Goal: Transaction & Acquisition: Purchase product/service

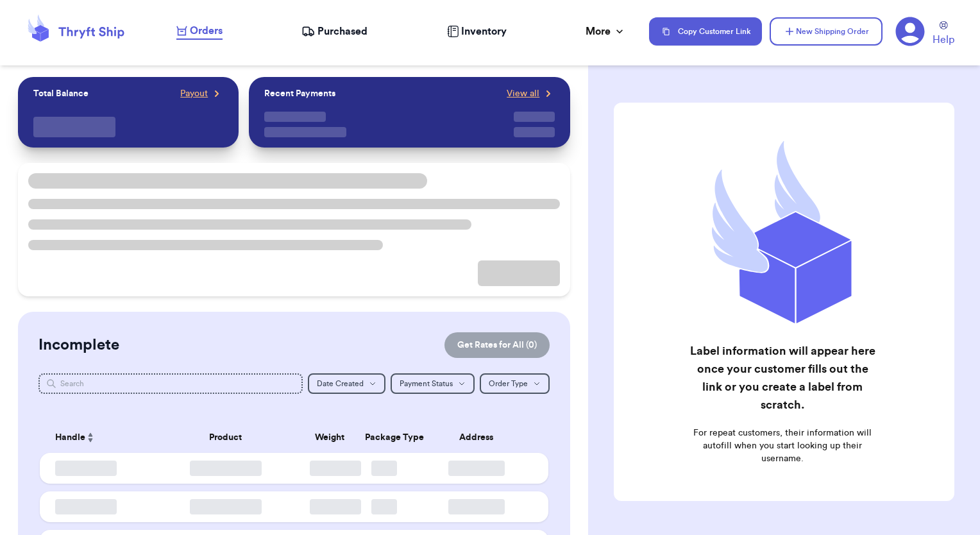
checkbox input "false"
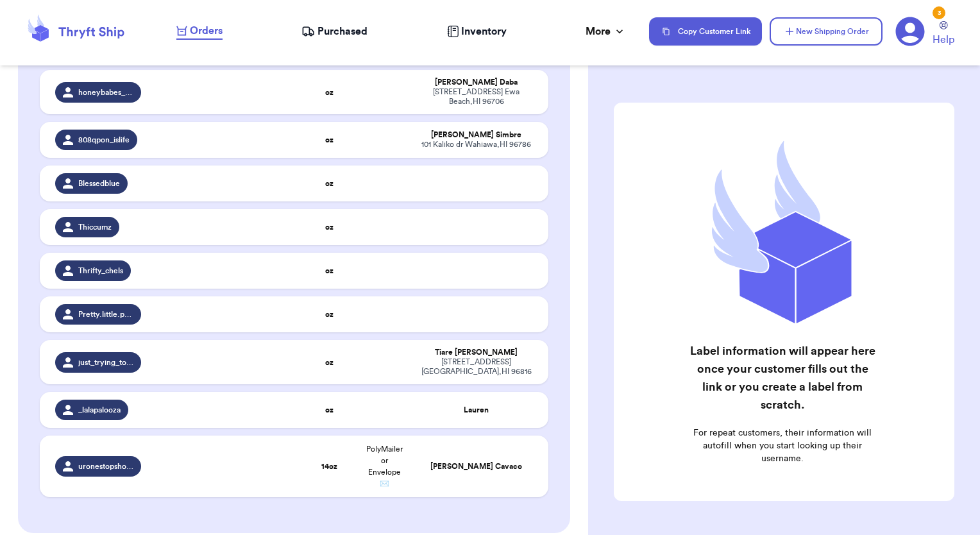
scroll to position [449, 0]
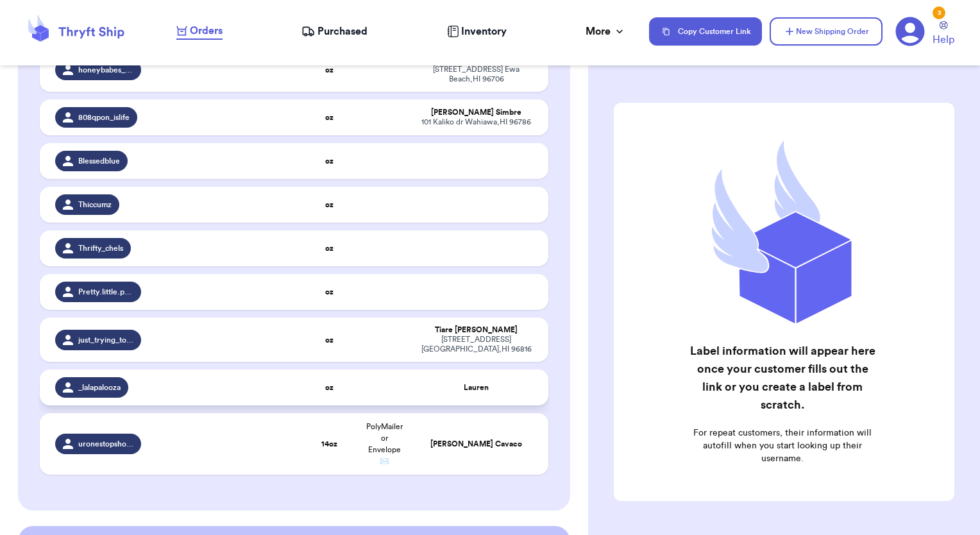
click at [116, 392] on span "_lalapalooza" at bounding box center [99, 387] width 42 height 10
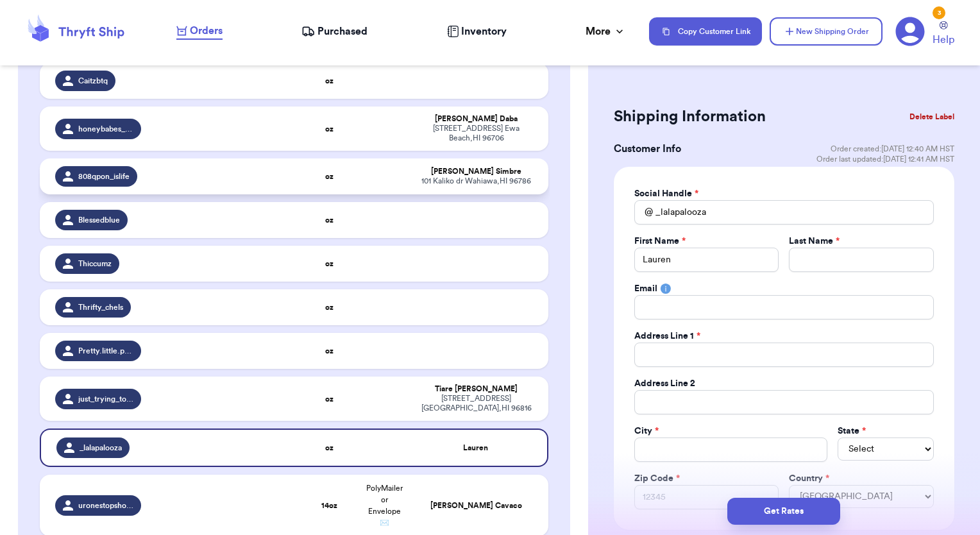
scroll to position [172, 0]
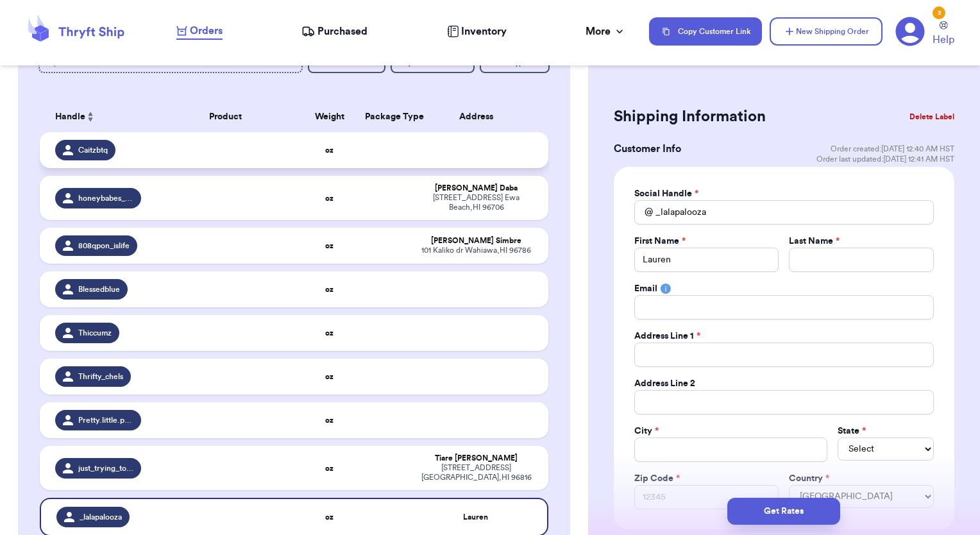
click at [101, 153] on span "Caitzbtq" at bounding box center [93, 150] width 30 height 10
type input "Caitzbtq"
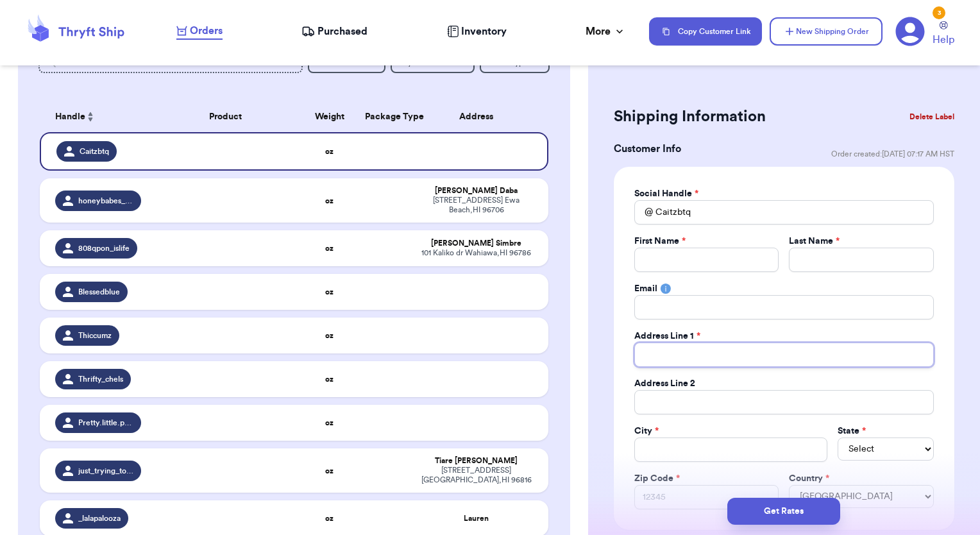
click at [671, 357] on input "Total Amount Paid" at bounding box center [784, 354] width 300 height 24
paste input "[STREET_ADDRESS]"
type input "[STREET_ADDRESS]"
click at [664, 257] on input "Total Amount Paid" at bounding box center [706, 260] width 145 height 24
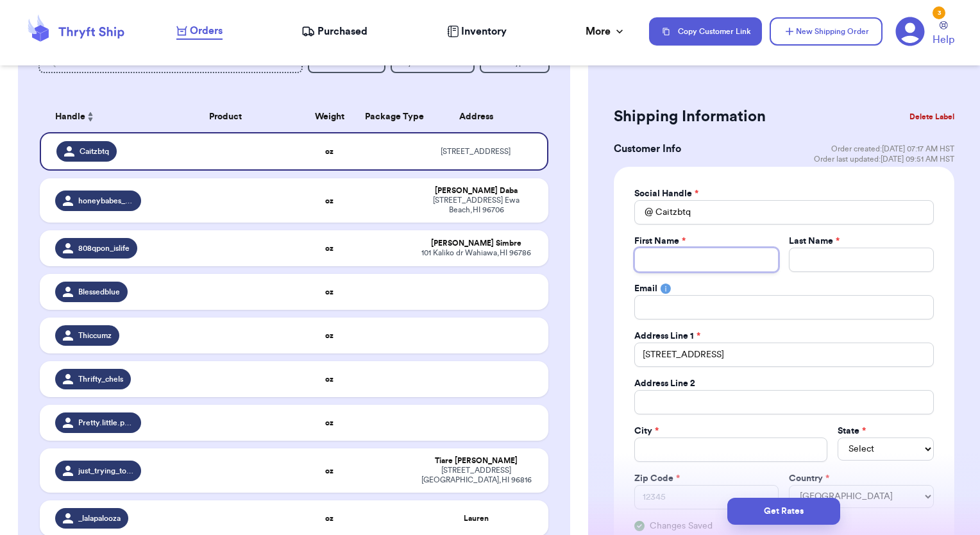
type input "C"
type input "Ca"
type input "Cai"
type input "Cait"
type input "Caitl"
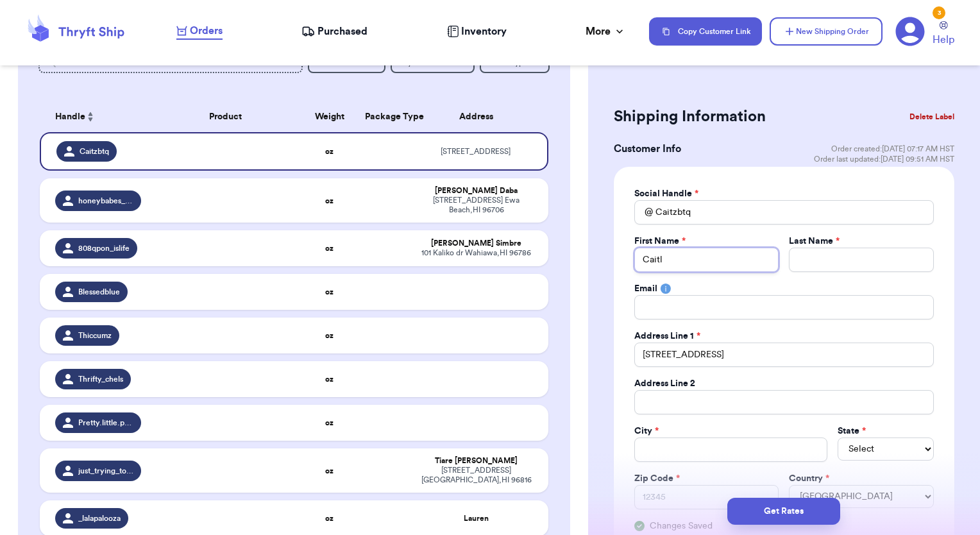
type input "Caitly"
type input "[PERSON_NAME]"
paste input "[PERSON_NAME]"
type input "[PERSON_NAME]"
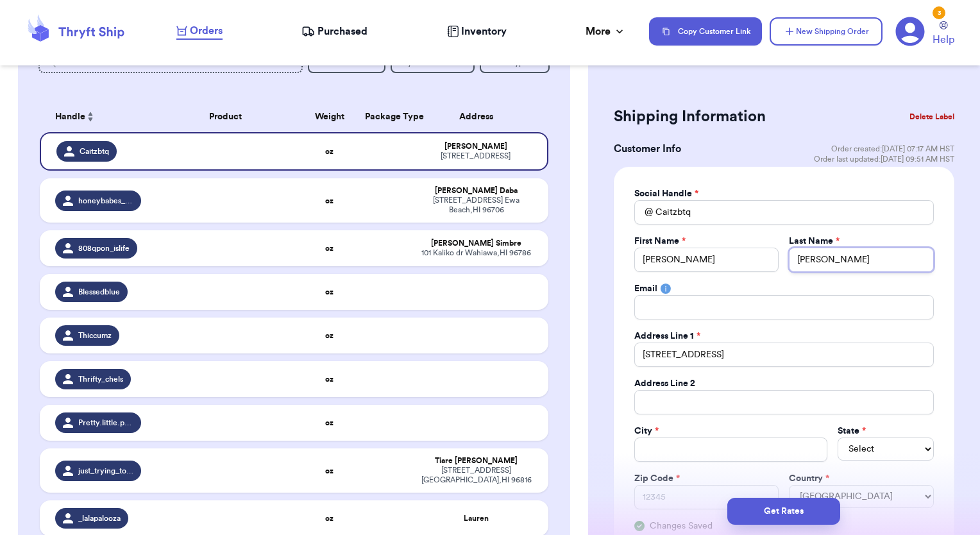
type input "[PERSON_NAME]"
click at [766, 301] on input "Total Amount Paid" at bounding box center [784, 307] width 300 height 24
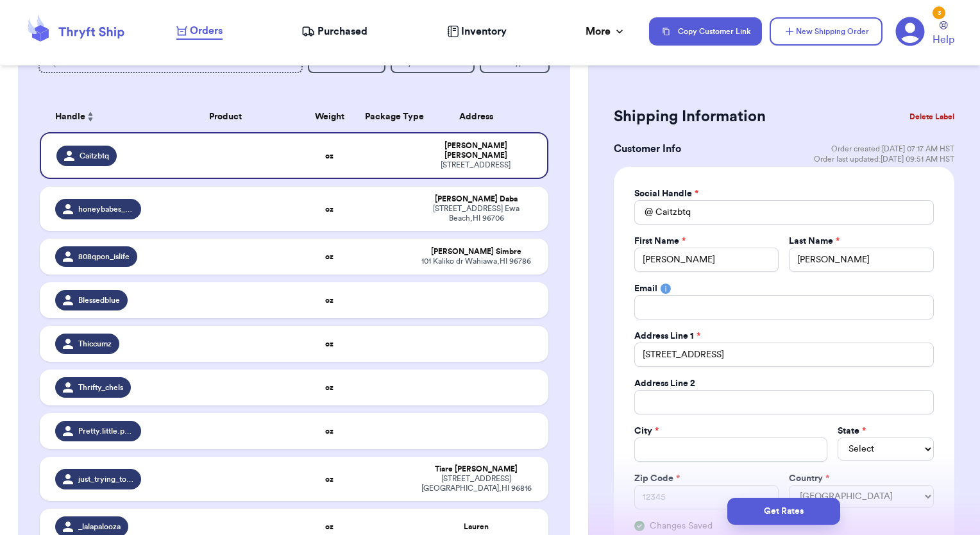
drag, startPoint x: 736, startPoint y: 354, endPoint x: 605, endPoint y: 354, distance: 131.5
click at [682, 441] on input "Total Amount Paid" at bounding box center [730, 449] width 193 height 24
type input "e"
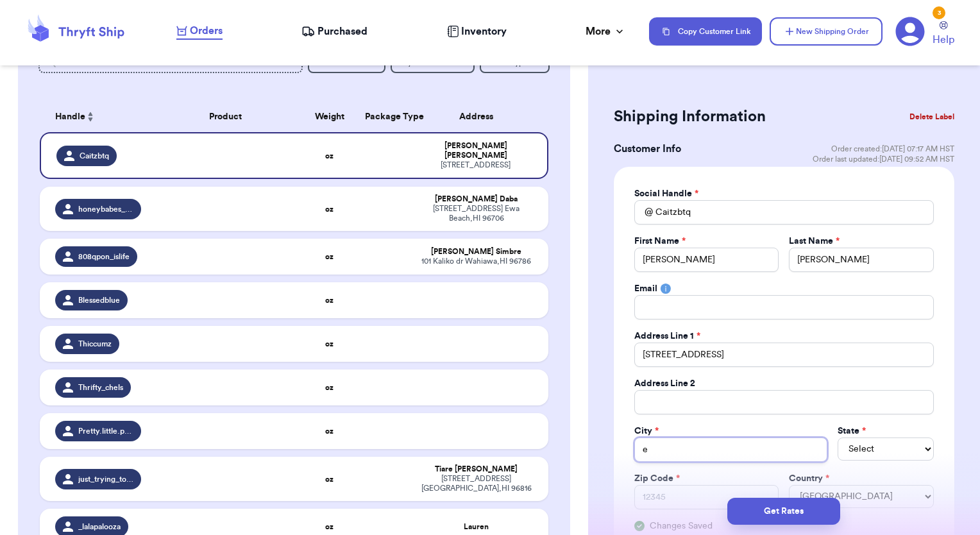
type input "ew"
type input "ewa"
type input "[PERSON_NAME]"
type input "[PERSON_NAME] be"
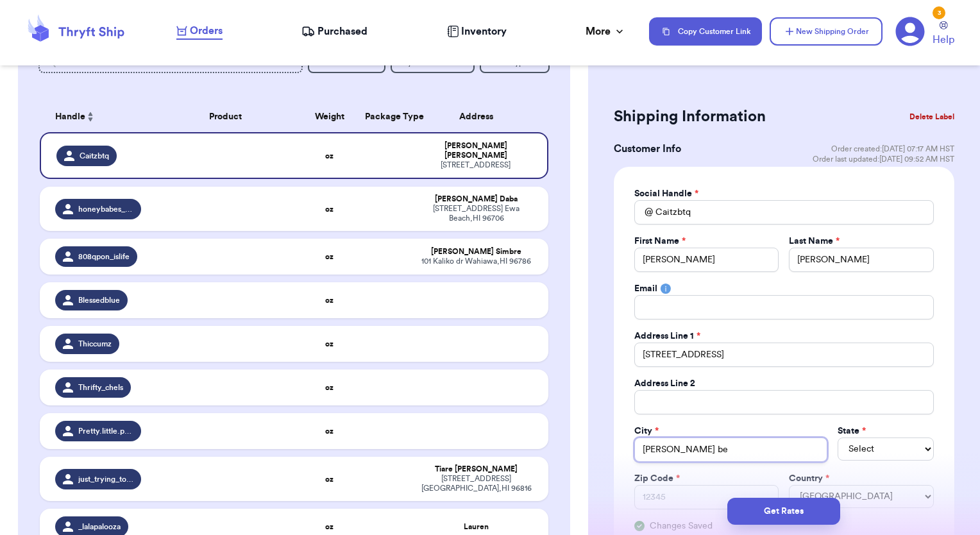
type input "[PERSON_NAME]"
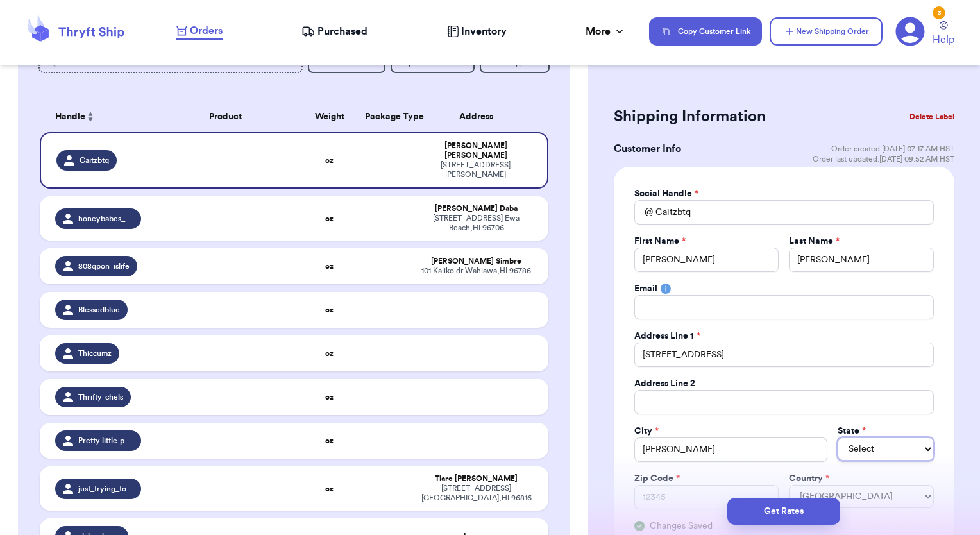
select select "HI"
type input "9"
type input "96"
type input "967"
type input "9670"
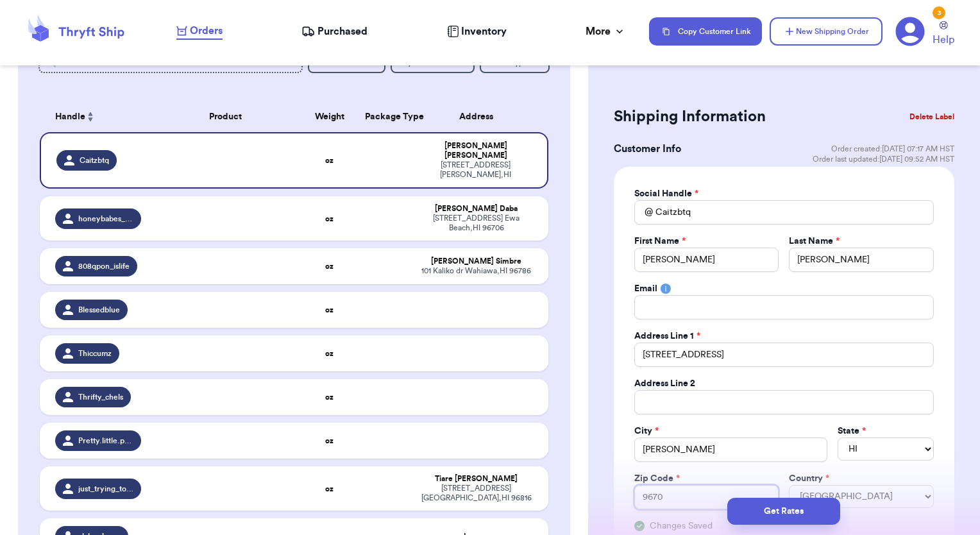
type input "96706"
click at [803, 120] on div "Shipping Information Delete Label" at bounding box center [784, 117] width 341 height 28
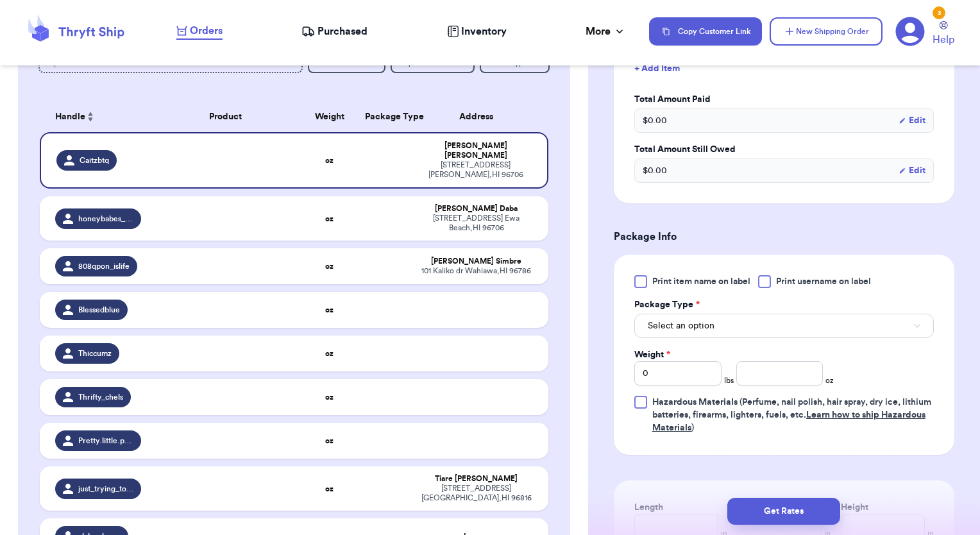
scroll to position [641, 0]
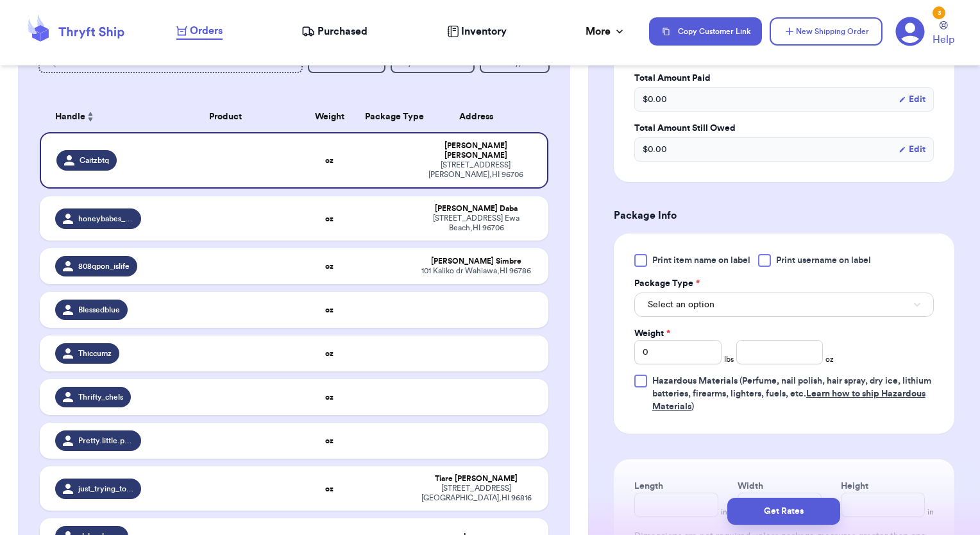
click at [764, 258] on div at bounding box center [764, 260] width 13 height 13
click at [0, 0] on input "Print username on label" at bounding box center [0, 0] width 0 height 0
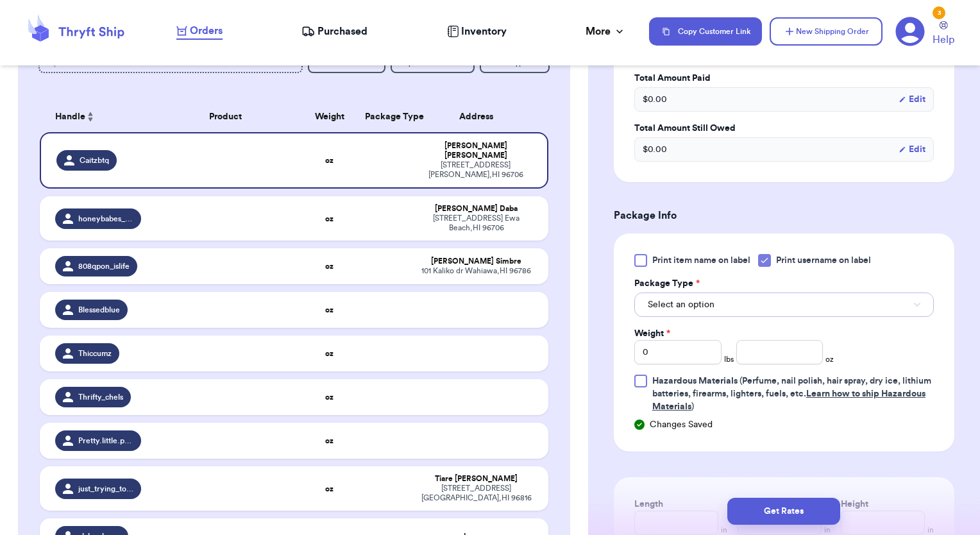
click at [763, 311] on button "Select an option" at bounding box center [784, 304] width 300 height 24
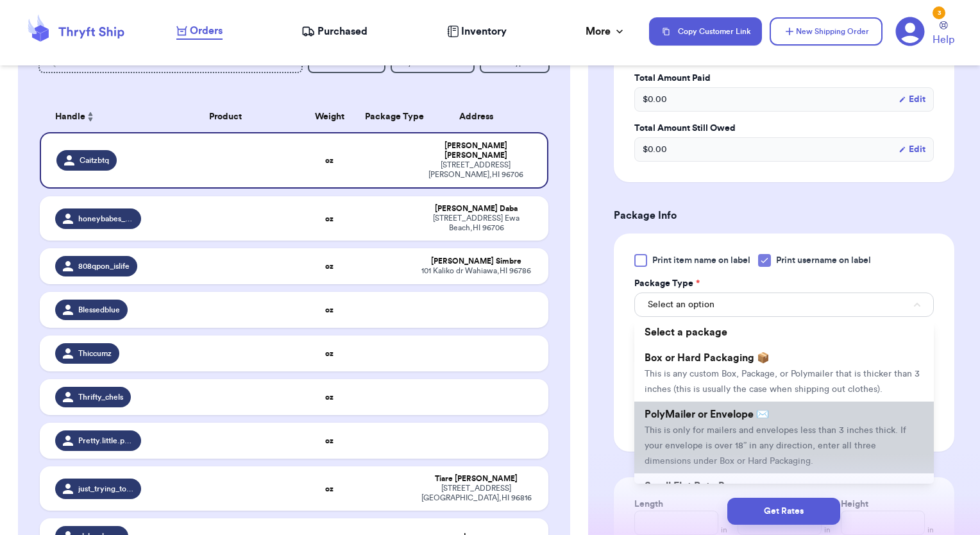
click at [713, 419] on span "PolyMailer or Envelope ✉️" at bounding box center [707, 414] width 124 height 10
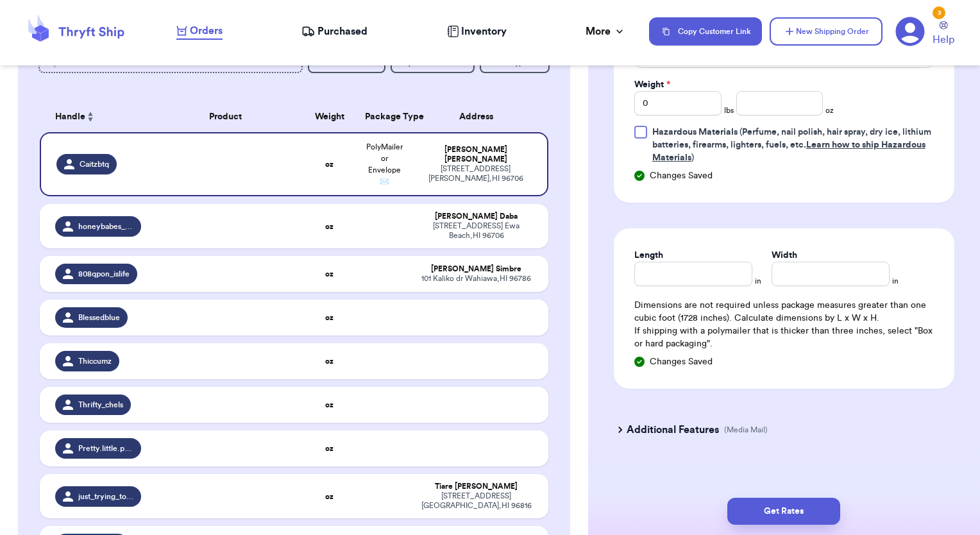
scroll to position [897, 0]
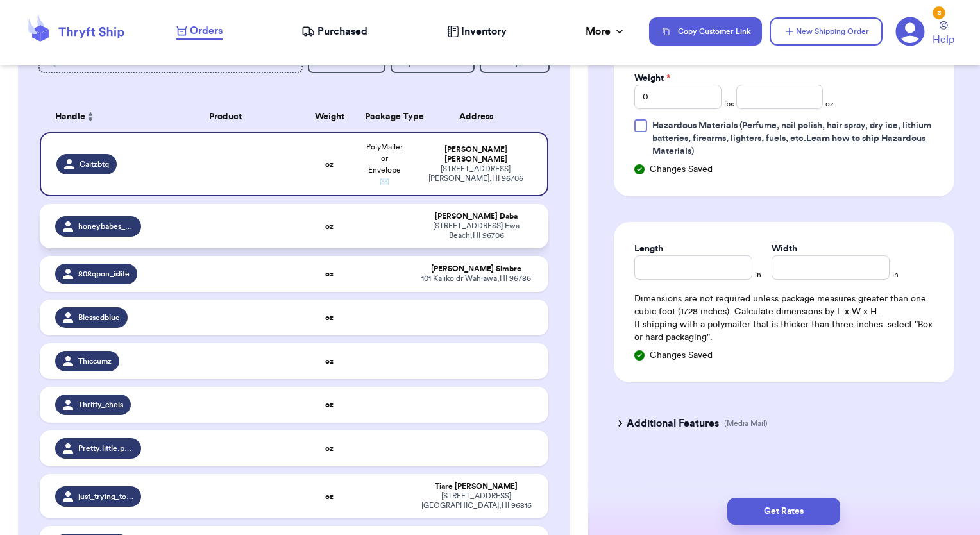
click at [369, 231] on td at bounding box center [384, 226] width 55 height 44
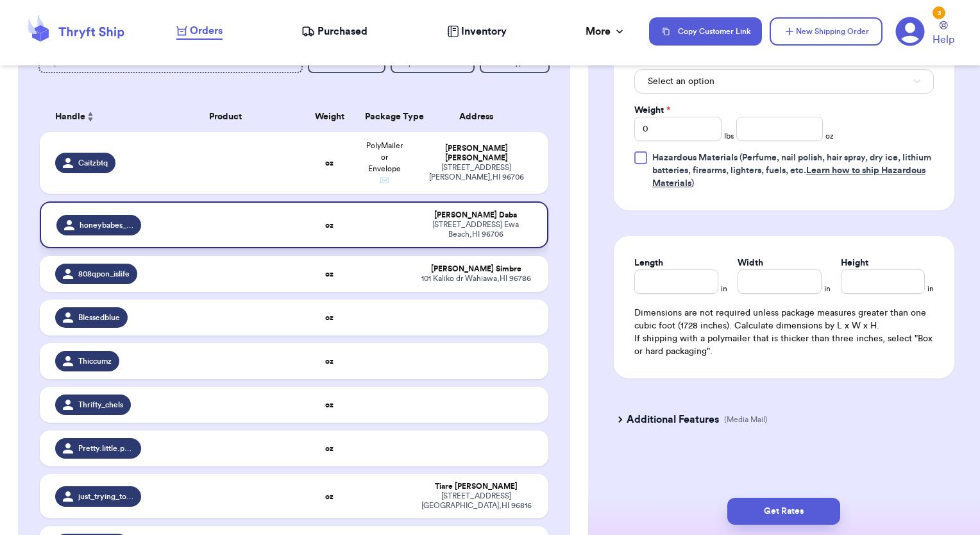
scroll to position [646, 0]
click at [467, 224] on div "[STREET_ADDRESS]" at bounding box center [475, 229] width 112 height 19
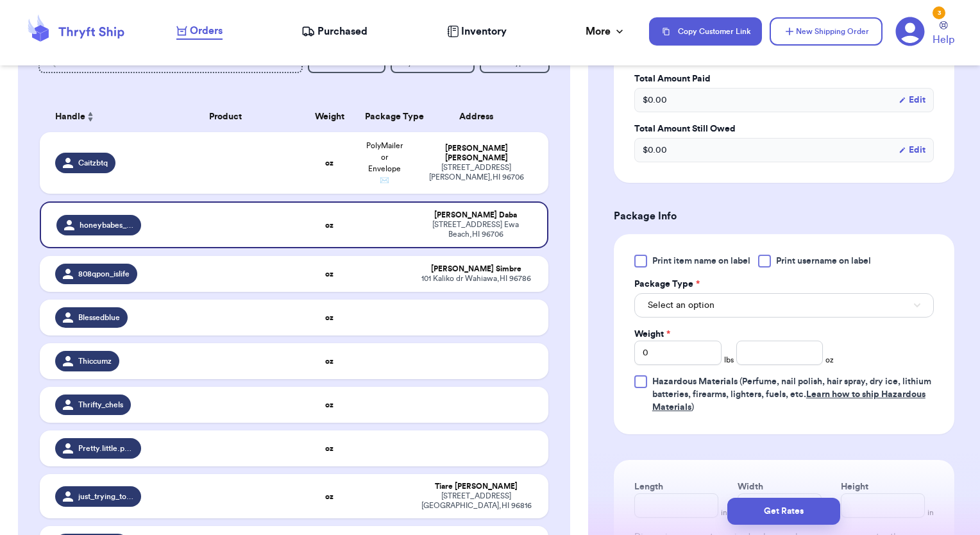
scroll to position [389, 0]
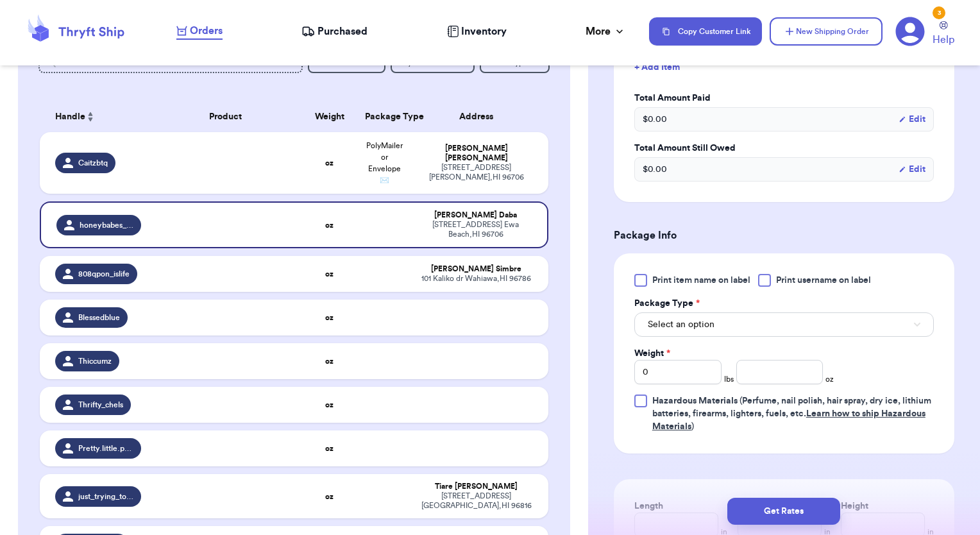
click at [764, 287] on div at bounding box center [764, 280] width 13 height 13
click at [0, 0] on input "Print username on label" at bounding box center [0, 0] width 0 height 0
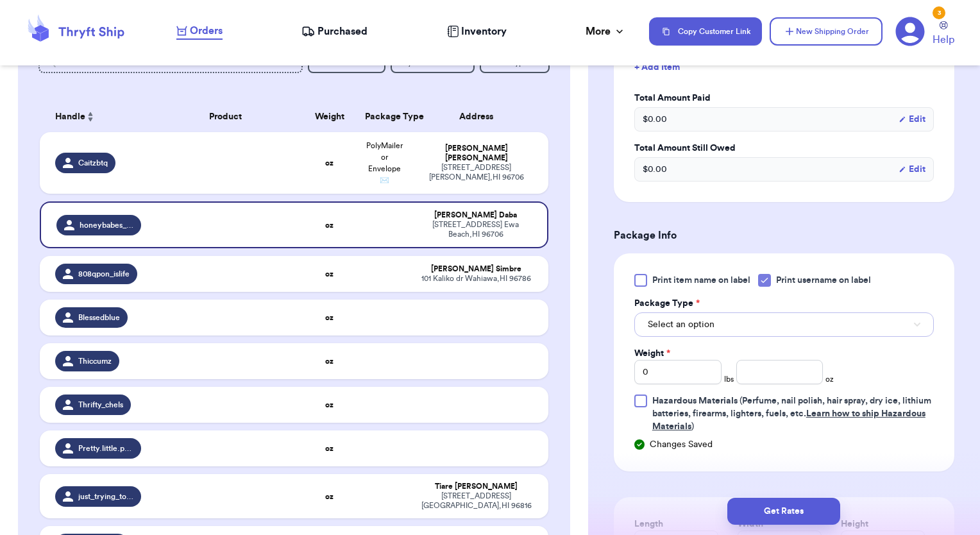
click at [754, 337] on button "Select an option" at bounding box center [784, 324] width 300 height 24
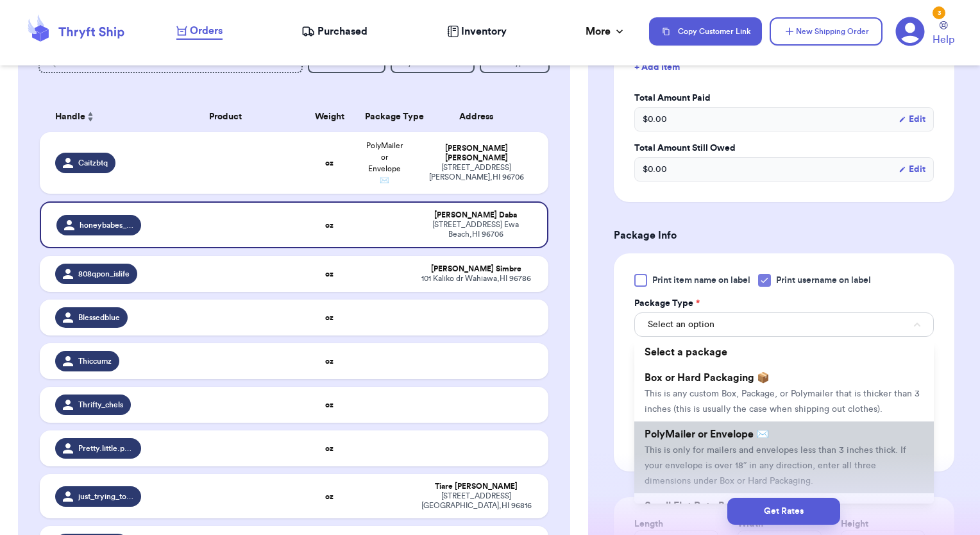
click at [710, 439] on span "PolyMailer or Envelope ✉️" at bounding box center [707, 434] width 124 height 10
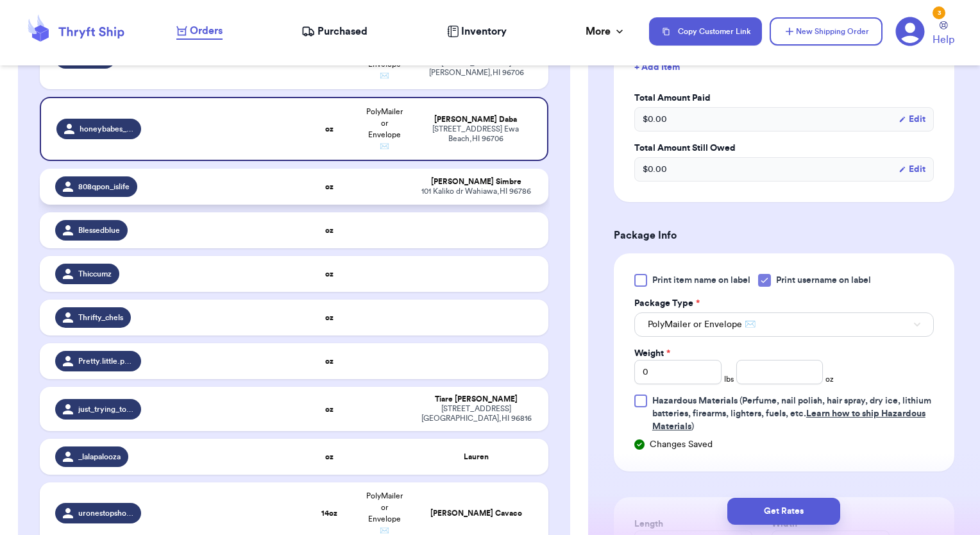
scroll to position [300, 0]
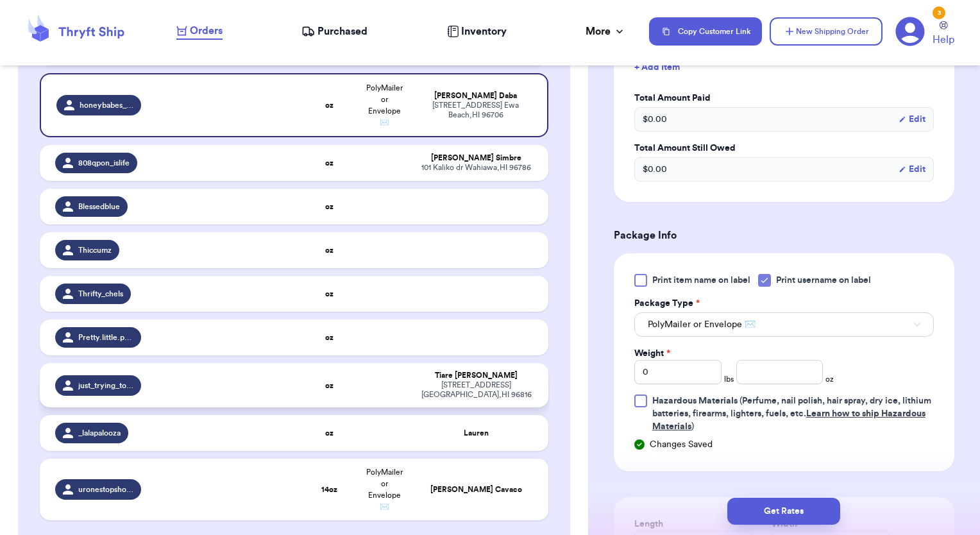
click at [113, 391] on span "just_trying_to_live_with_aloha" at bounding box center [106, 385] width 56 height 10
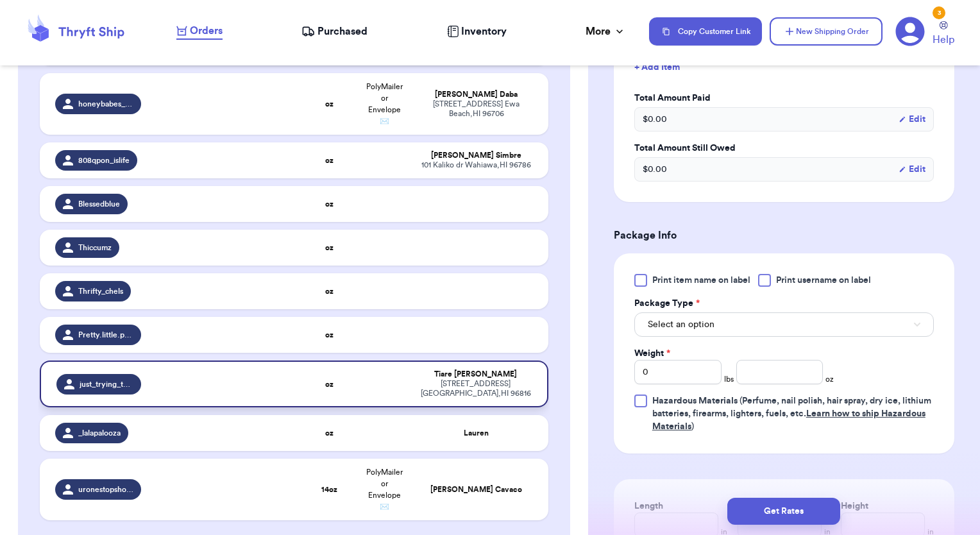
scroll to position [374, 0]
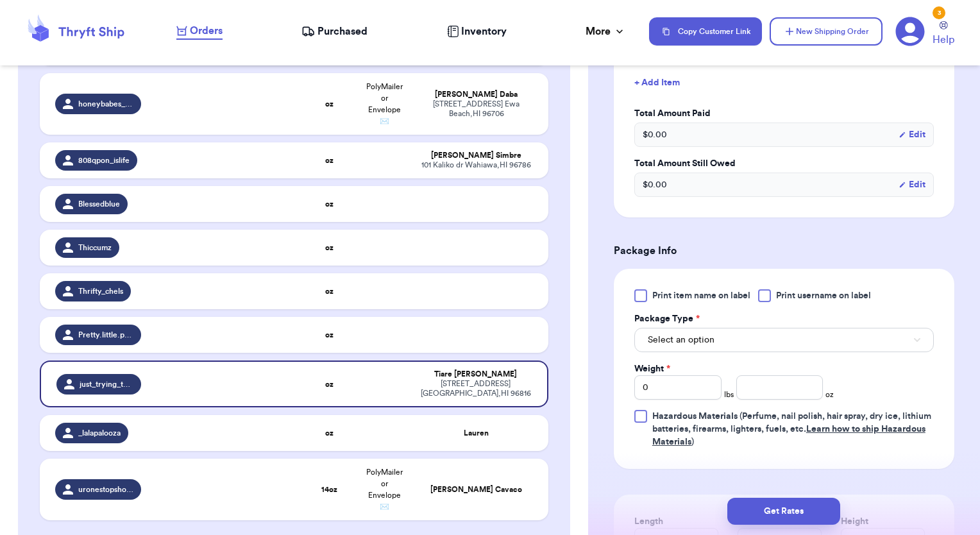
click at [767, 295] on div at bounding box center [764, 295] width 13 height 13
click at [0, 0] on input "Print username on label" at bounding box center [0, 0] width 0 height 0
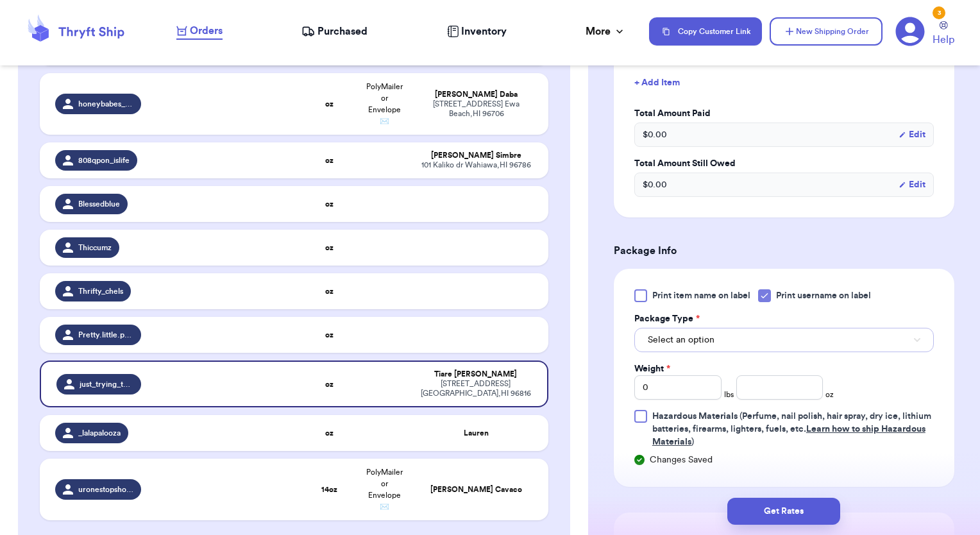
click at [754, 343] on button "Select an option" at bounding box center [784, 340] width 300 height 24
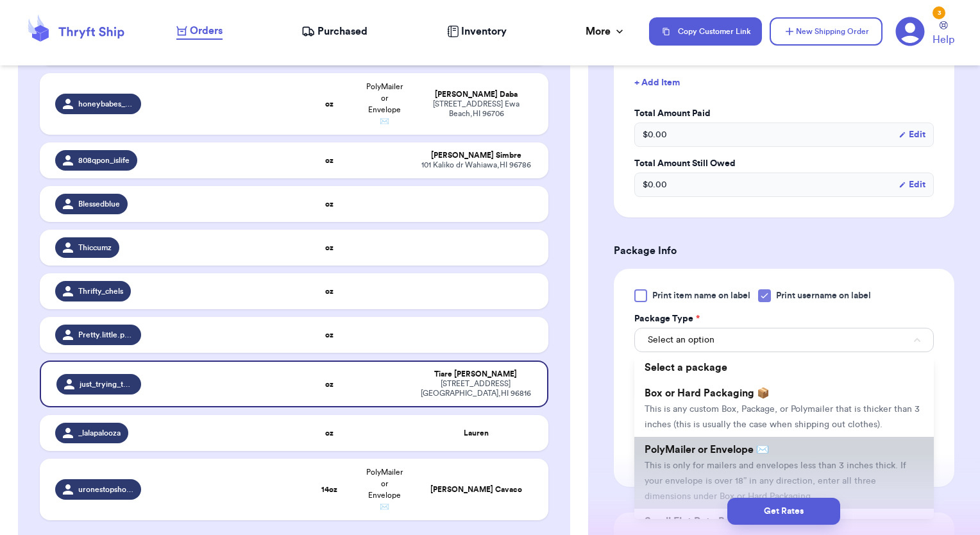
click at [688, 455] on span "PolyMailer or Envelope ✉️" at bounding box center [707, 449] width 124 height 10
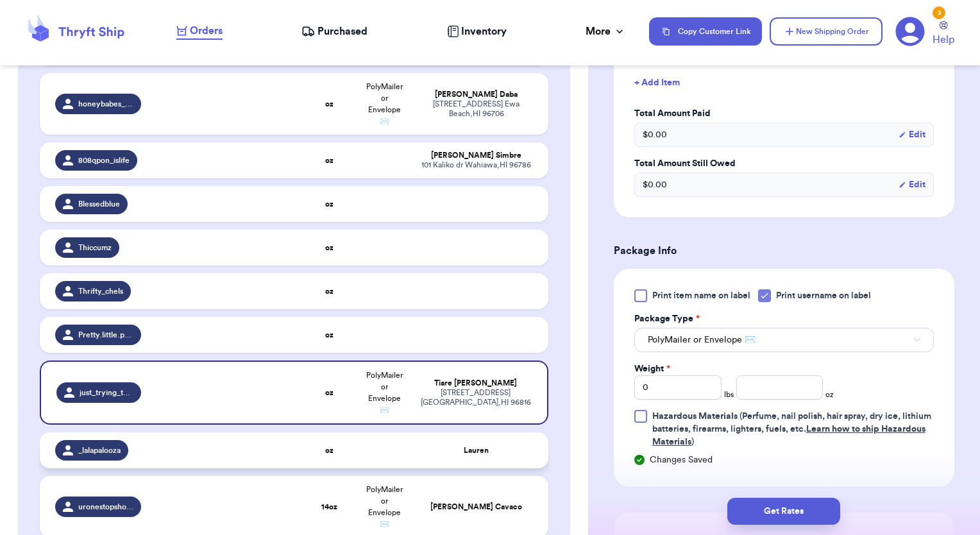
click at [378, 466] on td at bounding box center [384, 450] width 55 height 36
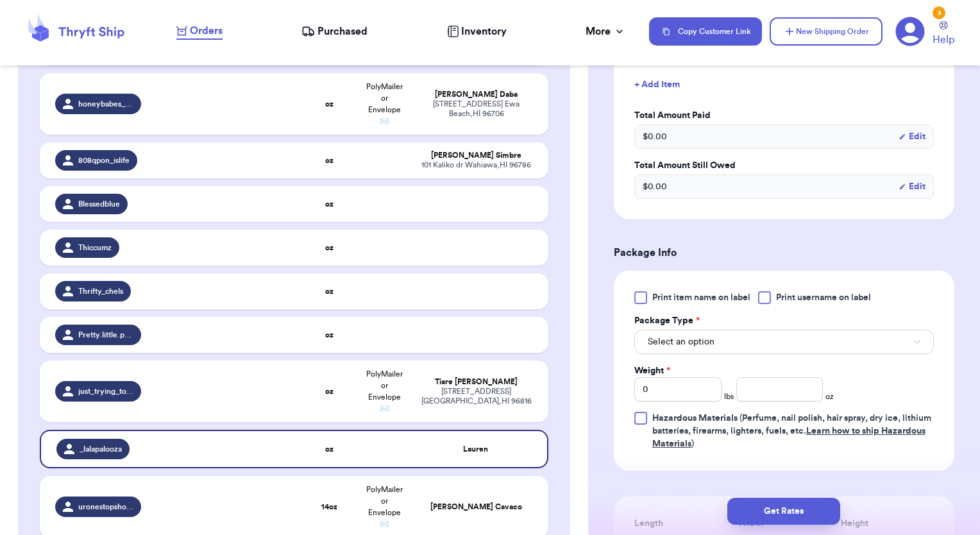
click at [764, 298] on div at bounding box center [764, 297] width 13 height 13
click at [0, 0] on input "Print username on label" at bounding box center [0, 0] width 0 height 0
click at [741, 337] on button "Select an option" at bounding box center [784, 342] width 300 height 24
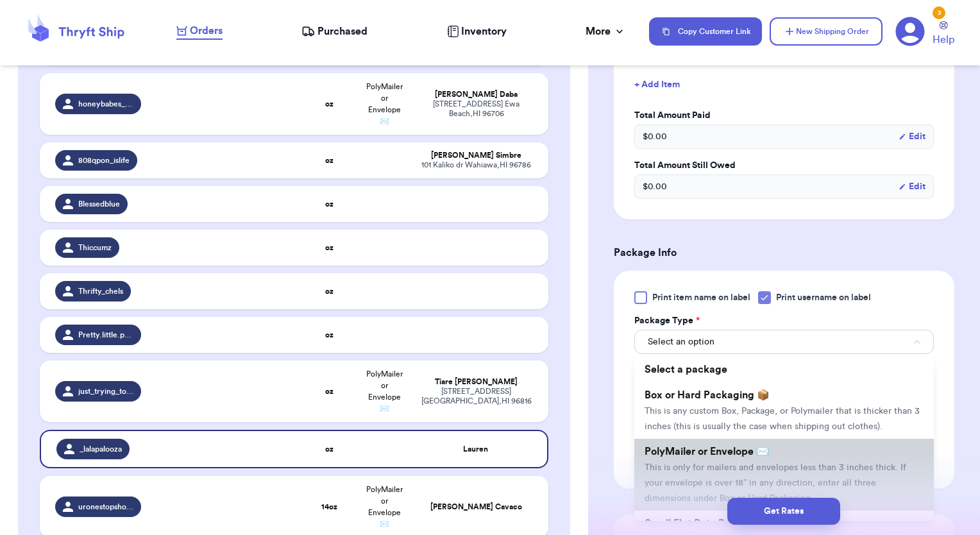
click at [693, 457] on span "PolyMailer or Envelope ✉️" at bounding box center [707, 451] width 124 height 10
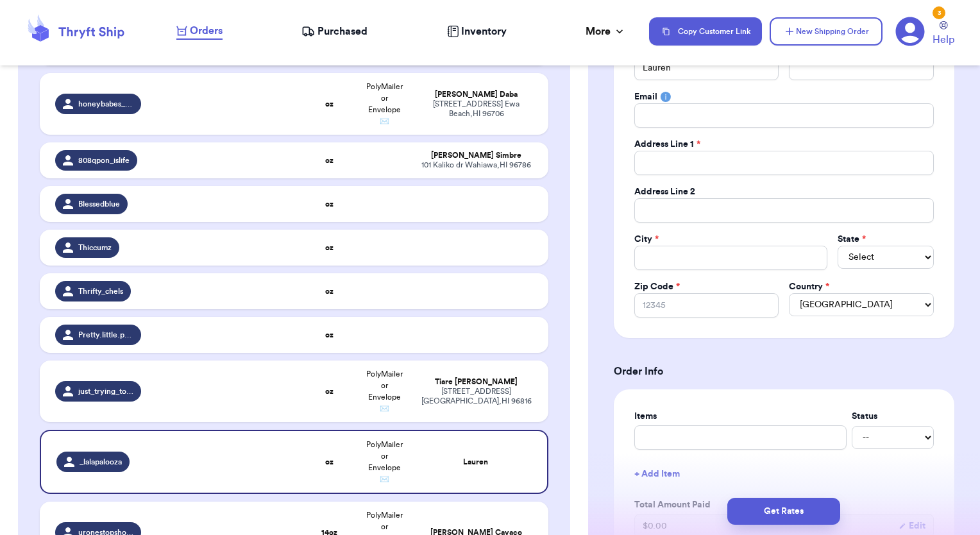
scroll to position [68, 0]
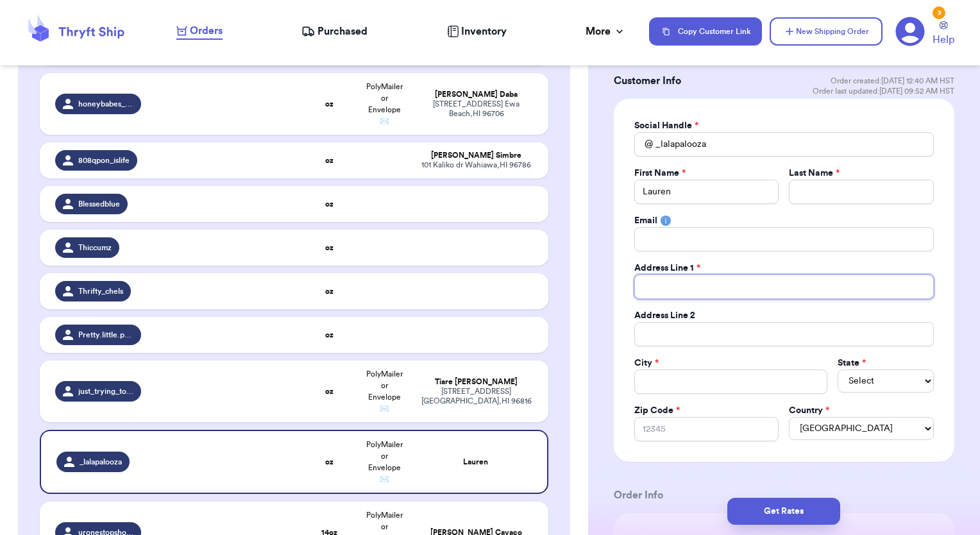
click at [685, 285] on input "Total Amount Paid" at bounding box center [784, 286] width 300 height 24
paste input "[STREET_ADDRESS]"
type input "[STREET_ADDRESS]"
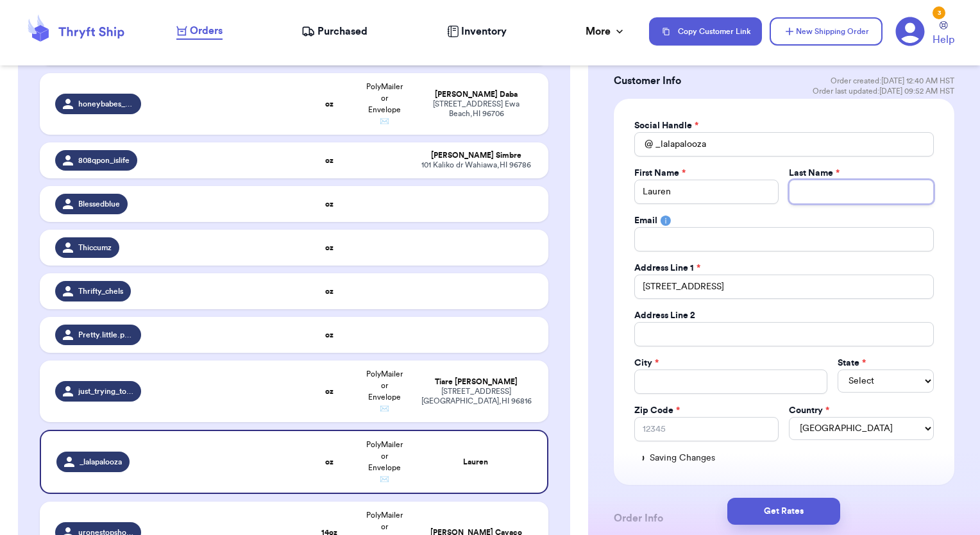
click at [825, 191] on input "Total Amount Paid" at bounding box center [861, 192] width 145 height 24
type input "L"
type input "Lu"
type input "Lub"
type input "Lubi"
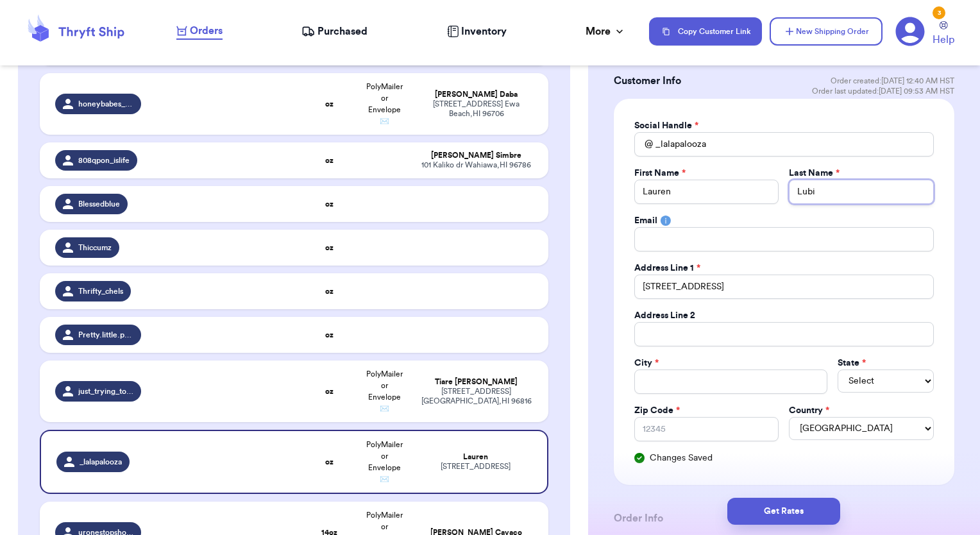
type input "[PERSON_NAME]"
click at [671, 371] on input "Total Amount Paid" at bounding box center [730, 381] width 193 height 24
type input "Q"
type input "Qu"
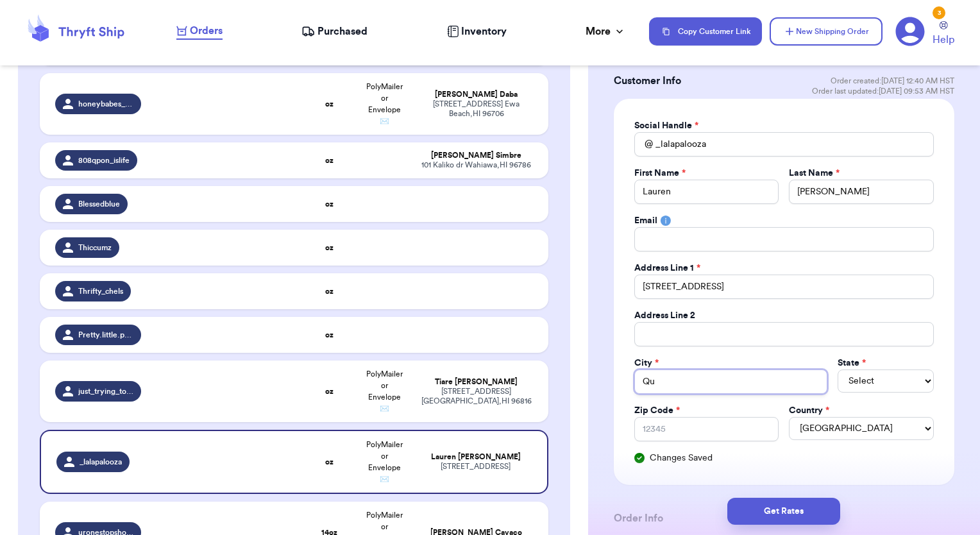
type input "Qui"
type input "Quin"
type input "Quinc"
type input "Quincy"
select select "ME"
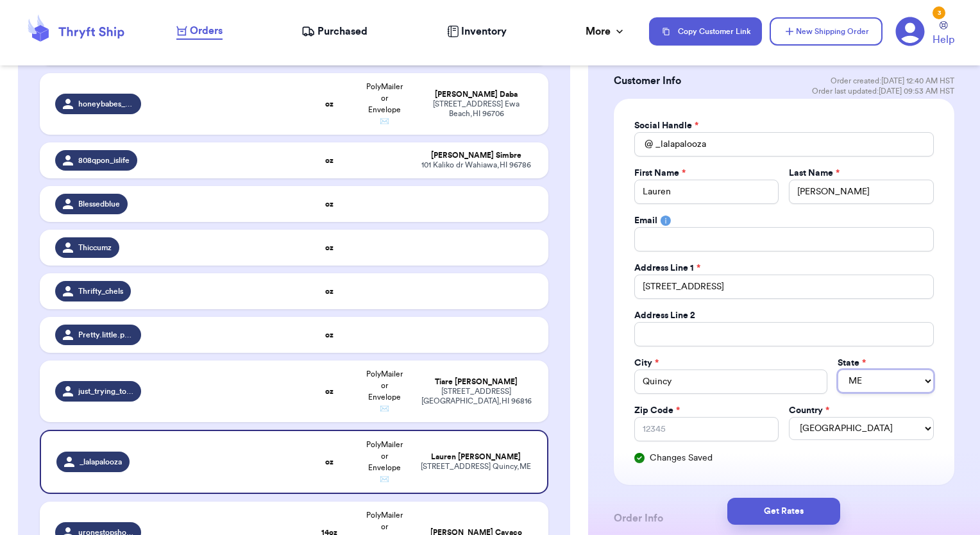
select select "MA"
paste input "02169"
type input "02169"
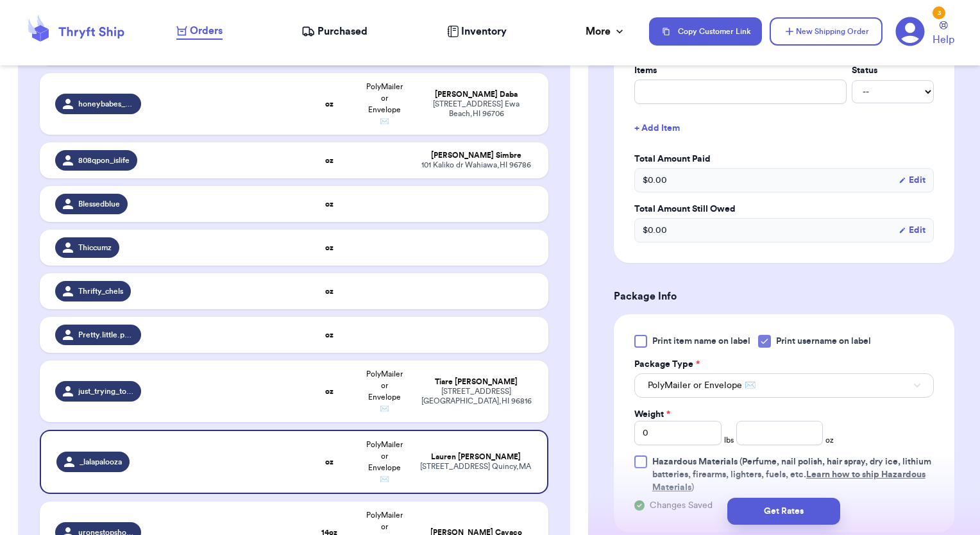
scroll to position [645, 0]
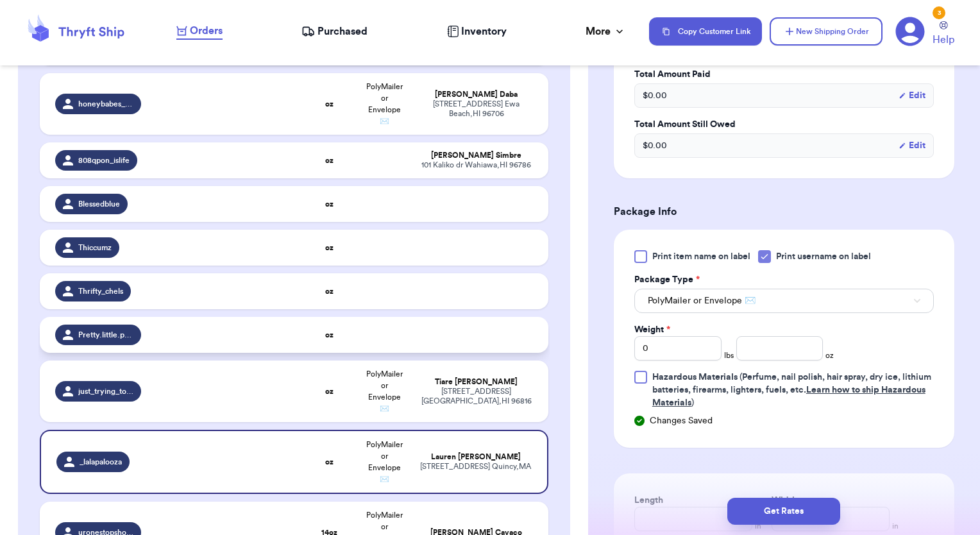
type input "02169"
click at [270, 336] on div at bounding box center [225, 334] width 138 height 3
type input "Pretty.little.puas"
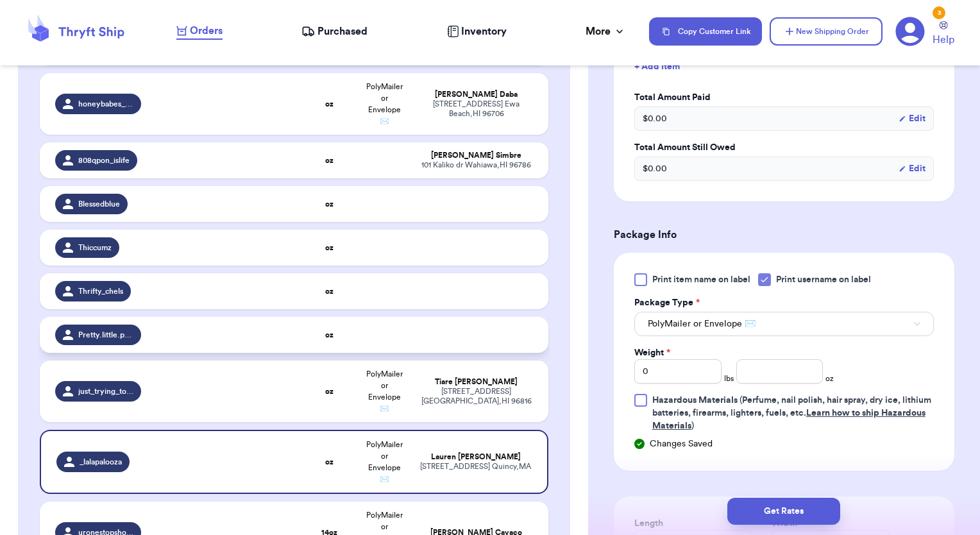
select select
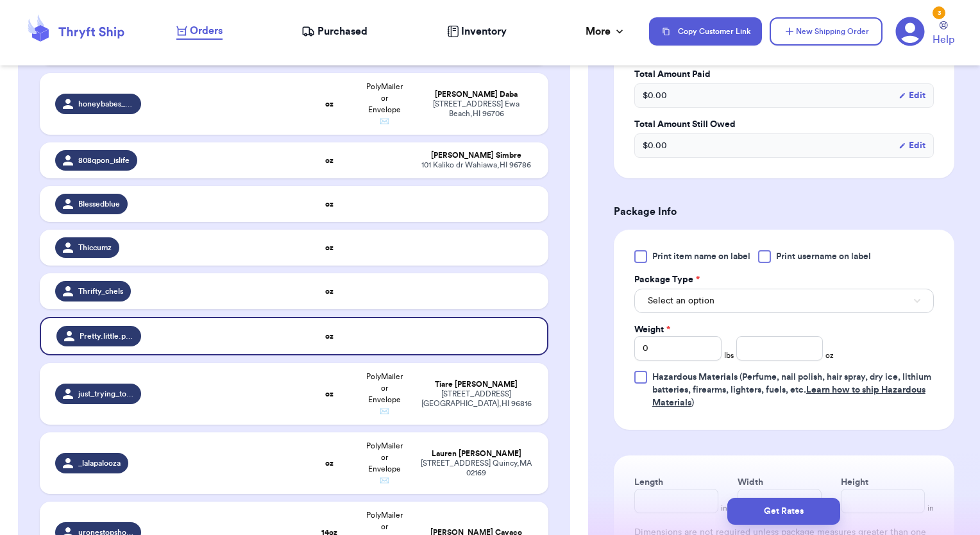
click at [763, 254] on div at bounding box center [764, 256] width 13 height 13
click at [0, 0] on input "Print username on label" at bounding box center [0, 0] width 0 height 0
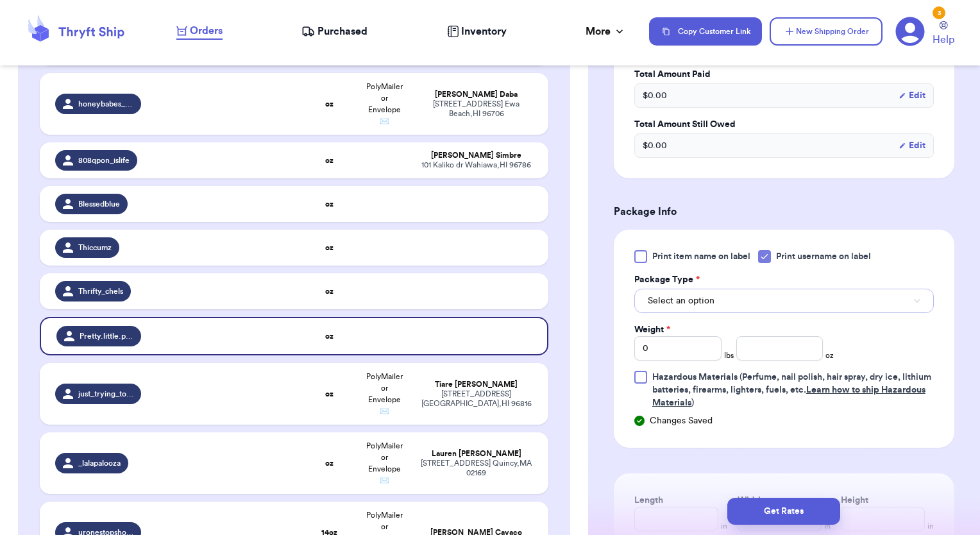
click at [755, 308] on button "Select an option" at bounding box center [784, 301] width 300 height 24
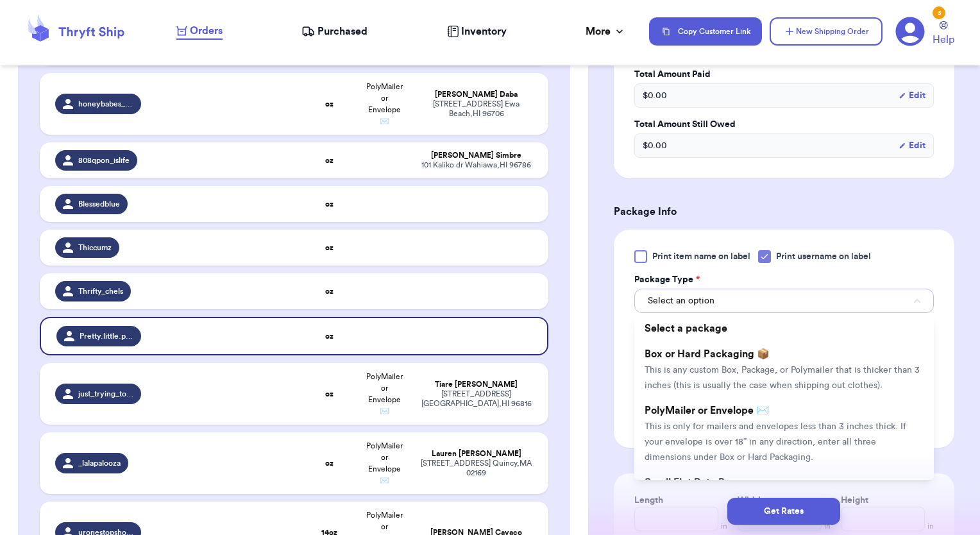
click at [747, 298] on button "Select an option" at bounding box center [784, 301] width 300 height 24
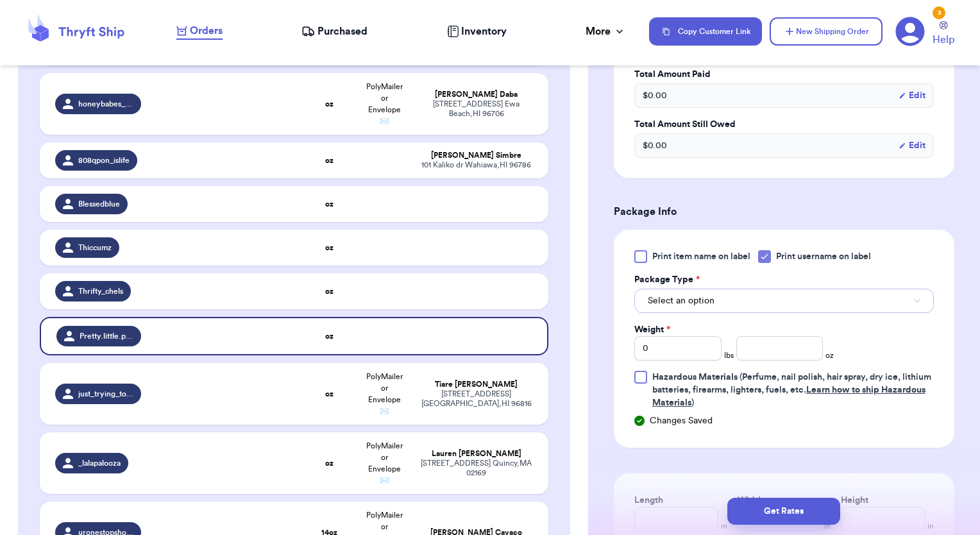
click at [748, 307] on button "Select an option" at bounding box center [784, 301] width 300 height 24
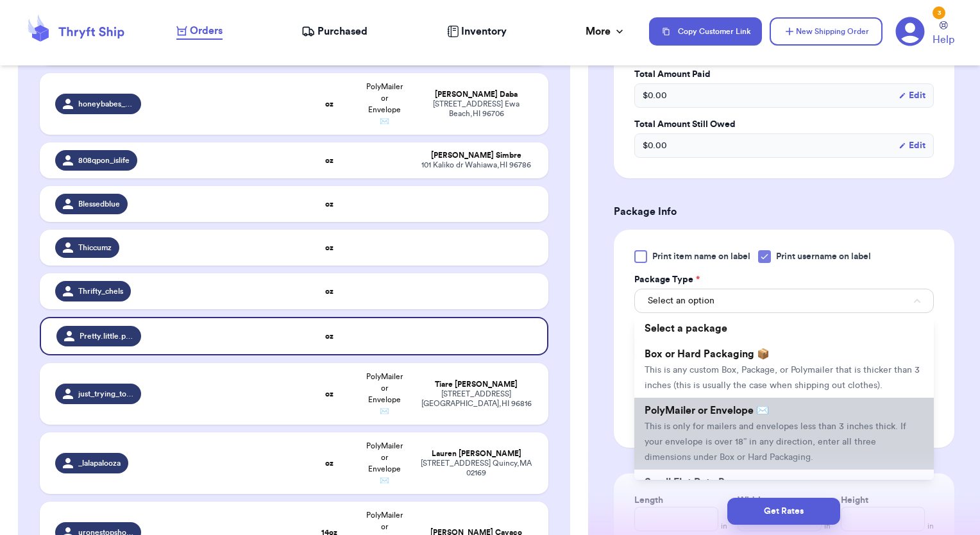
click at [703, 434] on span "This is only for mailers and envelopes less than 3 inches thick. If your envelo…" at bounding box center [776, 442] width 262 height 40
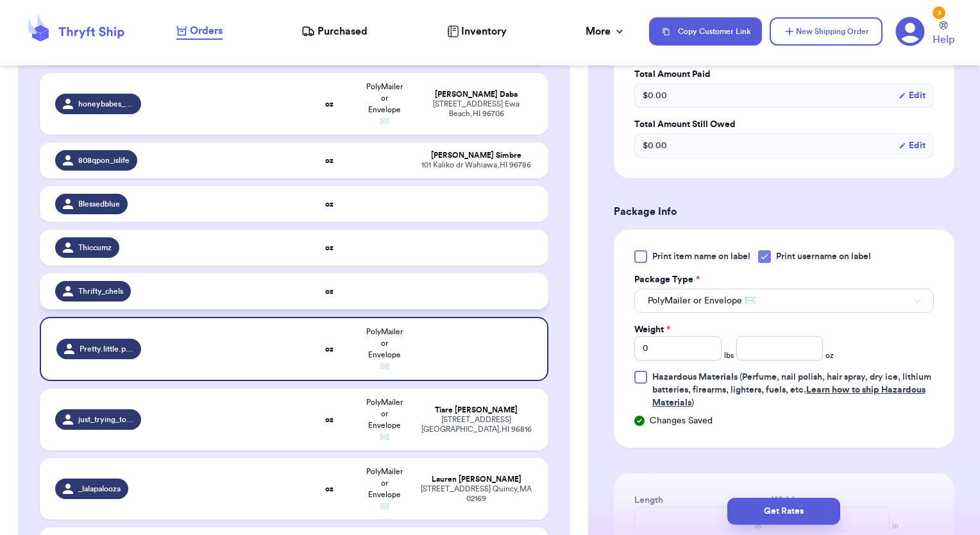
click at [366, 291] on td at bounding box center [384, 291] width 55 height 36
type input "Thrifty_chels"
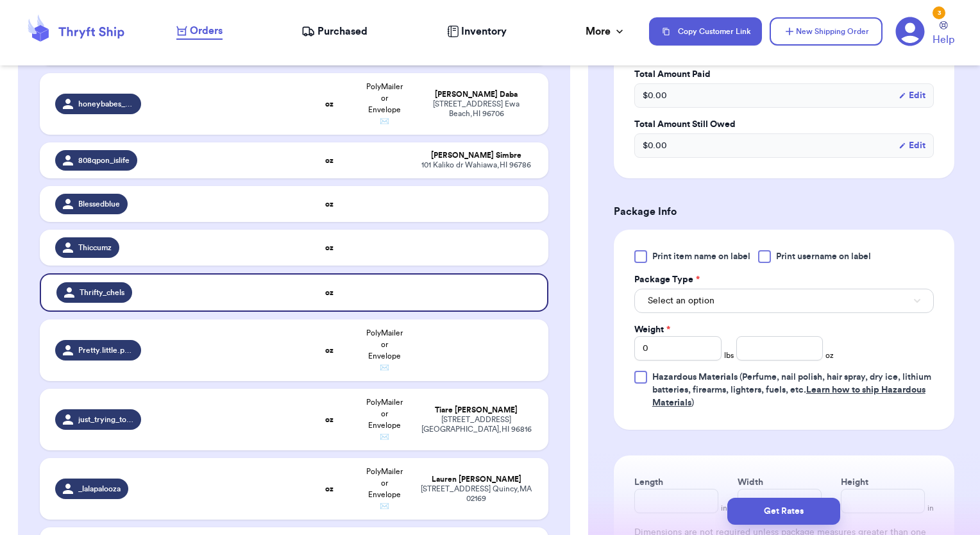
click at [768, 253] on div at bounding box center [764, 256] width 13 height 13
click at [0, 0] on input "Print username on label" at bounding box center [0, 0] width 0 height 0
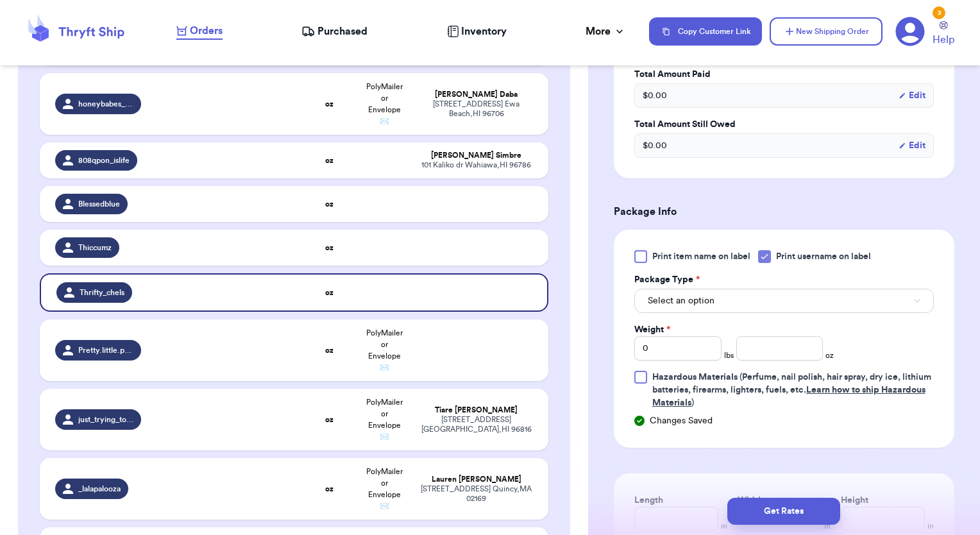
drag, startPoint x: 752, startPoint y: 312, endPoint x: 741, endPoint y: 301, distance: 14.5
click at [749, 310] on div "Print item name on label Print username on label Package Type * Select an optio…" at bounding box center [784, 329] width 300 height 159
click at [738, 298] on button "Select an option" at bounding box center [784, 301] width 300 height 24
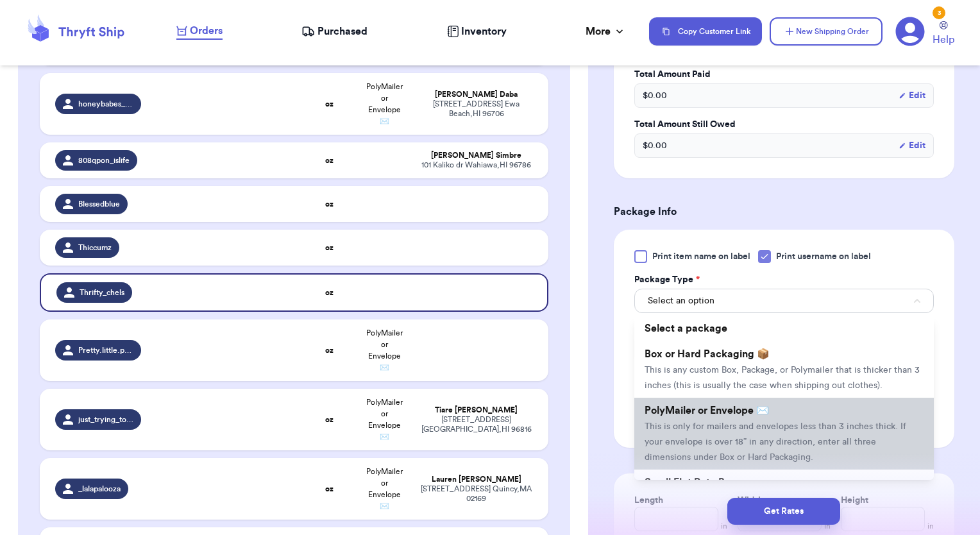
click at [730, 432] on li "PolyMailer or Envelope ✉️ This is only for mailers and envelopes less than 3 in…" at bounding box center [784, 434] width 300 height 72
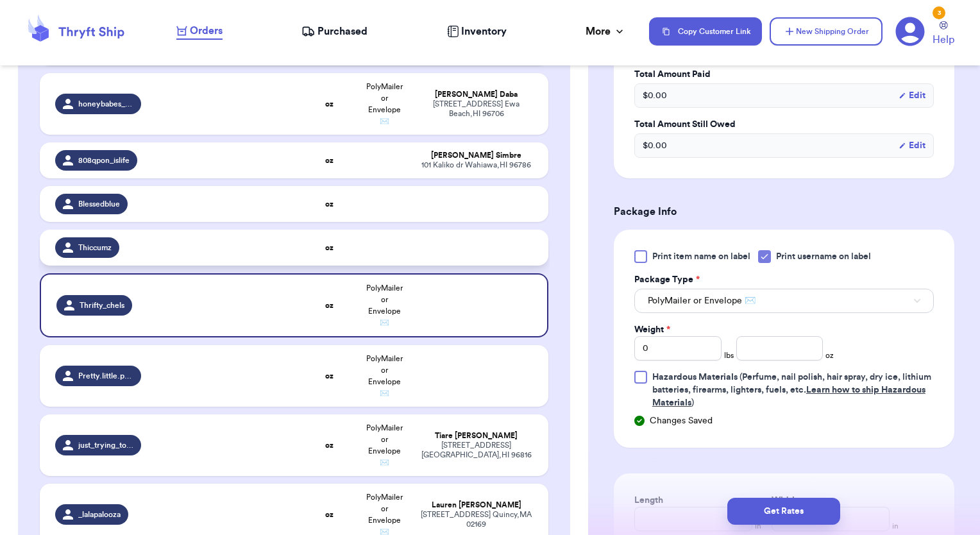
click at [380, 257] on td at bounding box center [384, 248] width 55 height 36
type input "Thiccumz"
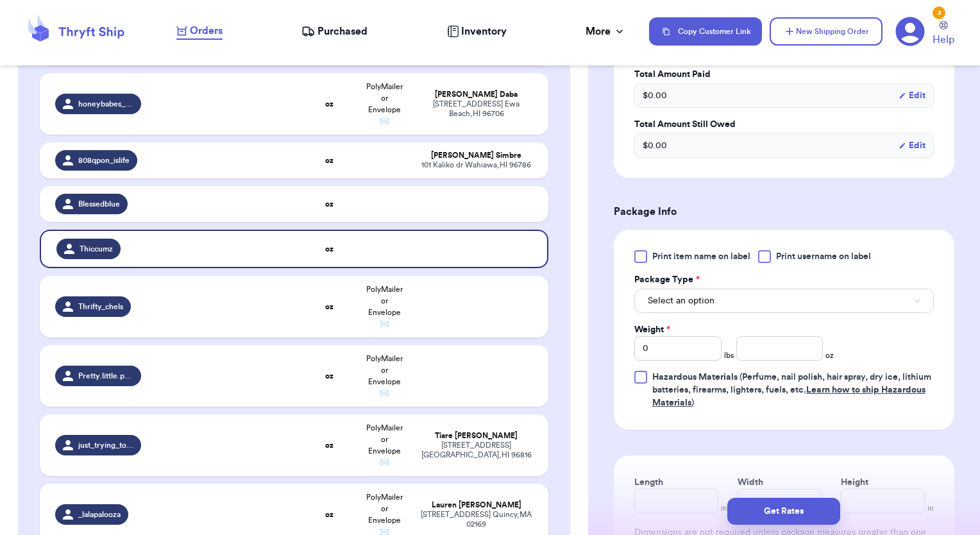
click at [766, 253] on div at bounding box center [764, 256] width 13 height 13
click at [0, 0] on input "Print username on label" at bounding box center [0, 0] width 0 height 0
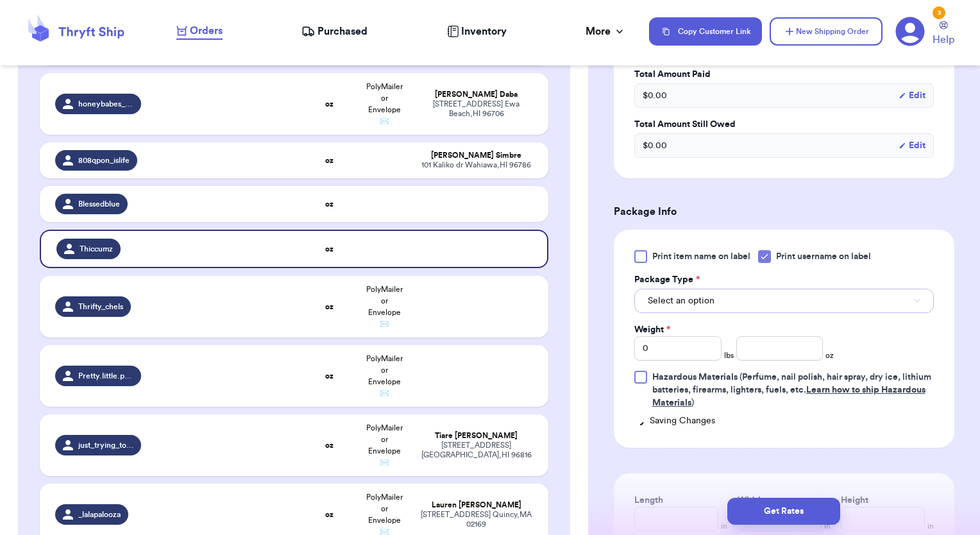
click at [755, 295] on button "Select an option" at bounding box center [784, 301] width 300 height 24
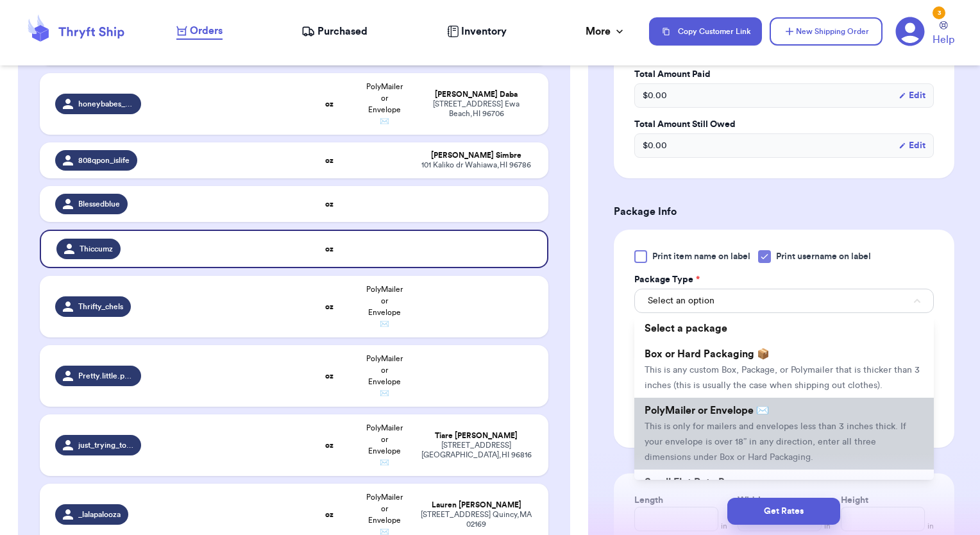
click at [734, 416] on span "PolyMailer or Envelope ✉️" at bounding box center [707, 410] width 124 height 10
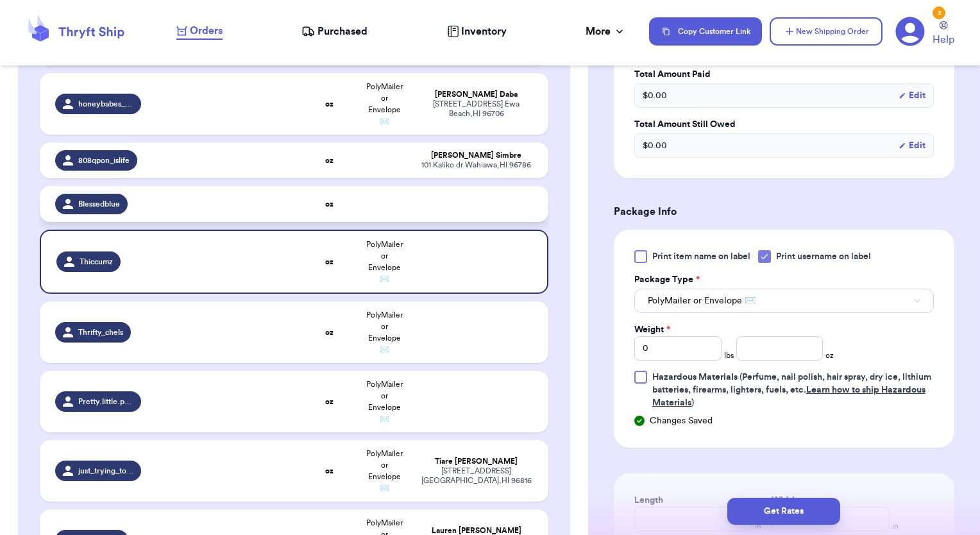
click at [364, 207] on td at bounding box center [384, 204] width 55 height 36
type input "Blessedblue"
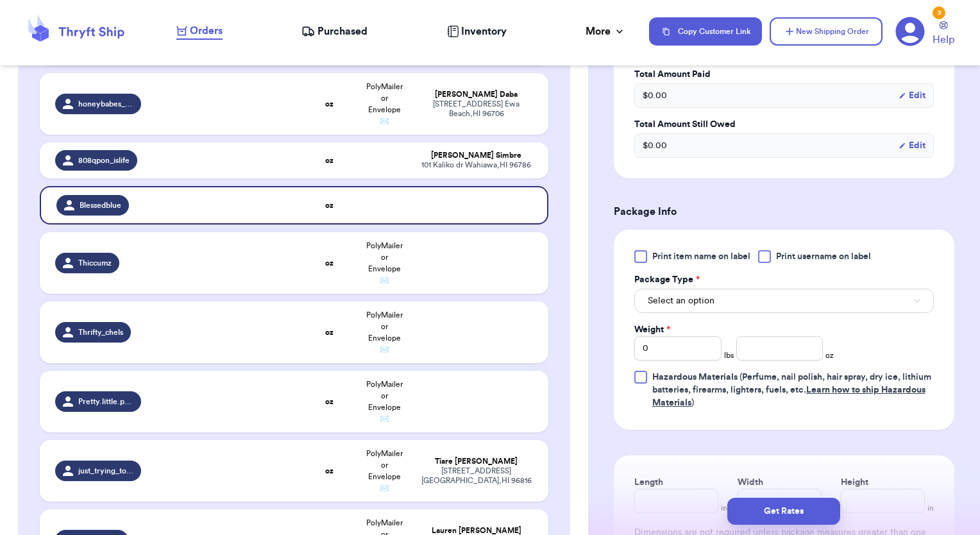
click at [764, 255] on div at bounding box center [764, 256] width 13 height 13
click at [0, 0] on input "Print username on label" at bounding box center [0, 0] width 0 height 0
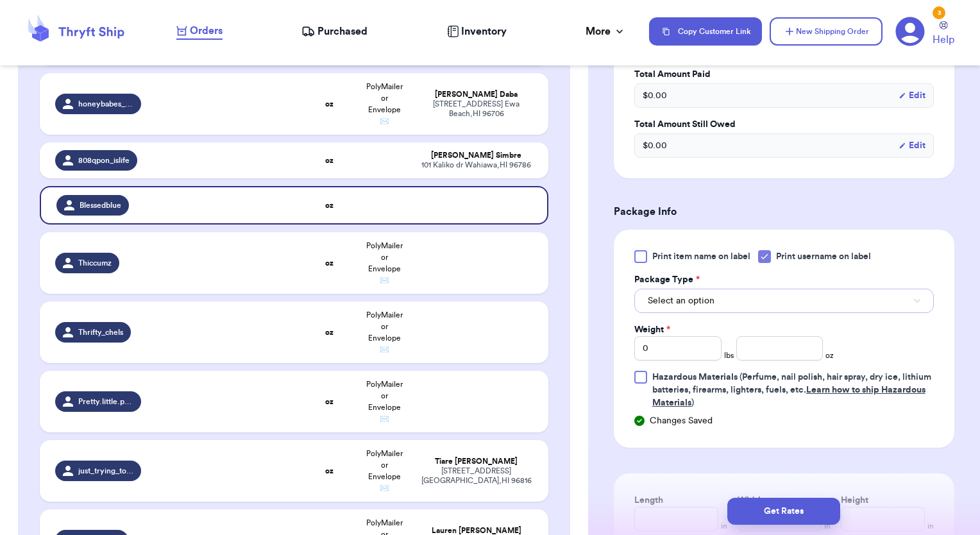
click at [753, 289] on button "Select an option" at bounding box center [784, 301] width 300 height 24
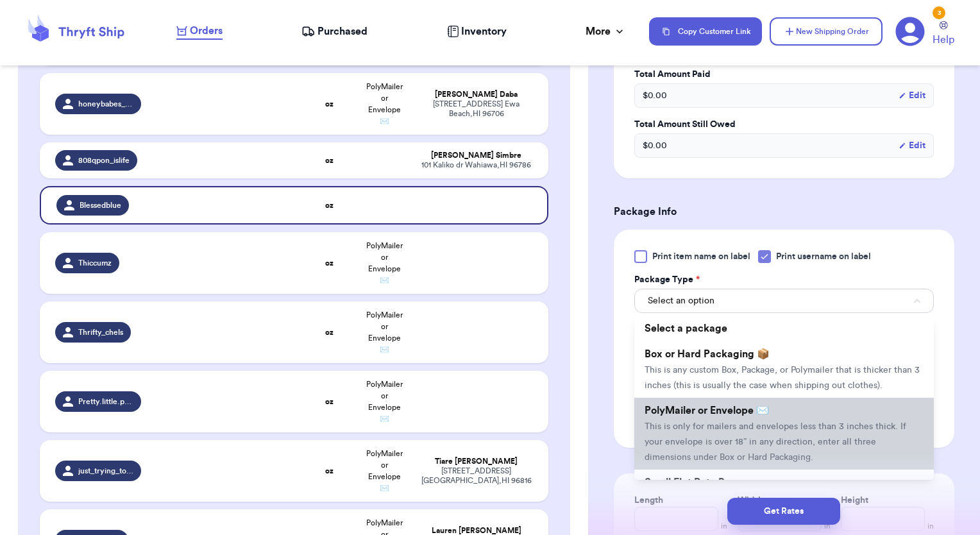
click at [726, 443] on span "This is only for mailers and envelopes less than 3 inches thick. If your envelo…" at bounding box center [776, 442] width 262 height 40
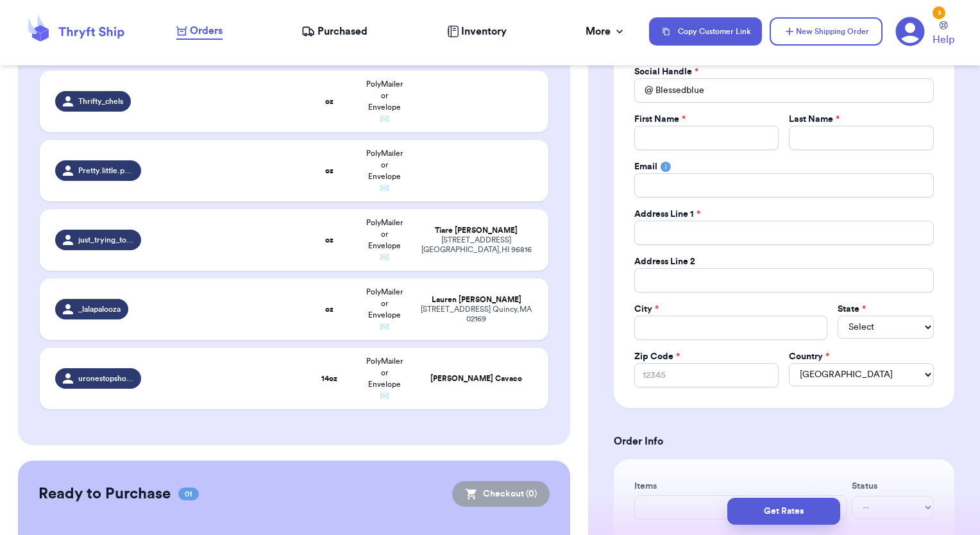
scroll to position [0, 0]
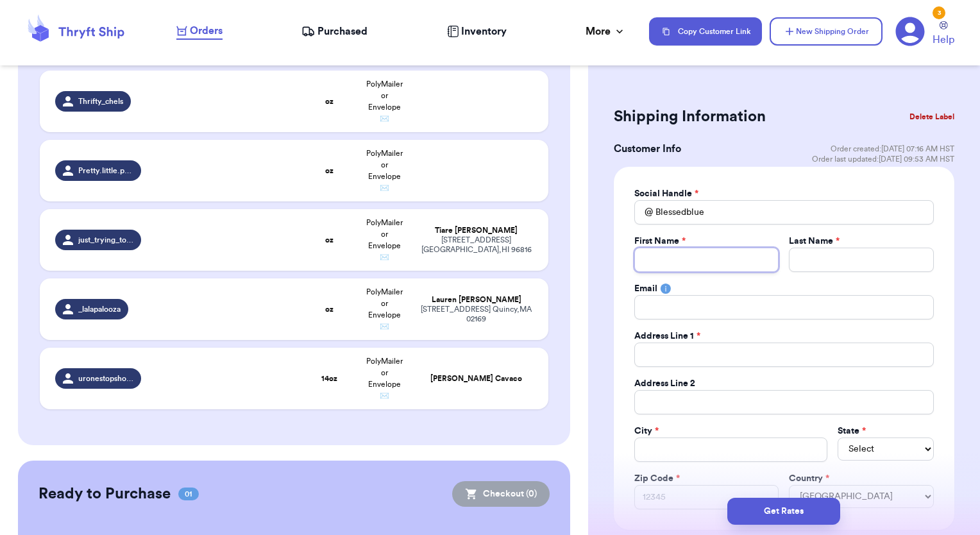
drag, startPoint x: 678, startPoint y: 258, endPoint x: 691, endPoint y: 257, distance: 13.5
click at [678, 258] on input "Total Amount Paid" at bounding box center [706, 260] width 145 height 24
type input "K"
type input "Ki"
type input "Kia"
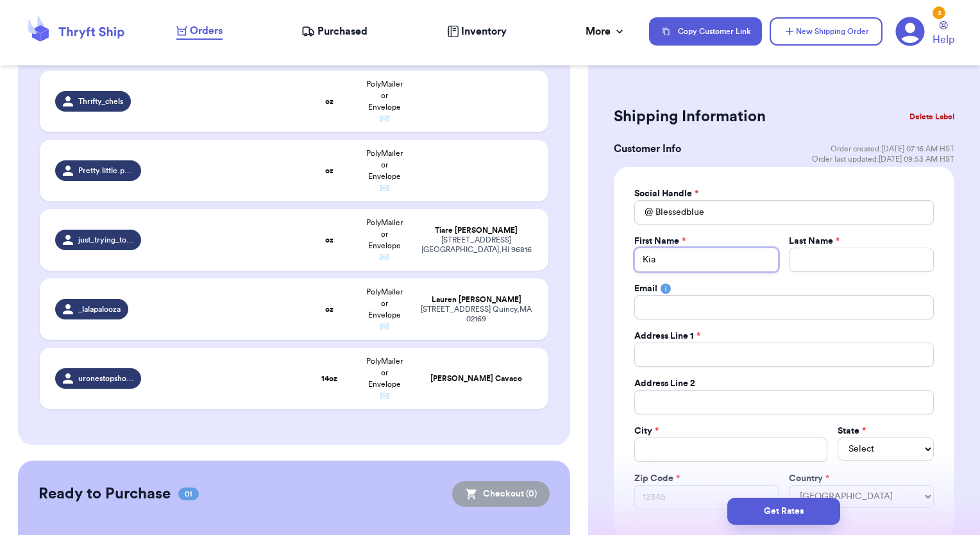
type input "Kian"
type input "Kiani"
type input "B"
type input "Bl"
type input "Blu"
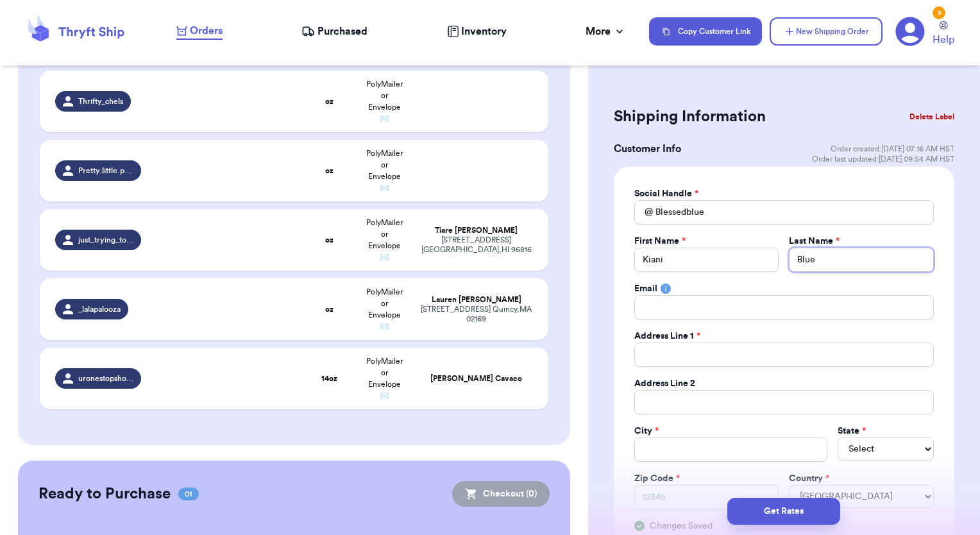
type input "Blue"
paste input "[STREET_ADDRESS]"
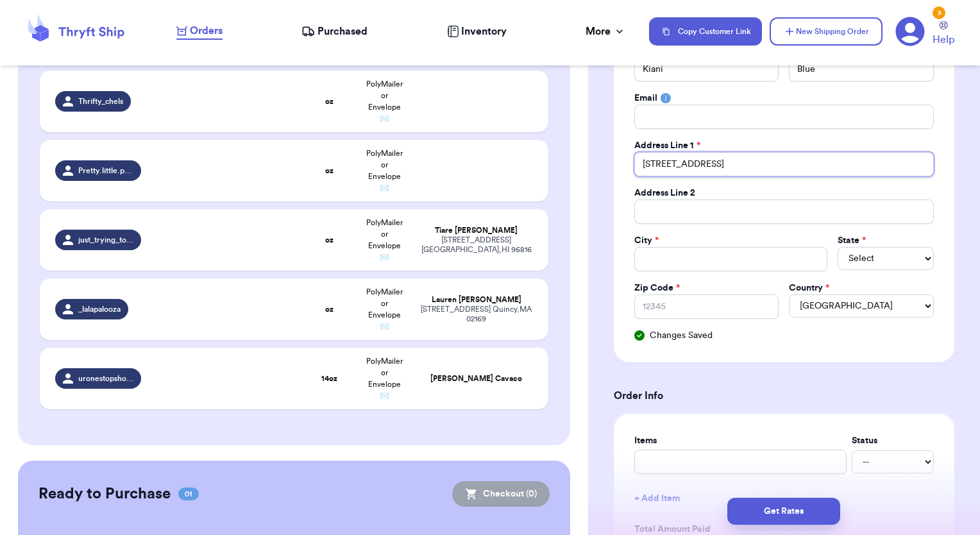
scroll to position [192, 0]
type input "[STREET_ADDRESS]"
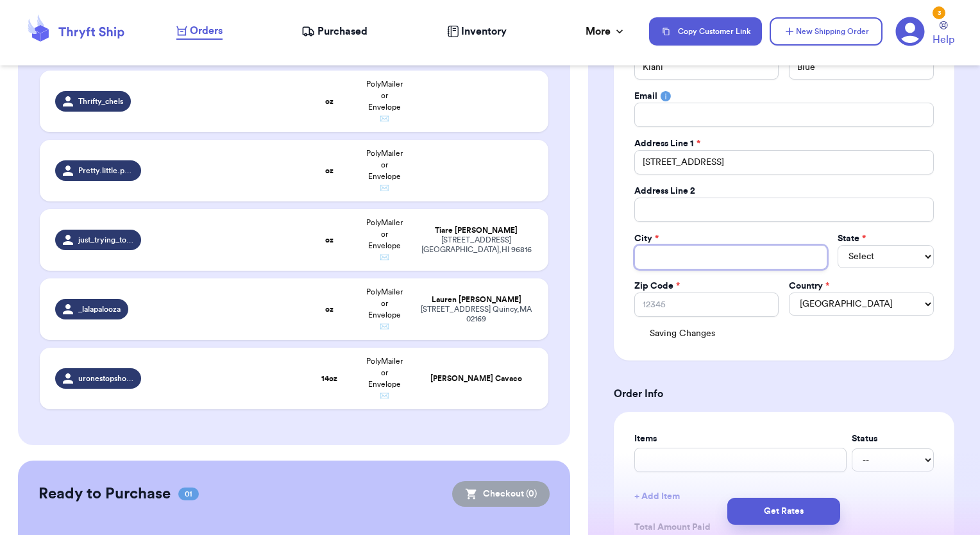
click at [676, 251] on input "Total Amount Paid" at bounding box center [730, 257] width 193 height 24
type input "E"
type input "El"
type input "ElP"
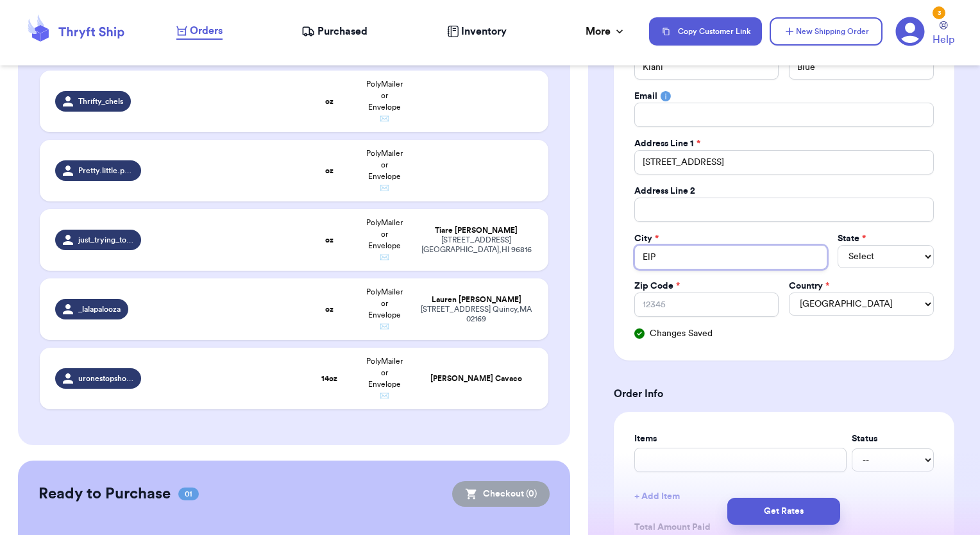
type input "El"
type input "El P"
type input "El Pa"
type input "El Pas"
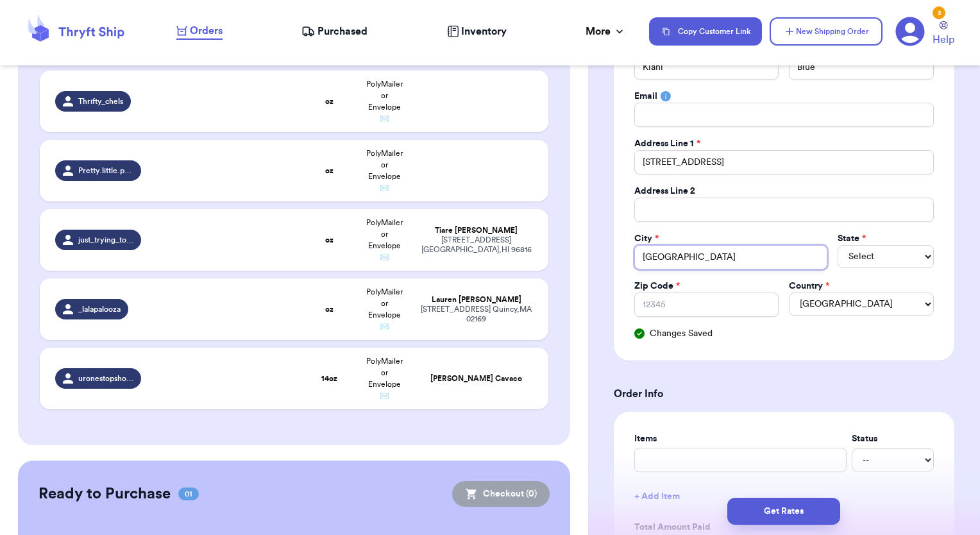
type input "[GEOGRAPHIC_DATA]"
select select "TN"
select select "[GEOGRAPHIC_DATA]"
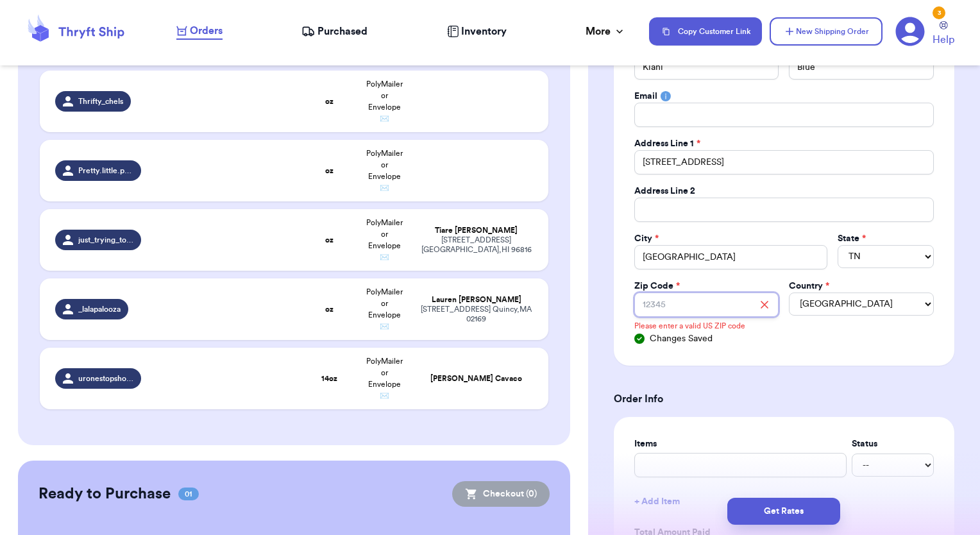
paste input "79938"
type input "79938"
click at [899, 328] on div "Social Handle * @ Blessedblue First Name * [PERSON_NAME] Last Name * Blue Email…" at bounding box center [784, 170] width 300 height 350
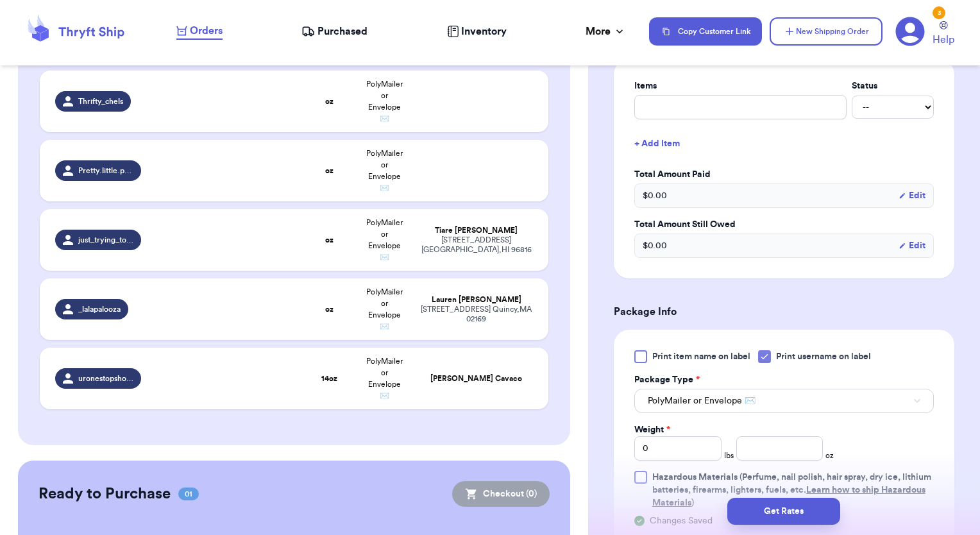
scroll to position [577, 0]
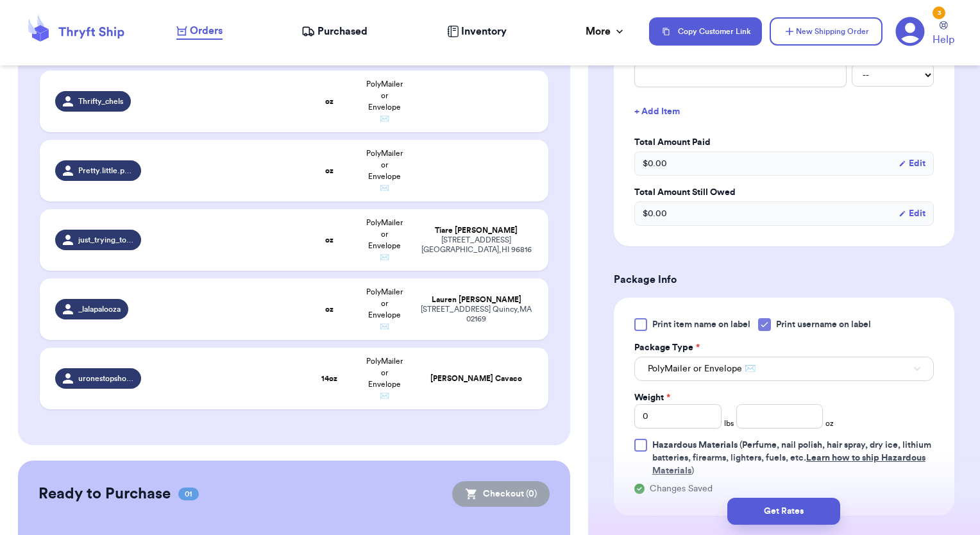
click at [804, 280] on h3 "Package Info" at bounding box center [784, 279] width 341 height 15
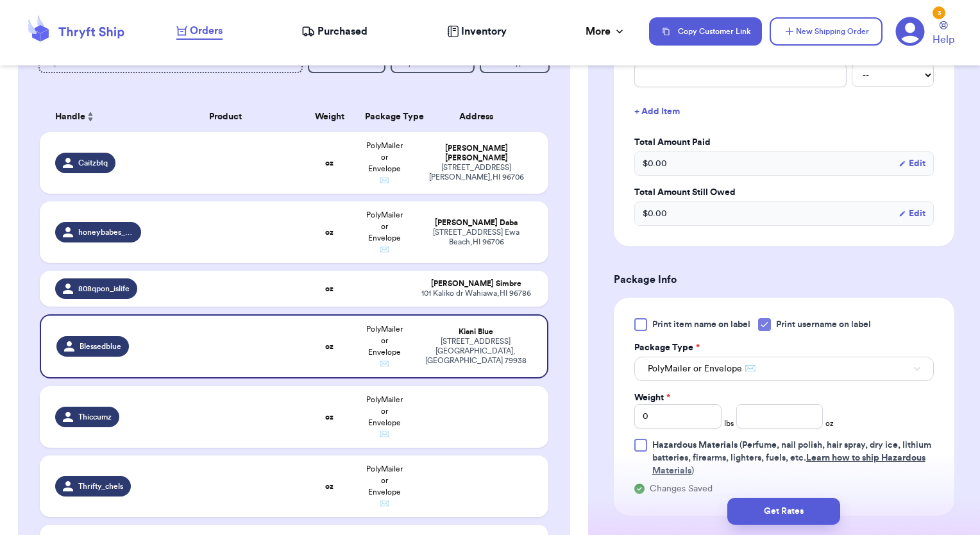
scroll to position [172, 0]
click at [457, 293] on div "[STREET_ADDRESS][PERSON_NAME]" at bounding box center [476, 294] width 114 height 10
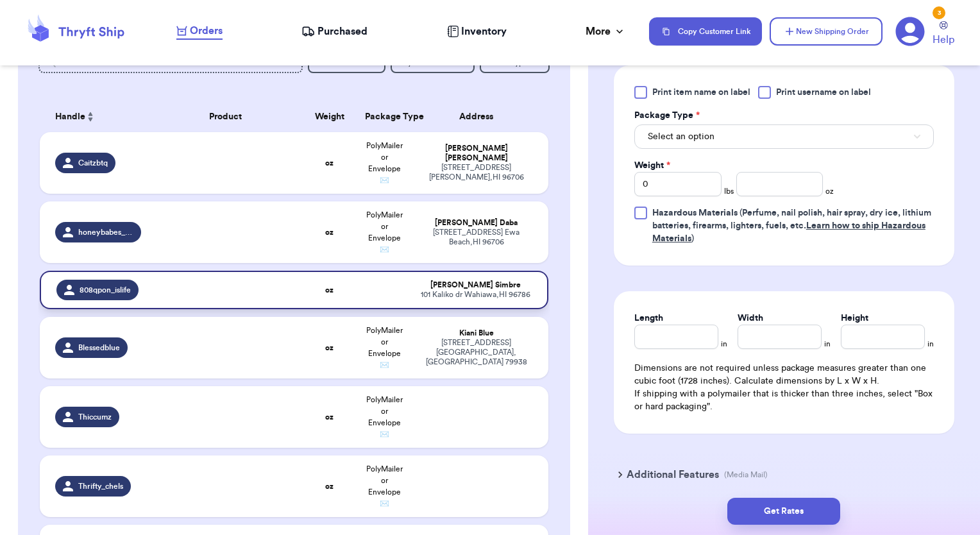
scroll to position [346, 0]
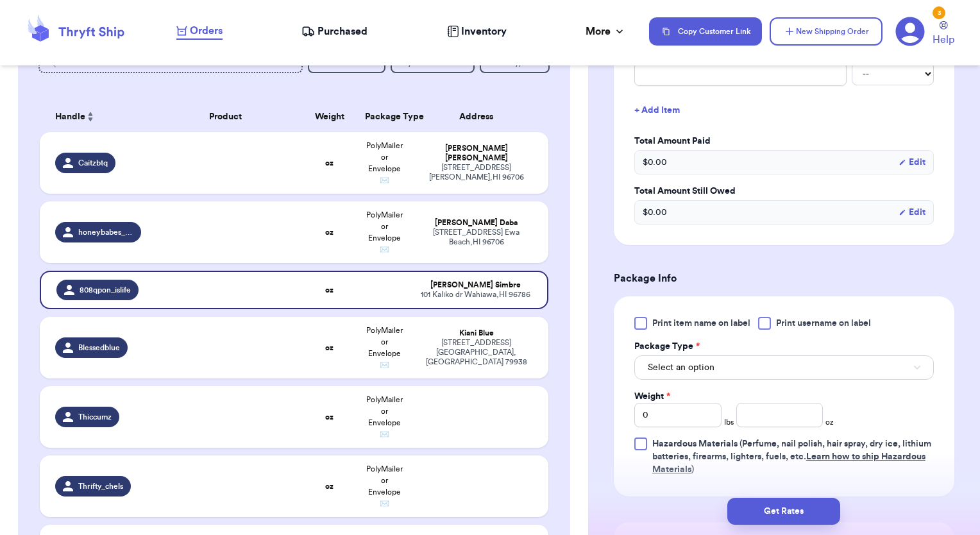
click at [764, 317] on div at bounding box center [764, 323] width 13 height 13
click at [0, 0] on input "Print username on label" at bounding box center [0, 0] width 0 height 0
click at [744, 364] on button "Select an option" at bounding box center [784, 367] width 300 height 24
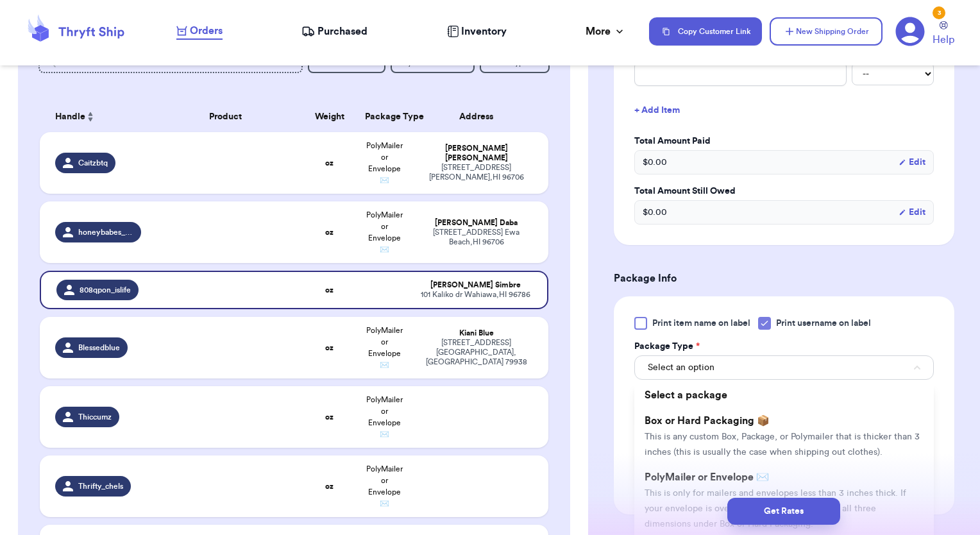
click at [705, 492] on div "Get Rates" at bounding box center [784, 510] width 392 height 47
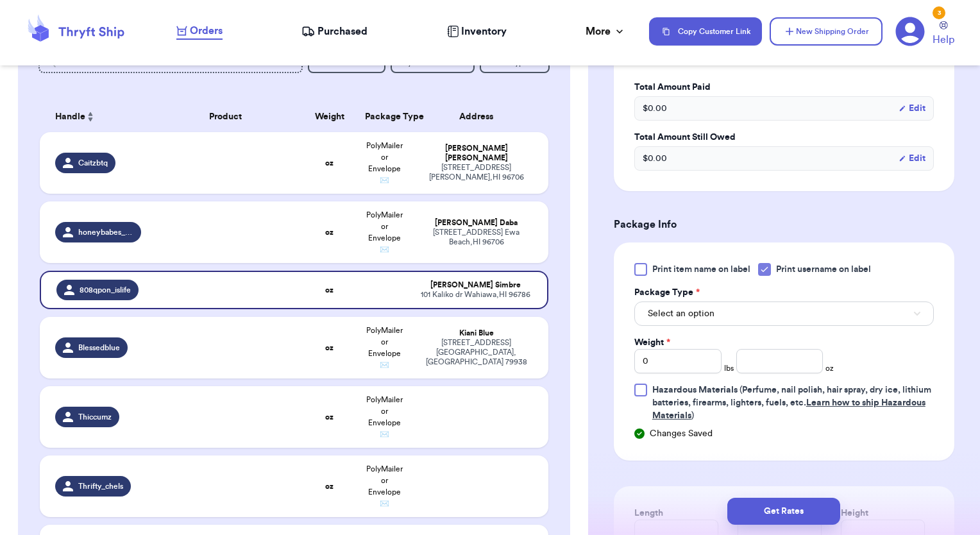
scroll to position [475, 0]
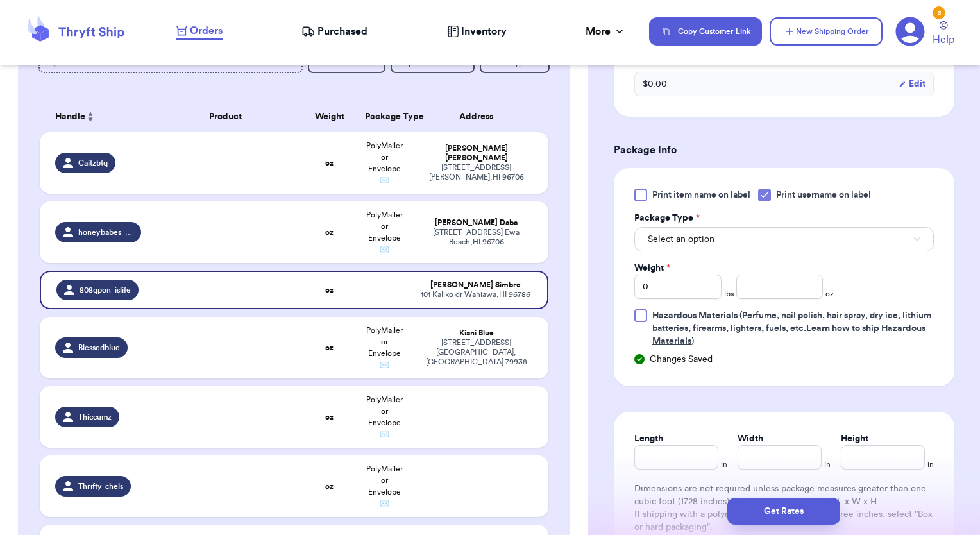
click at [939, 376] on div "Print item name on label Print username on label Package Type * Select an optio…" at bounding box center [784, 277] width 341 height 218
click at [818, 512] on button "Get Rates" at bounding box center [783, 511] width 113 height 27
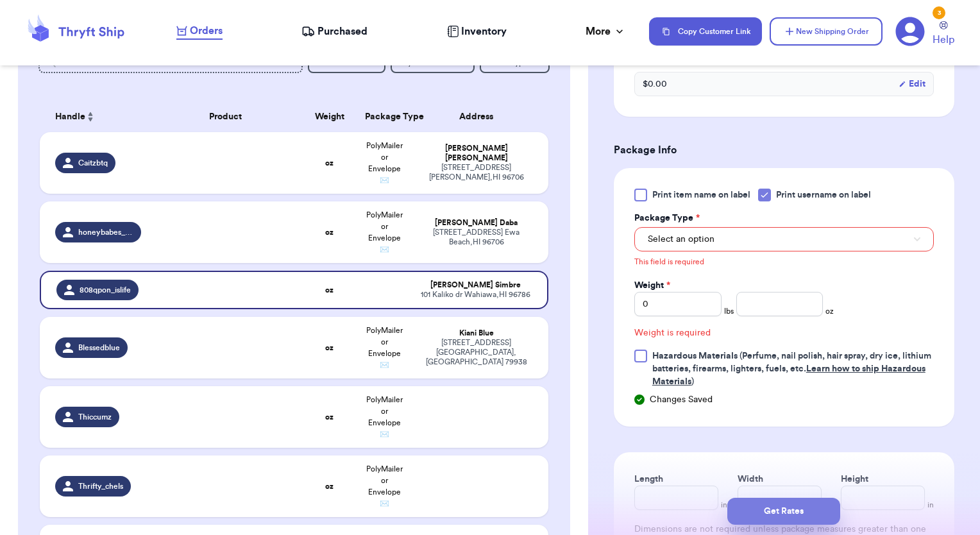
scroll to position [509, 0]
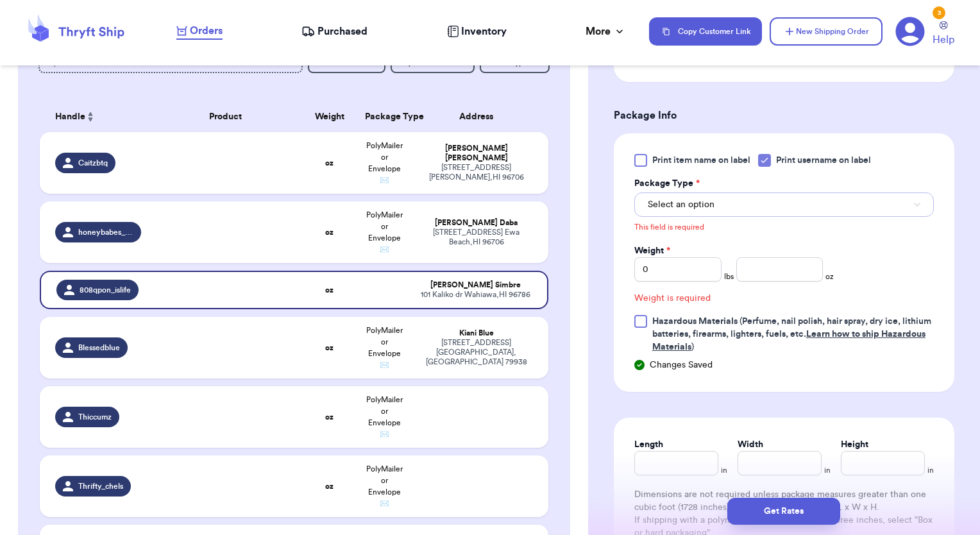
click at [758, 202] on button "Select an option" at bounding box center [784, 204] width 300 height 24
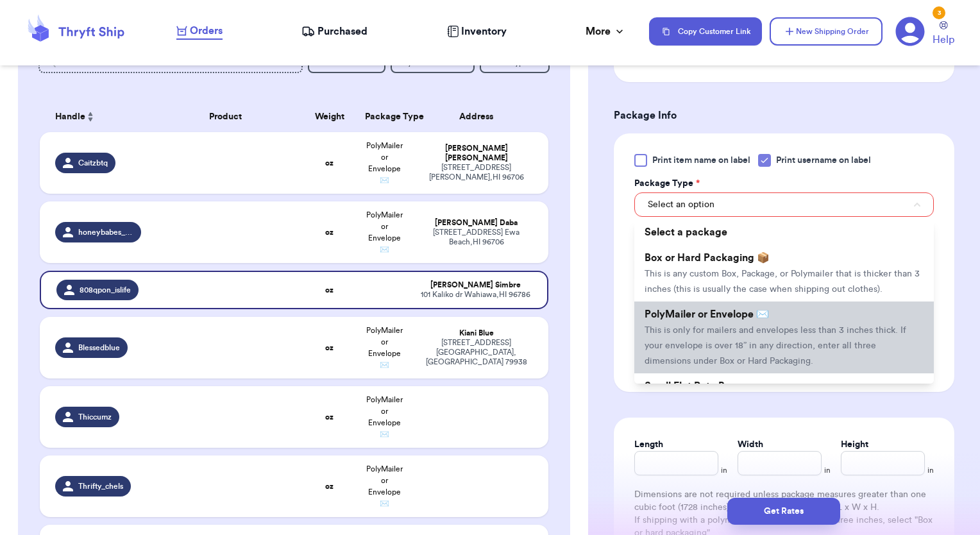
click at [700, 319] on span "PolyMailer or Envelope ✉️" at bounding box center [707, 314] width 124 height 10
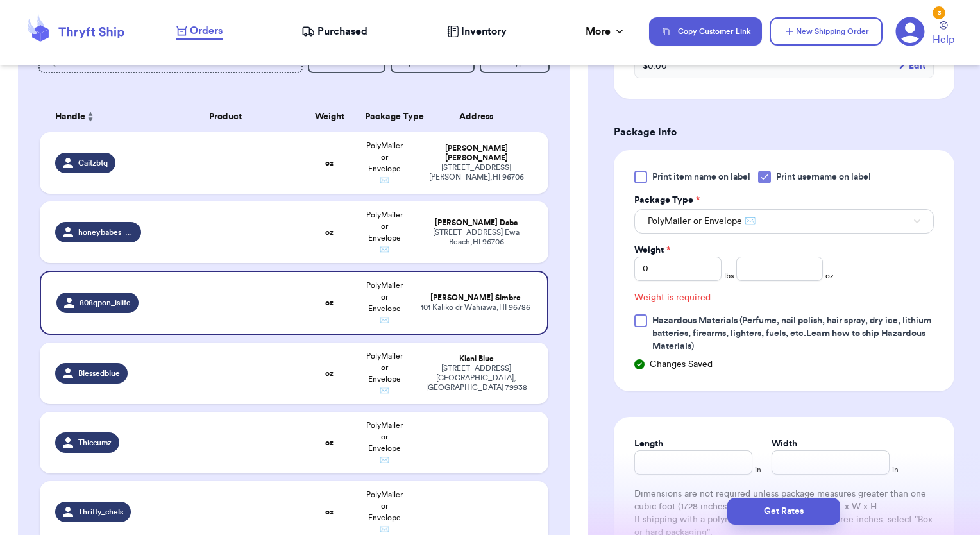
click at [952, 335] on div "Shipping Information Delete Label Customer Info Order created: [DATE] 07:16 AM …" at bounding box center [784, 158] width 392 height 1149
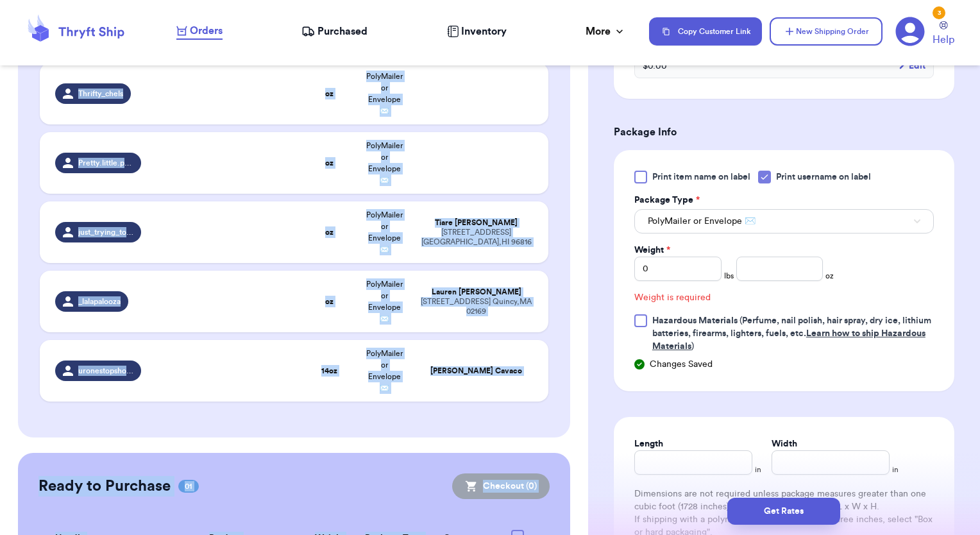
scroll to position [621, 0]
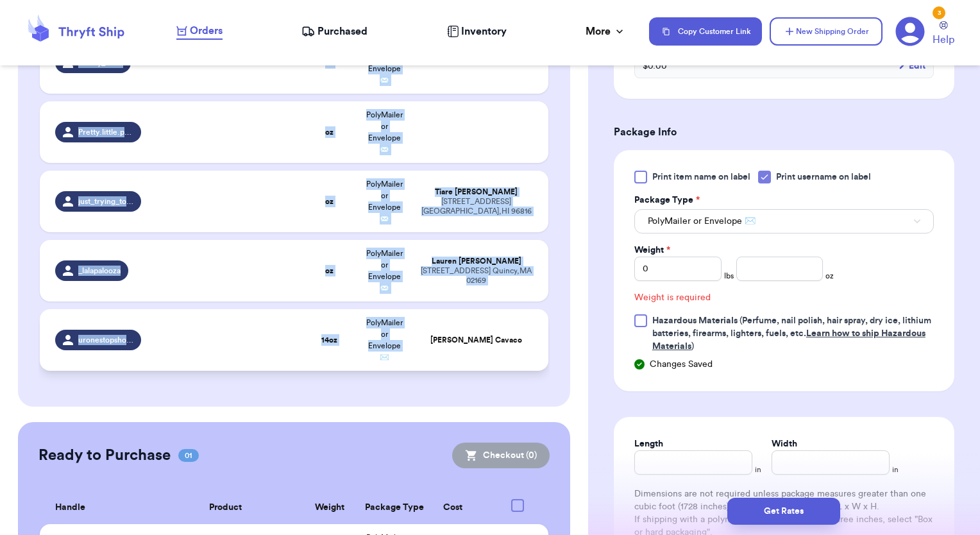
drag, startPoint x: 40, startPoint y: 216, endPoint x: 363, endPoint y: 362, distance: 353.9
click at [363, 362] on tbody "Caitzbtq oz PolyMailer or Envelope ✉️ [PERSON_NAME] [STREET_ADDRESS] honeybabes…" at bounding box center [294, 27] width 509 height 688
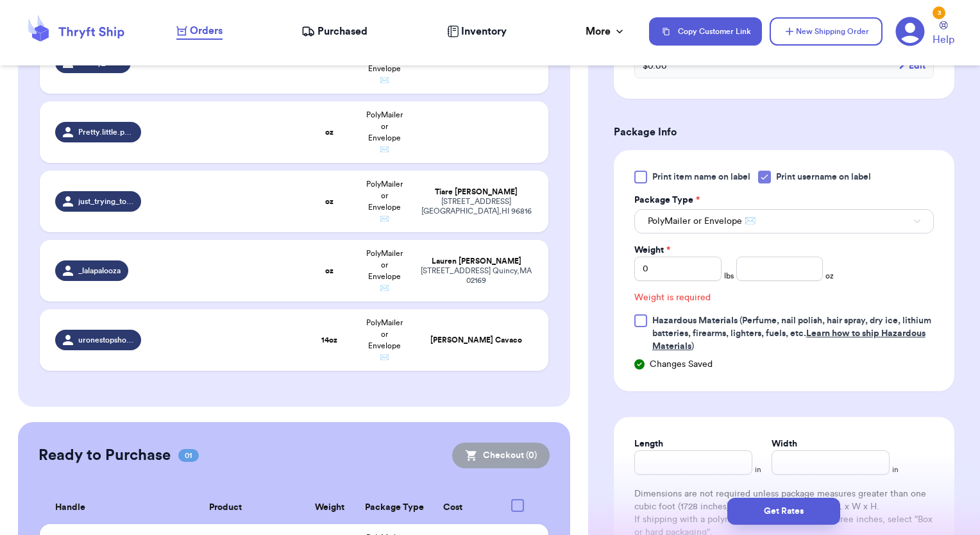
drag, startPoint x: 363, startPoint y: 362, endPoint x: 350, endPoint y: 392, distance: 33.3
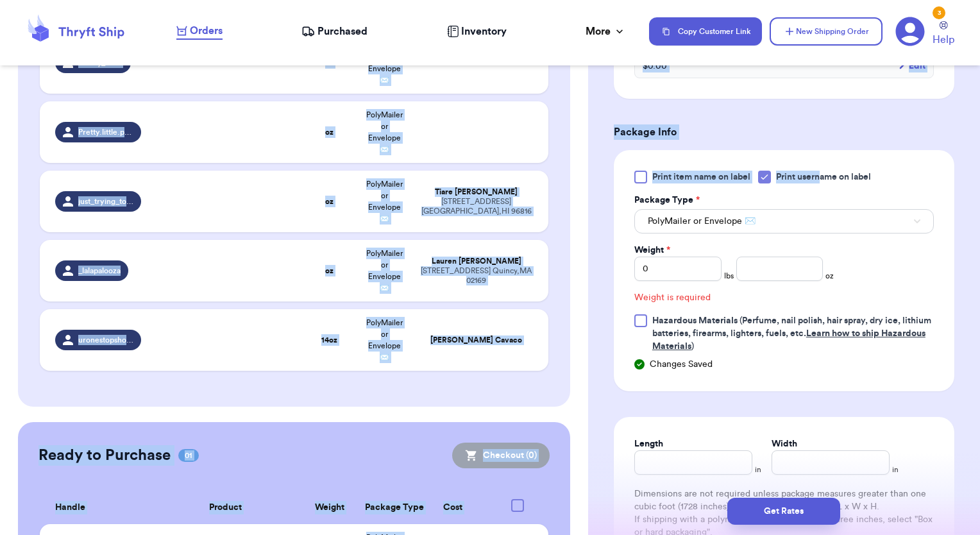
drag, startPoint x: 578, startPoint y: 326, endPoint x: 979, endPoint y: 151, distance: 437.1
click at [979, 151] on html "Orders Purchased Inventory More Stats Completed Orders Payments Payouts Copy Cu…" at bounding box center [490, 267] width 980 height 535
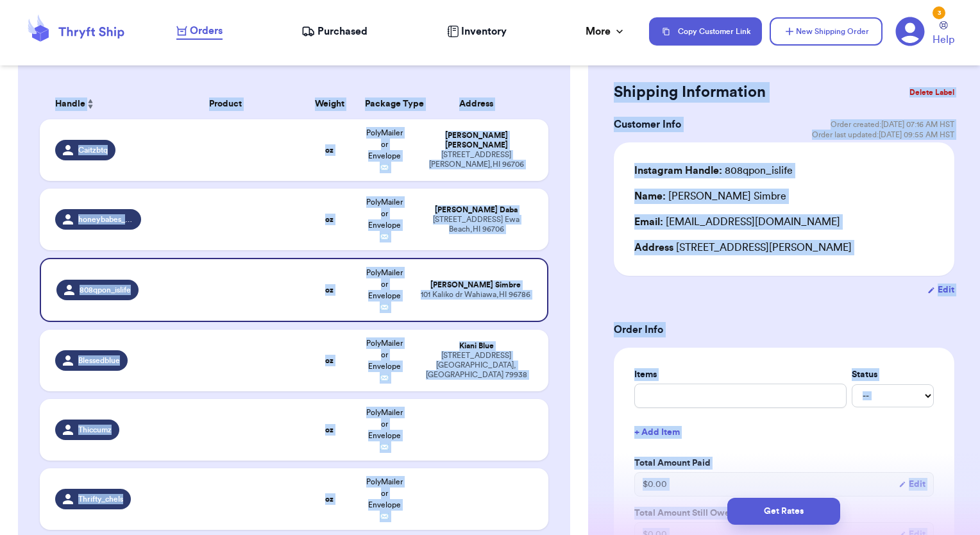
scroll to position [172, 0]
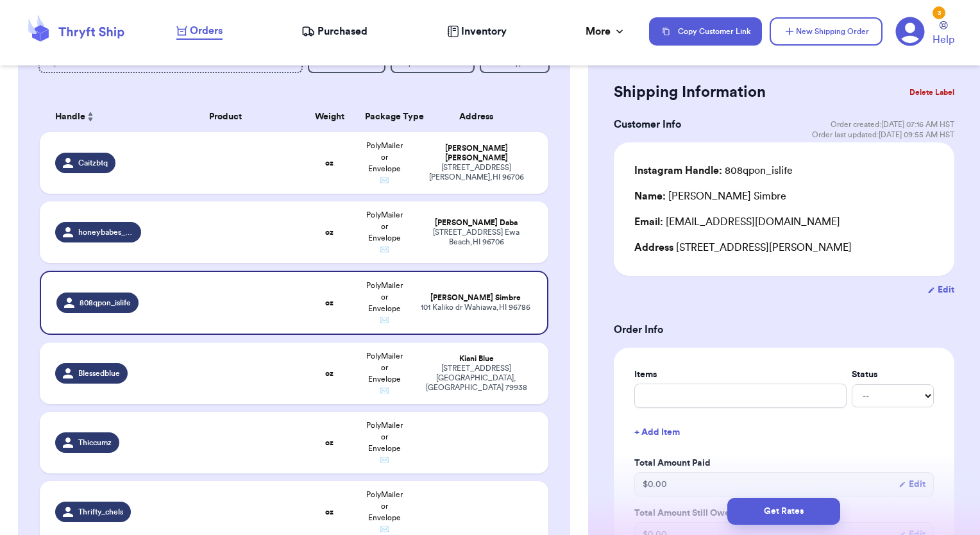
click at [541, 105] on div "Incomplete 10 Get Rates for All ( 0 ) Get Rates for All ( 0 ) Date Created Date…" at bounding box center [294, 423] width 553 height 865
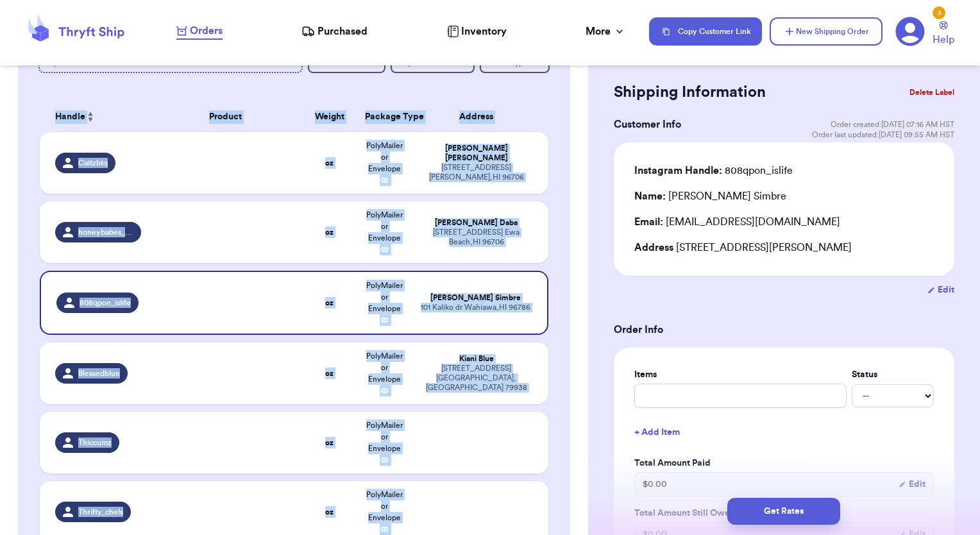
click at [544, 106] on div "Incomplete 10 Get Rates for All ( 0 ) Get Rates for All ( 0 ) Date Created Date…" at bounding box center [294, 423] width 553 height 865
click at [559, 428] on div "Incomplete 10 Get Rates for All ( 0 ) Get Rates for All ( 0 ) Date Created Date…" at bounding box center [294, 423] width 553 height 865
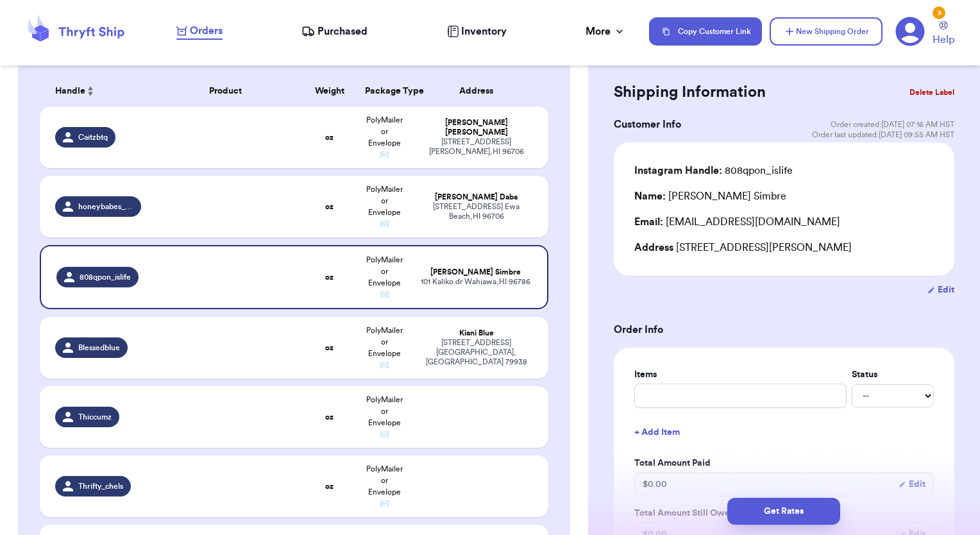
scroll to position [203, 0]
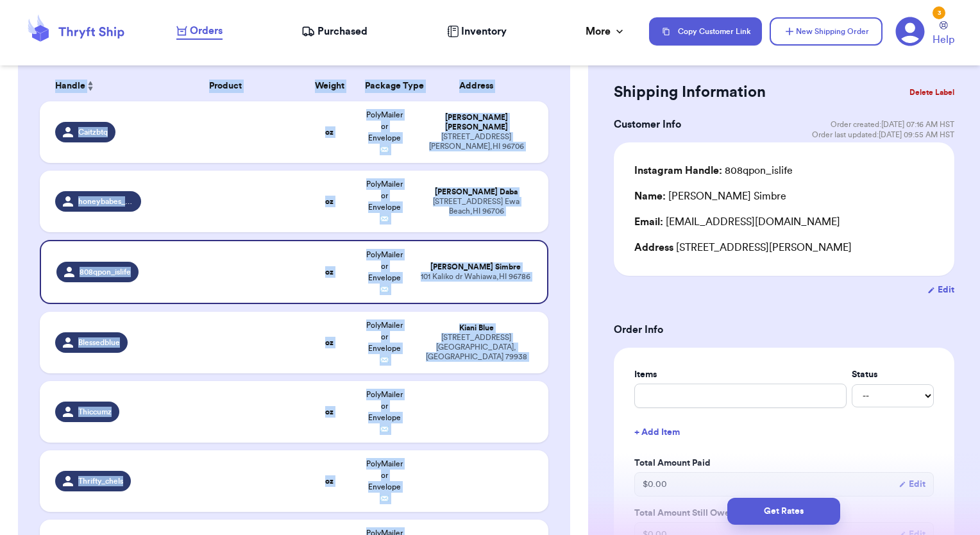
drag, startPoint x: 546, startPoint y: 515, endPoint x: 573, endPoint y: 432, distance: 86.8
click at [534, 508] on div "Incomplete 10 Get Rates for All ( 0 ) Get Rates for All ( 0 ) Date Created Date…" at bounding box center [294, 392] width 553 height 865
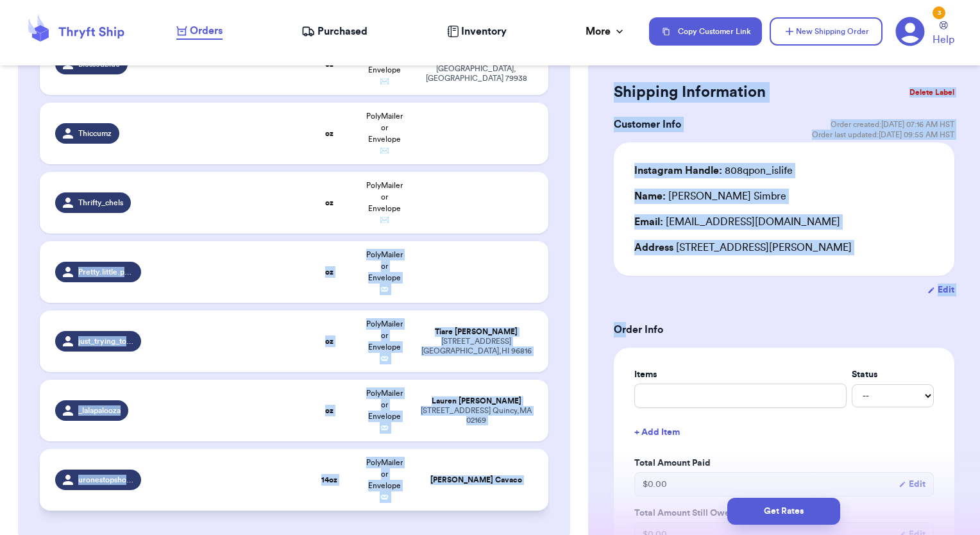
scroll to position [523, 0]
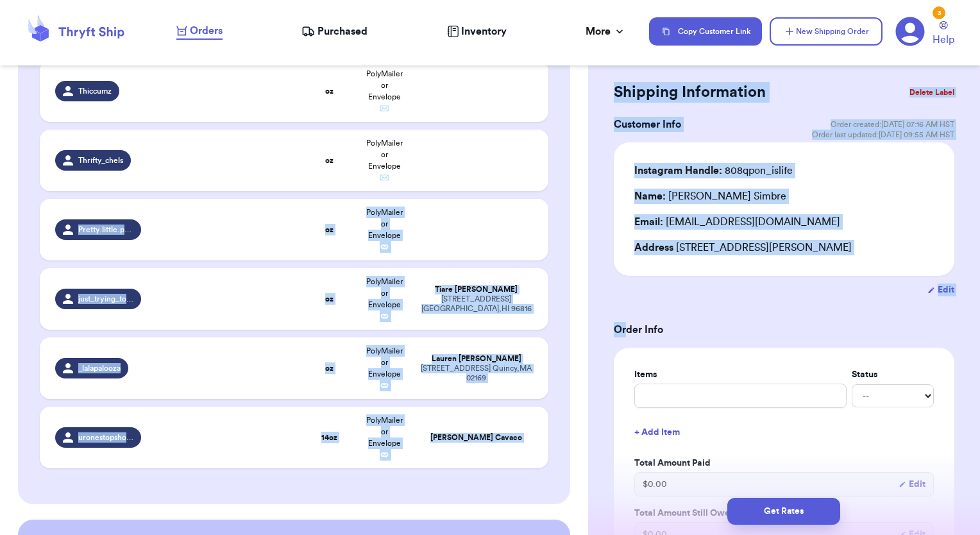
click at [573, 217] on div "Customer Link New Order Total Balance Payout $ 0.00 Recent Payments View all @ …" at bounding box center [294, 144] width 588 height 1181
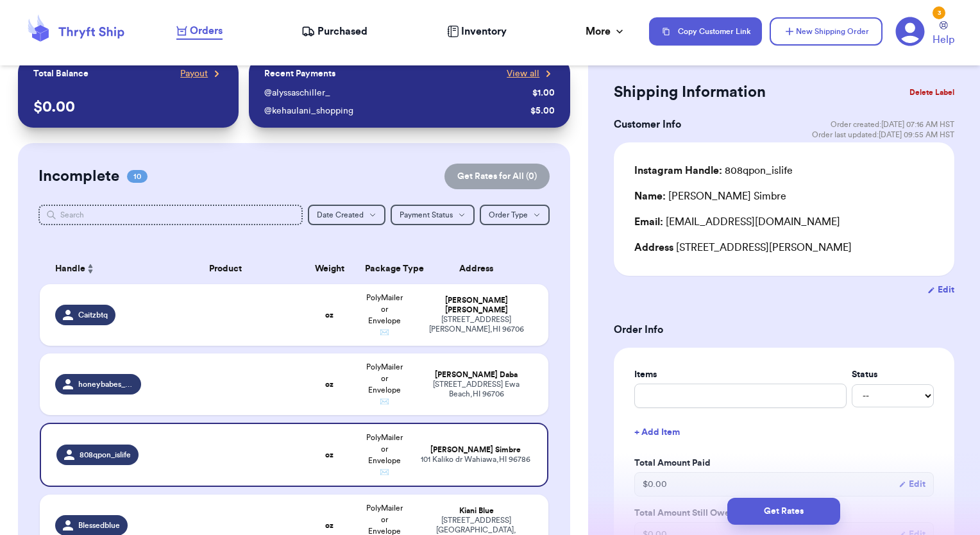
scroll to position [0, 0]
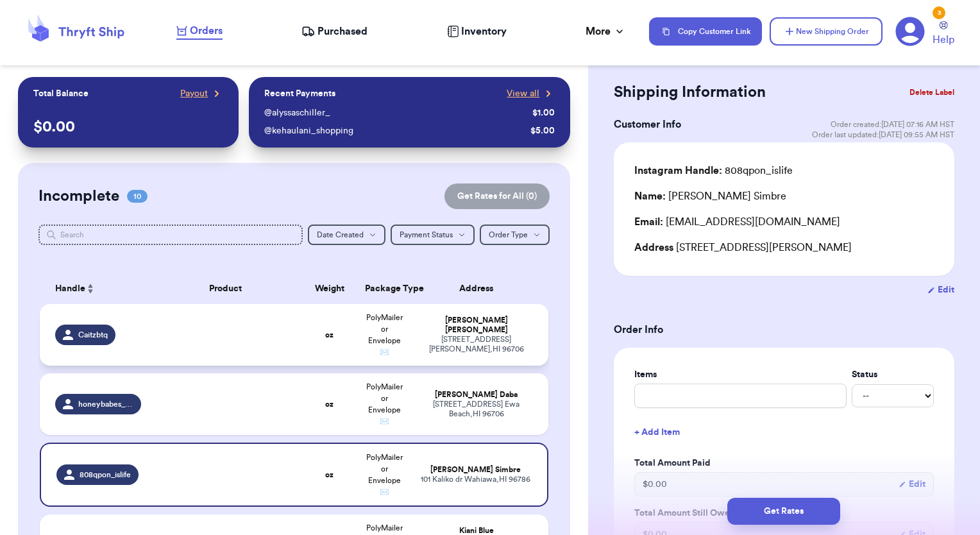
click at [246, 344] on td at bounding box center [225, 335] width 153 height 62
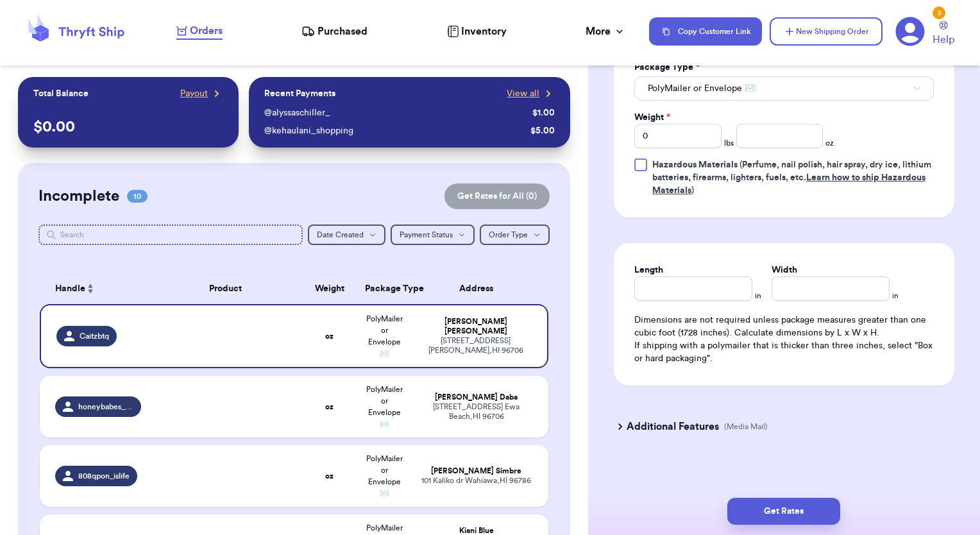
scroll to position [630, 0]
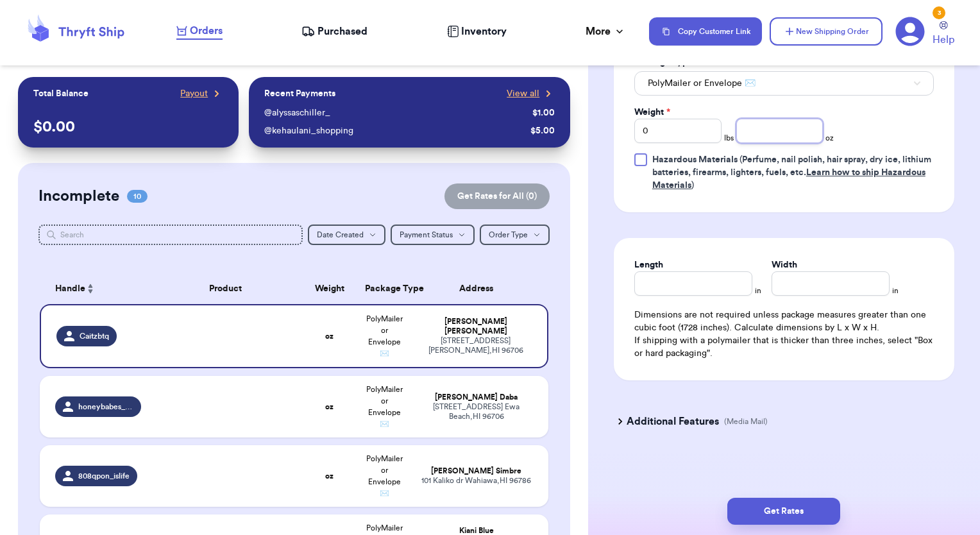
click at [753, 136] on input "number" at bounding box center [779, 131] width 87 height 24
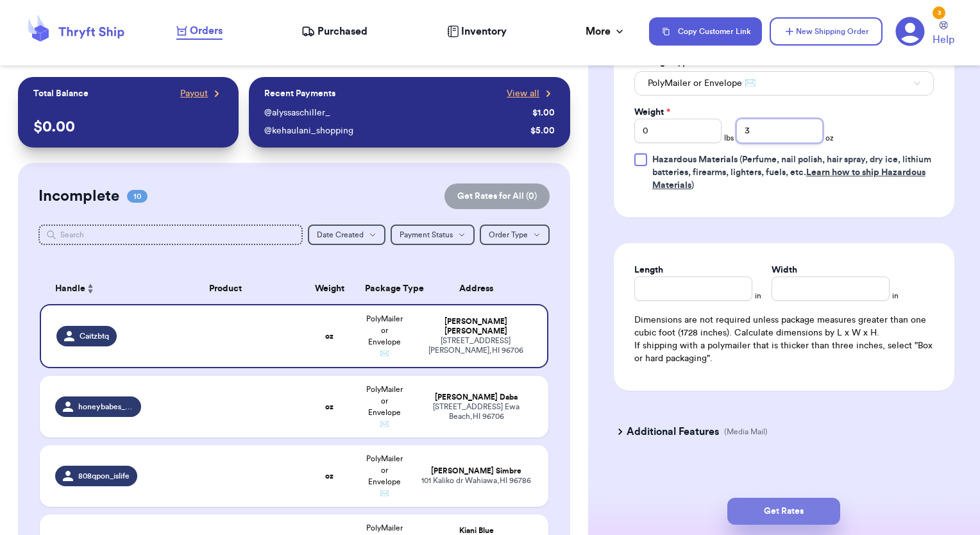
type input "3"
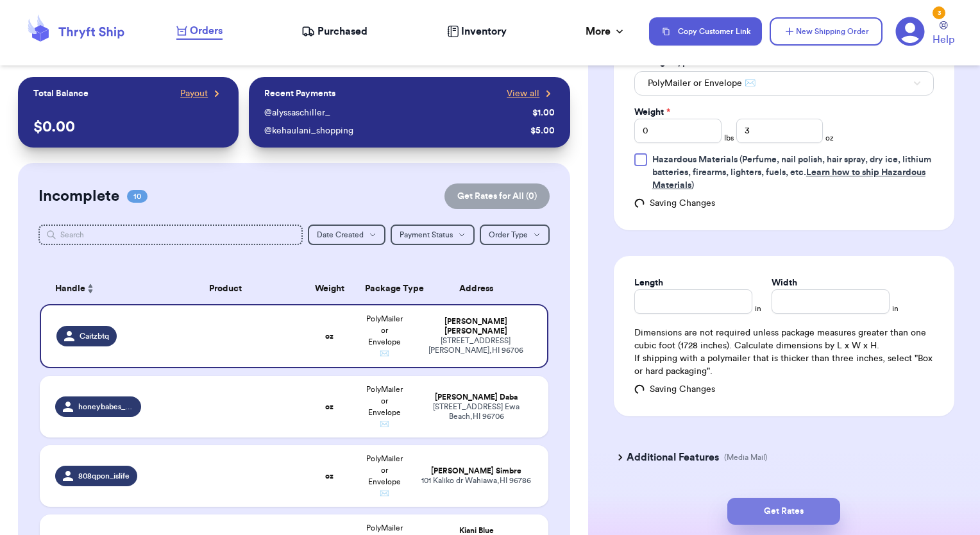
click at [780, 509] on button "Get Rates" at bounding box center [783, 511] width 113 height 27
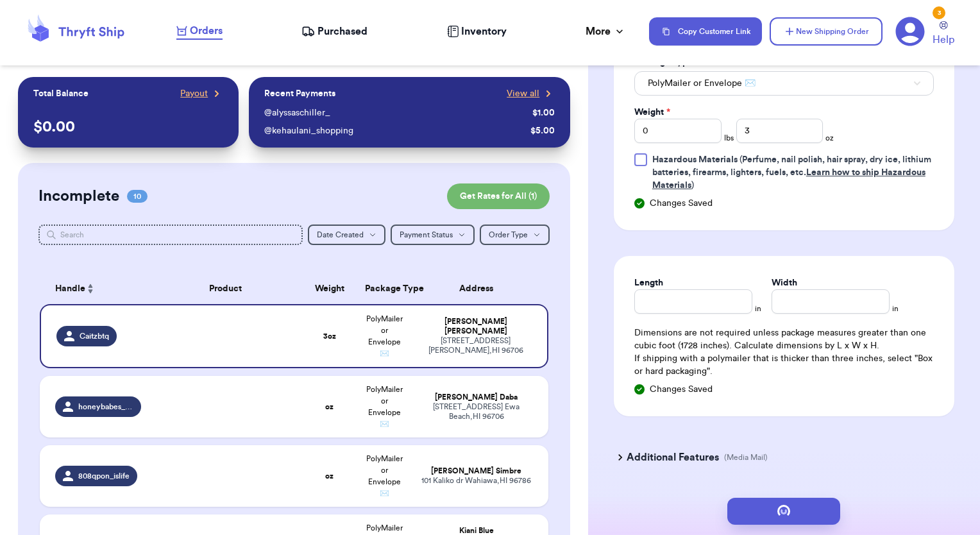
scroll to position [0, 0]
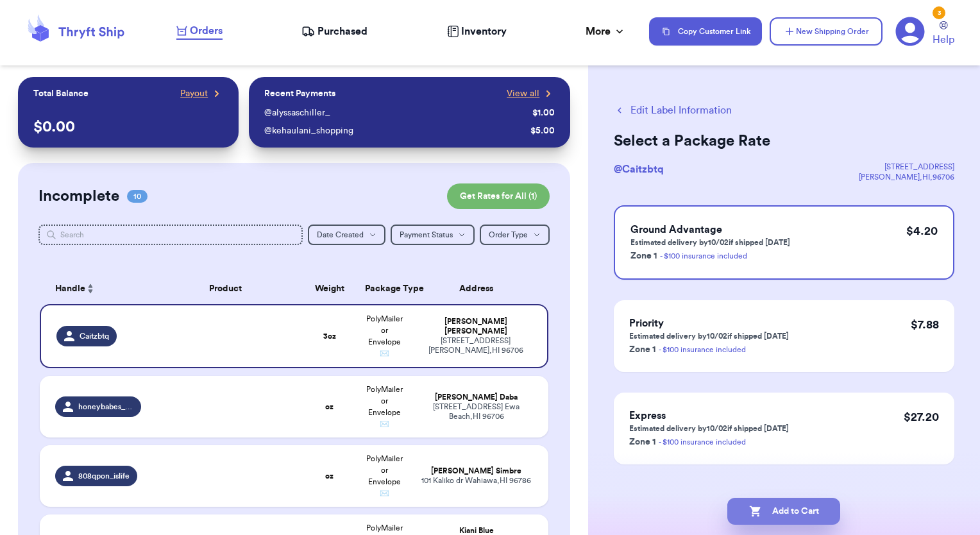
click at [791, 514] on button "Add to Cart" at bounding box center [783, 511] width 113 height 27
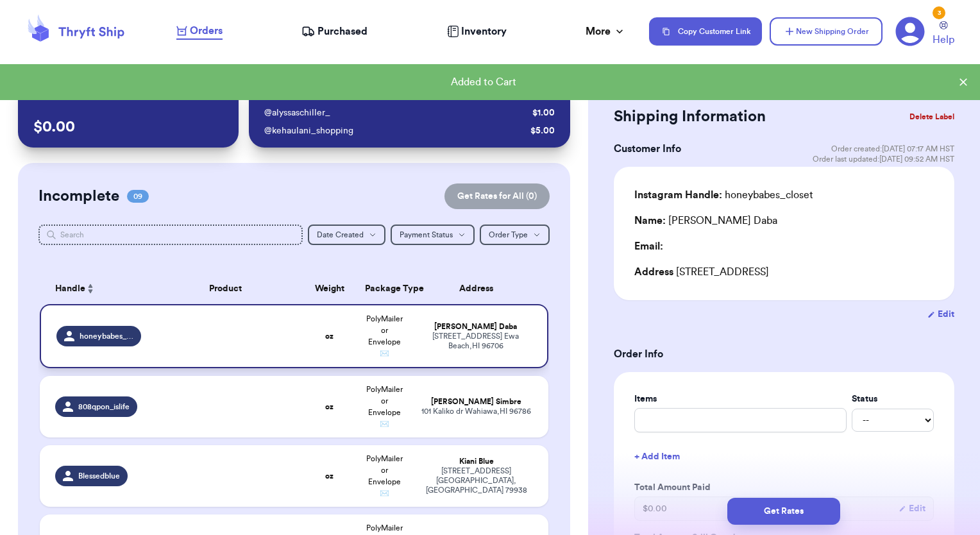
click at [312, 340] on td "oz" at bounding box center [329, 336] width 55 height 64
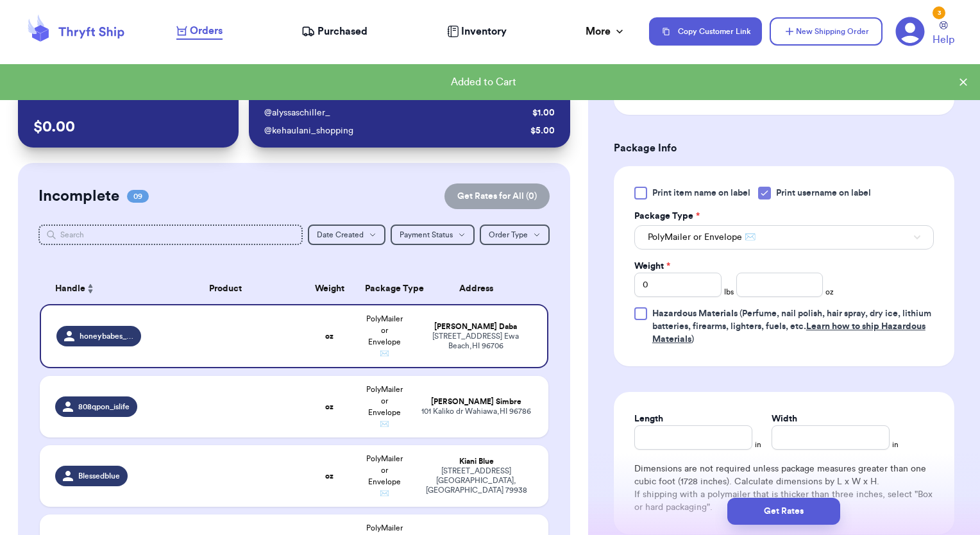
scroll to position [513, 0]
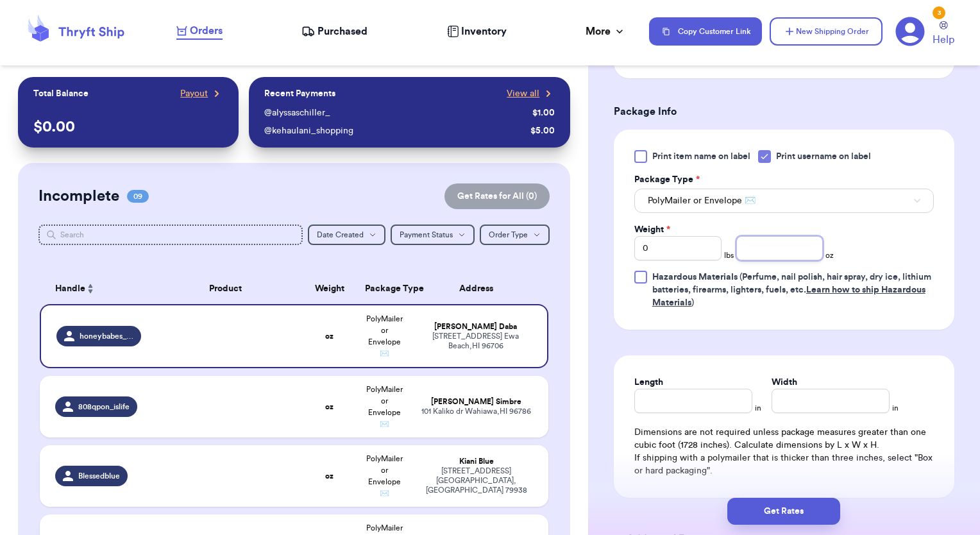
click at [754, 260] on input "number" at bounding box center [779, 248] width 87 height 24
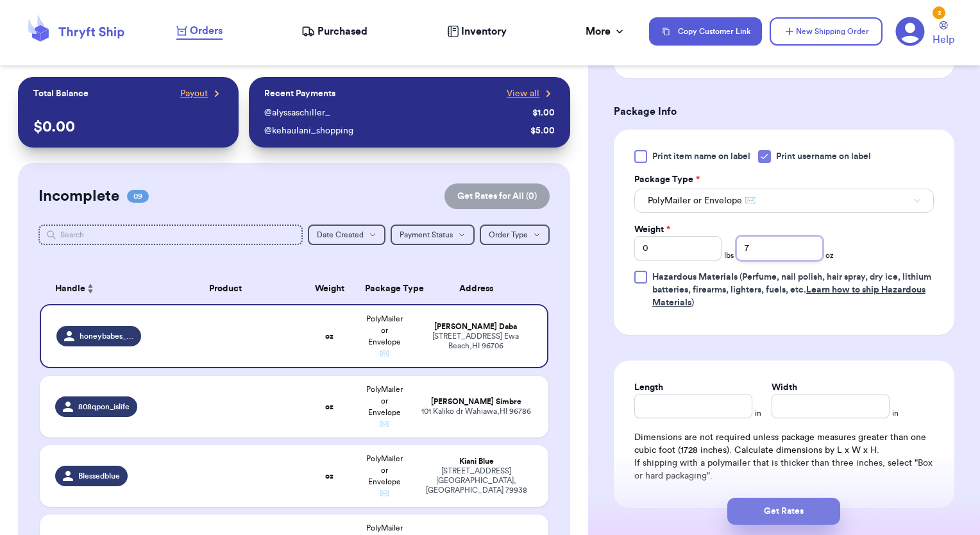
type input "7"
click at [781, 511] on button "Get Rates" at bounding box center [783, 511] width 113 height 27
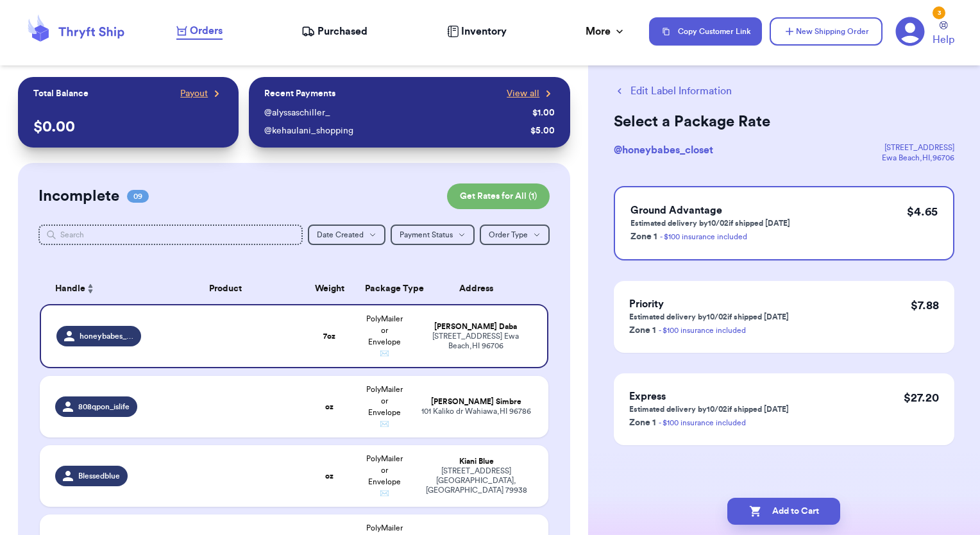
scroll to position [0, 0]
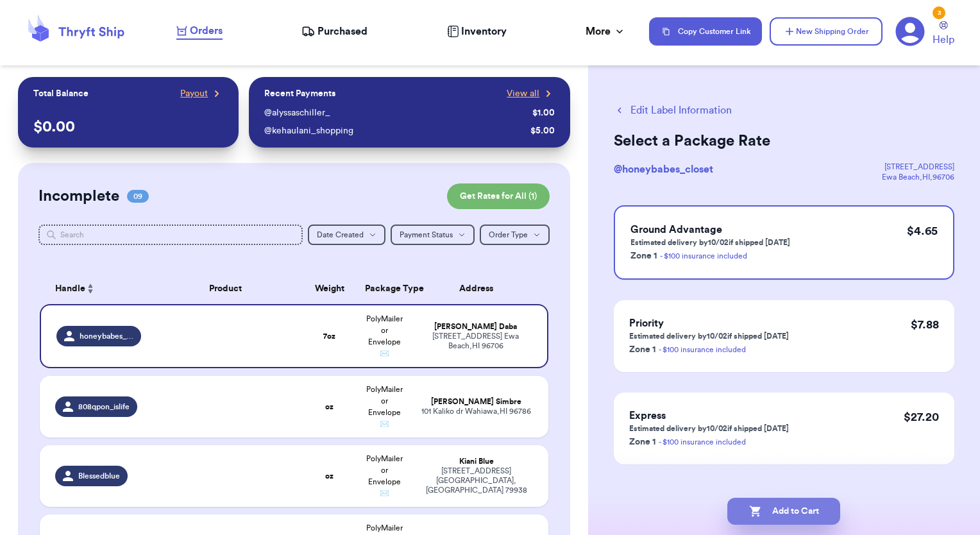
click at [788, 518] on button "Add to Cart" at bounding box center [783, 511] width 113 height 27
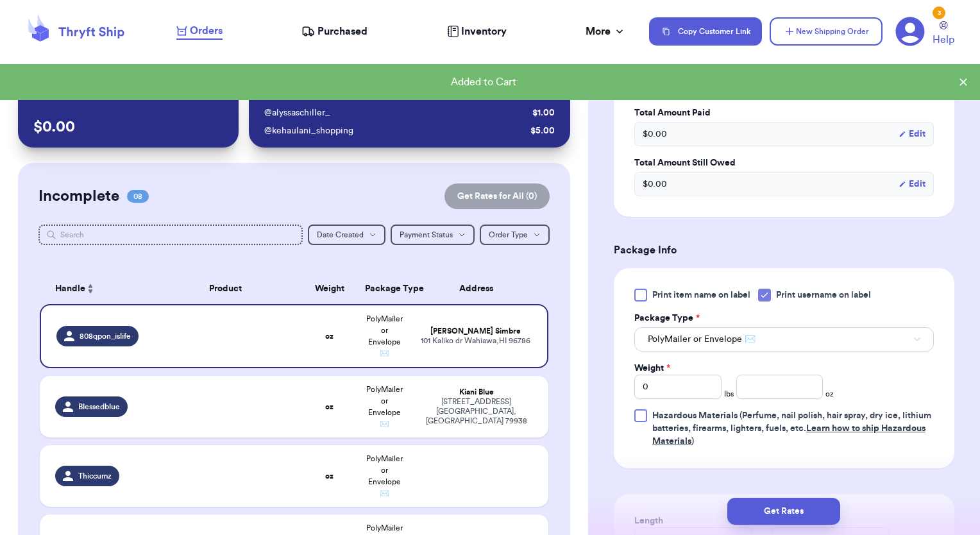
scroll to position [449, 0]
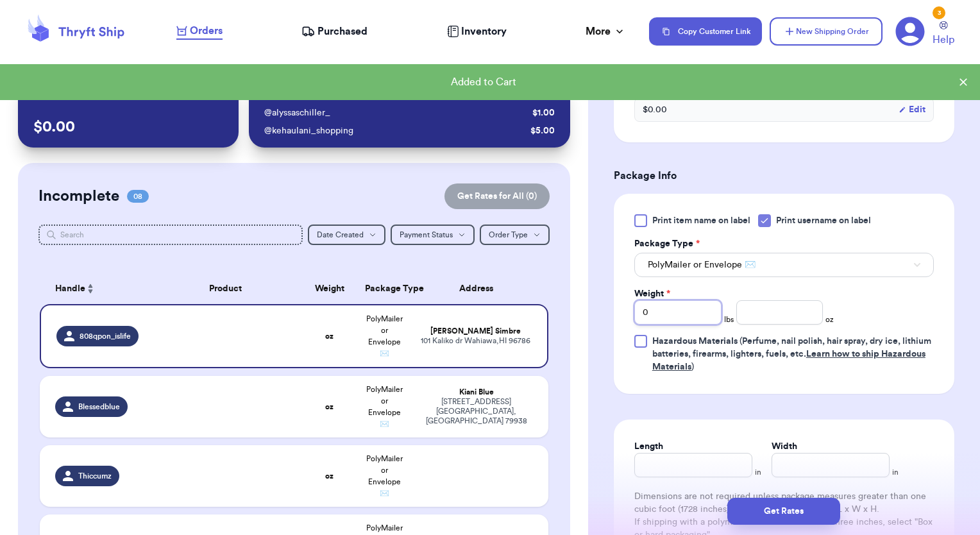
click at [684, 306] on input "0" at bounding box center [677, 312] width 87 height 24
drag, startPoint x: 670, startPoint y: 307, endPoint x: 657, endPoint y: 307, distance: 12.8
click at [664, 307] on input "0" at bounding box center [677, 312] width 87 height 24
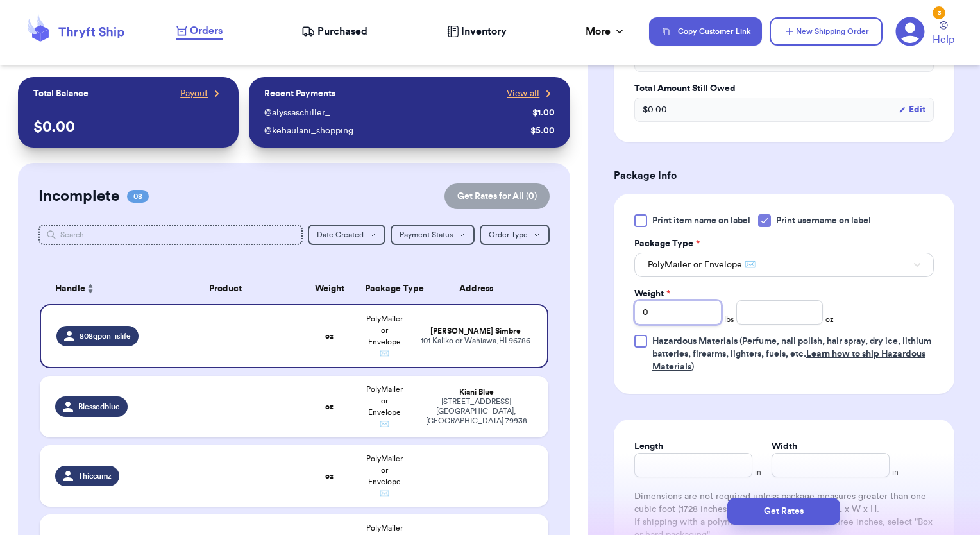
drag, startPoint x: 652, startPoint y: 307, endPoint x: 621, endPoint y: 307, distance: 30.1
click at [621, 307] on div "Print item name on label Print username on label Package Type * PolyMailer or E…" at bounding box center [784, 294] width 341 height 200
type input "1"
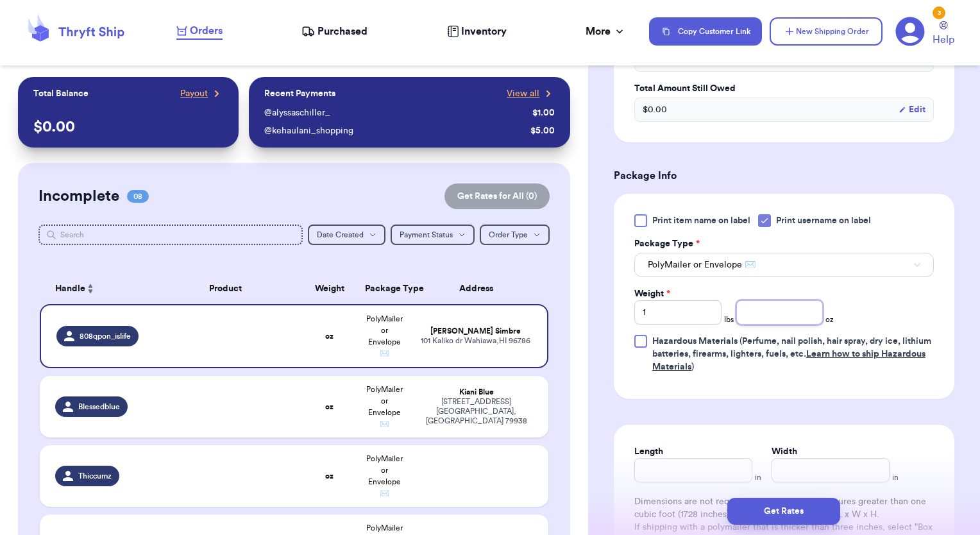
click at [743, 309] on input "number" at bounding box center [779, 312] width 87 height 24
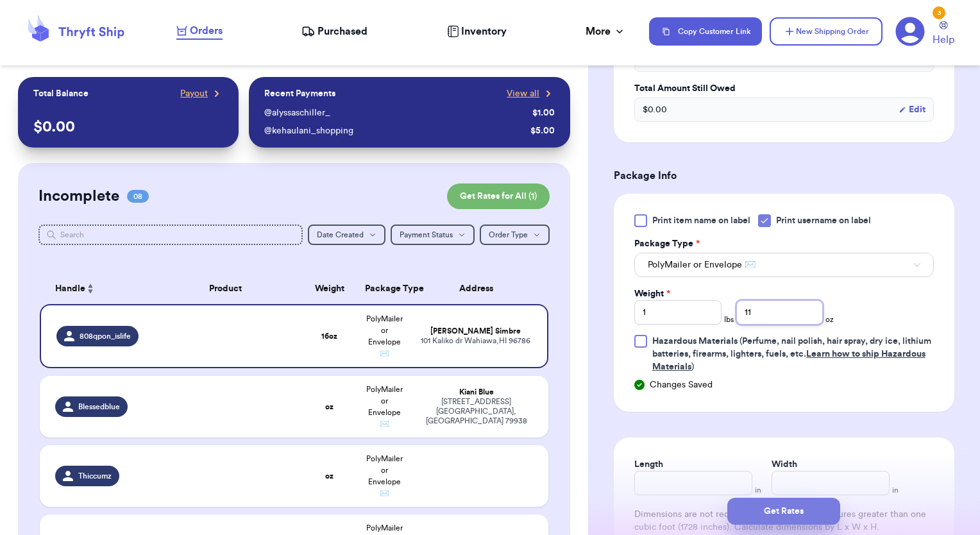
type input "11"
click at [795, 507] on button "Get Rates" at bounding box center [783, 511] width 113 height 27
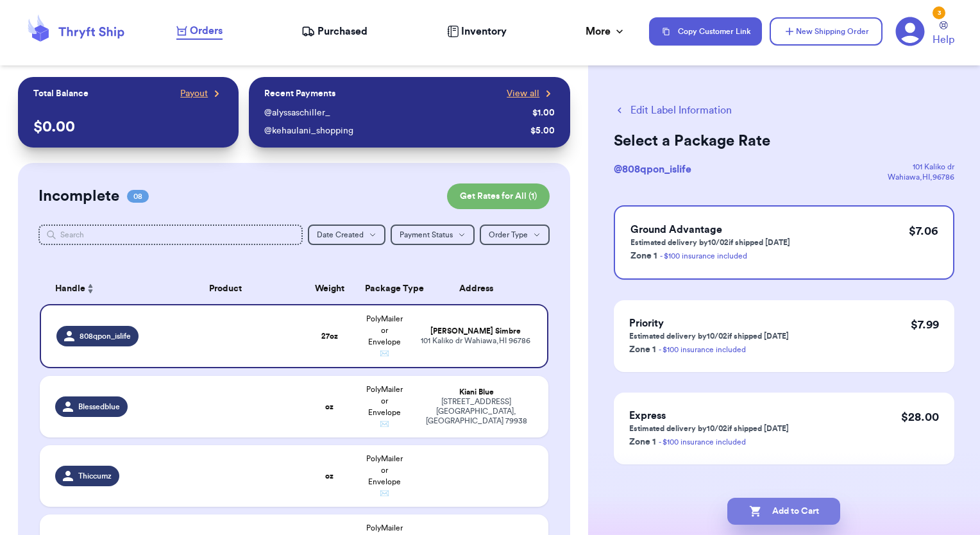
click at [786, 510] on button "Add to Cart" at bounding box center [783, 511] width 113 height 27
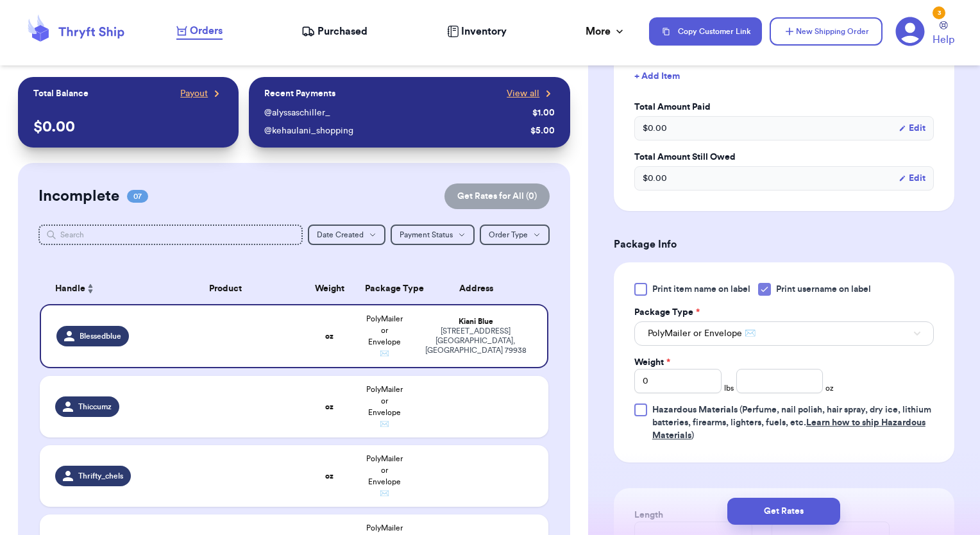
scroll to position [449, 0]
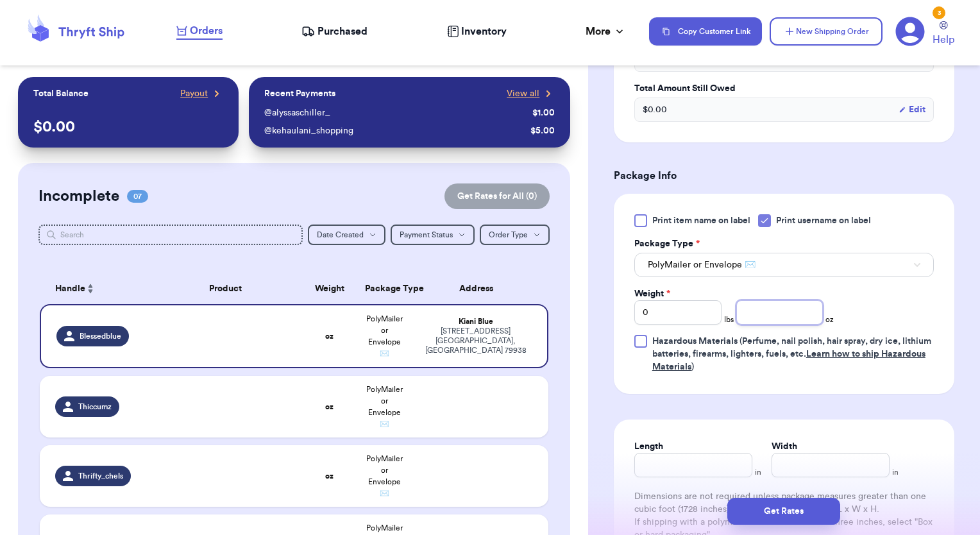
click at [759, 320] on input "number" at bounding box center [779, 312] width 87 height 24
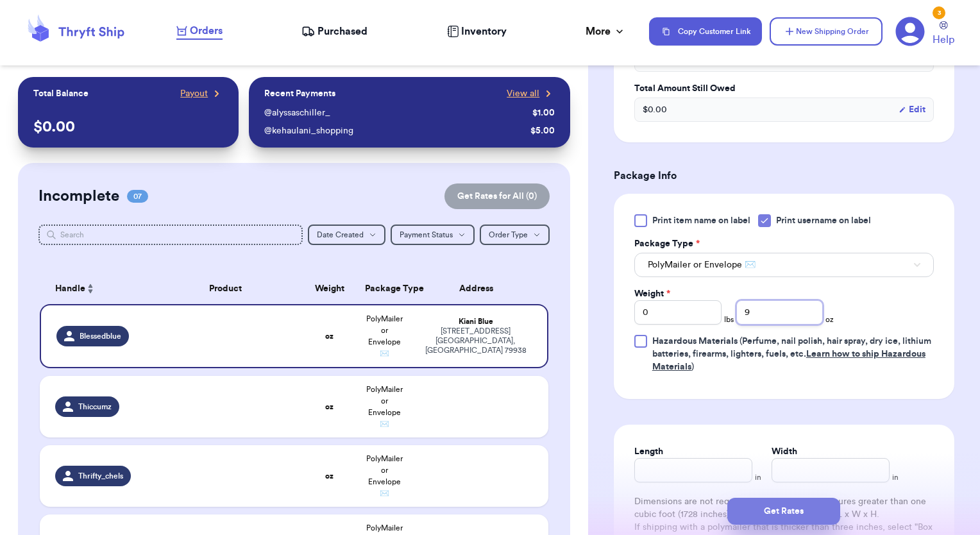
type input "9"
click at [781, 509] on button "Get Rates" at bounding box center [783, 511] width 113 height 27
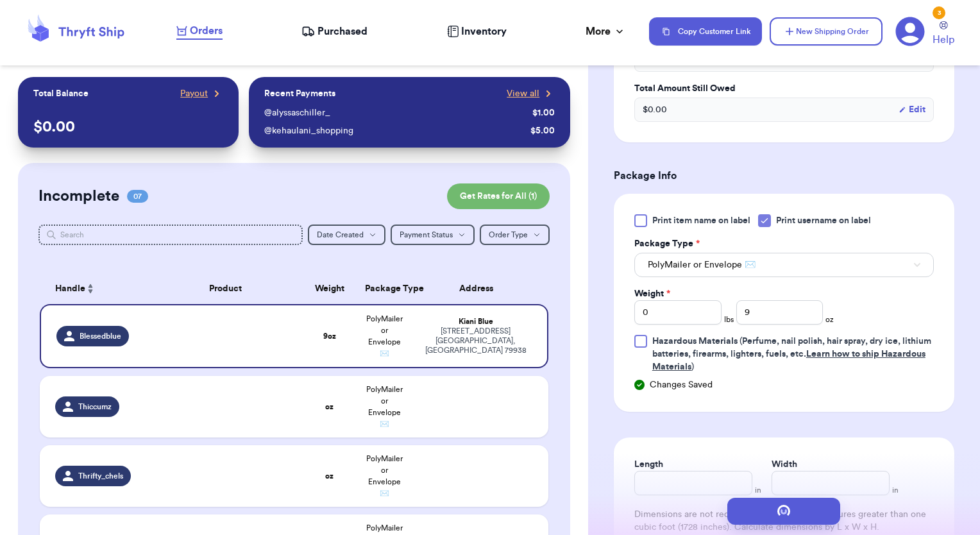
scroll to position [0, 0]
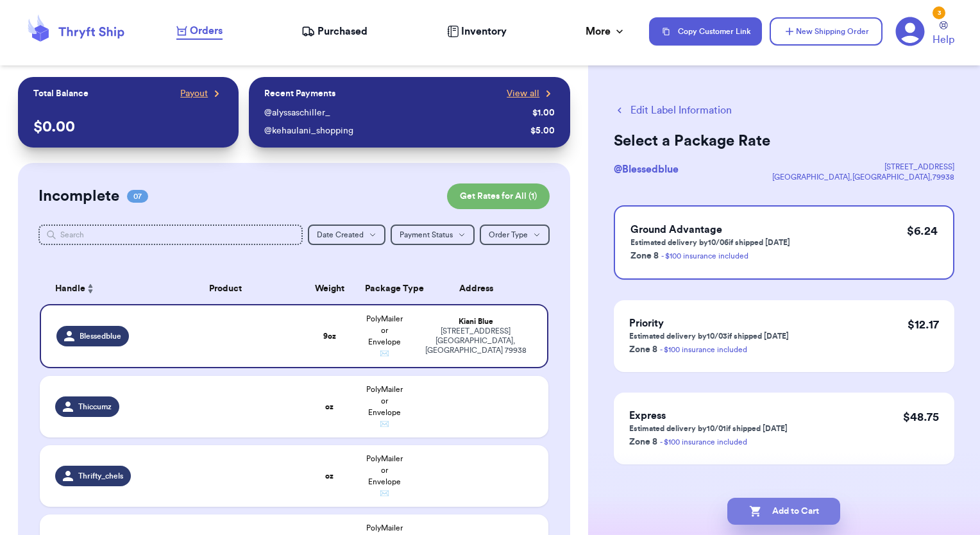
click at [768, 516] on button "Add to Cart" at bounding box center [783, 511] width 113 height 27
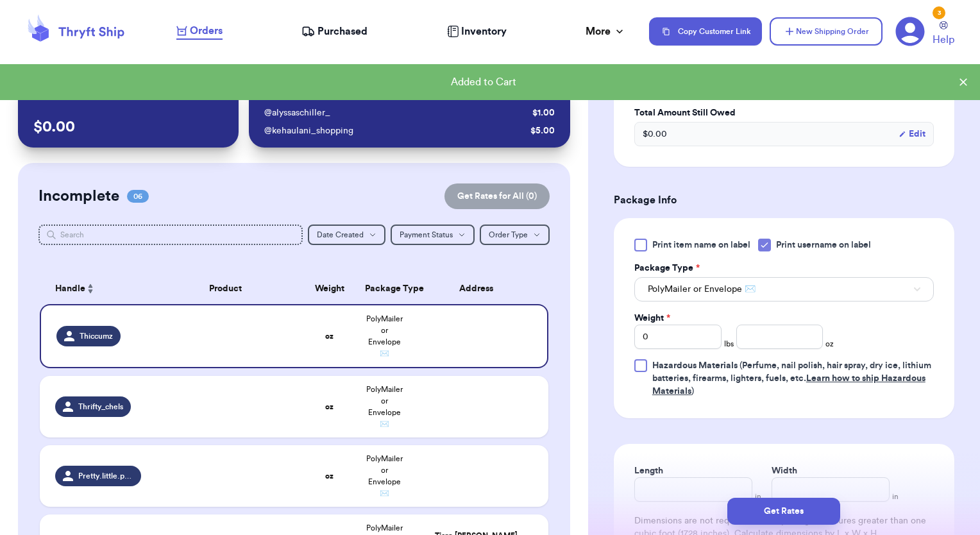
scroll to position [641, 0]
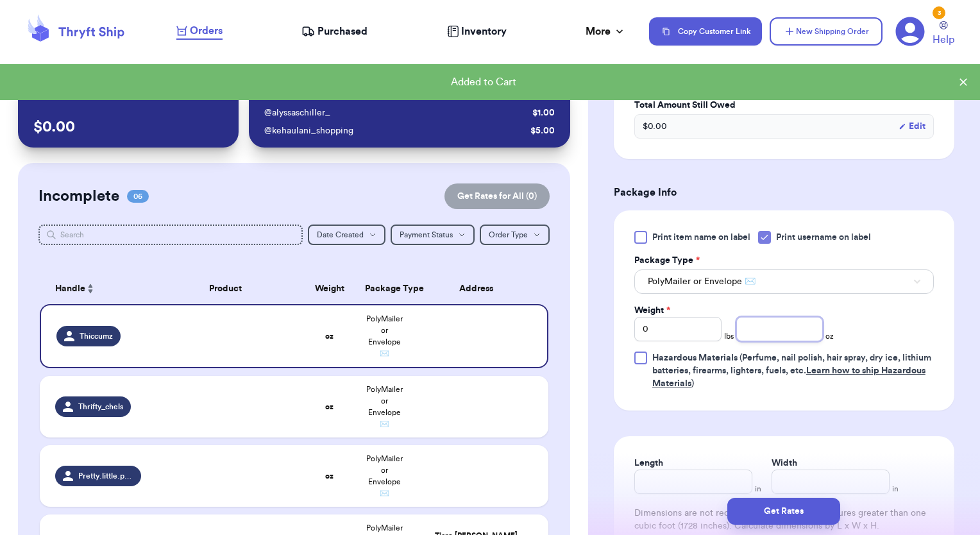
click at [766, 325] on input "number" at bounding box center [779, 329] width 87 height 24
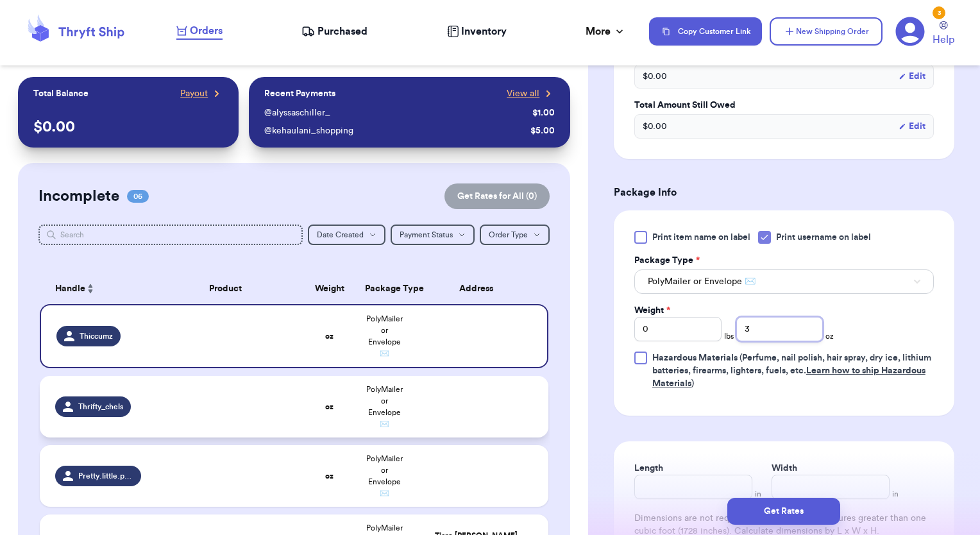
type input "3"
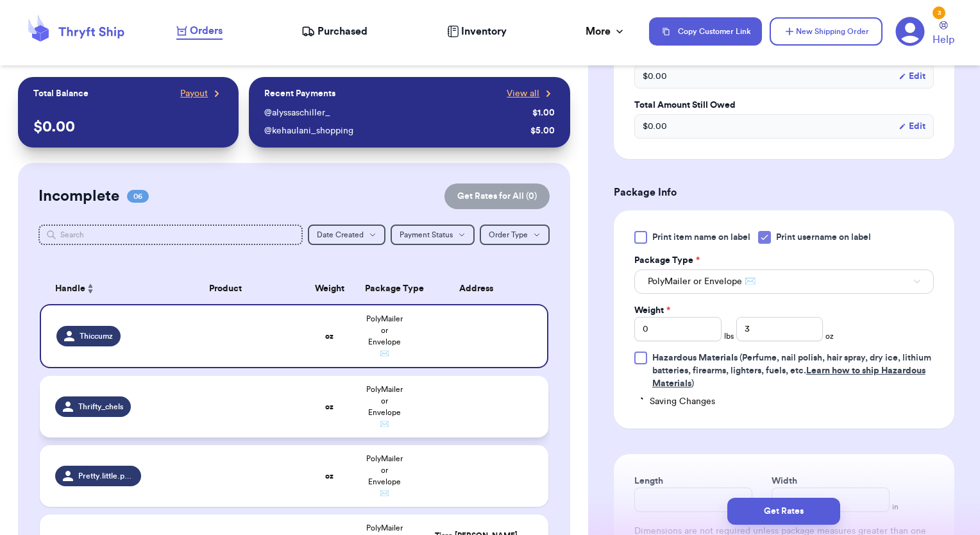
click at [194, 389] on td at bounding box center [225, 407] width 153 height 62
type input "Thrifty_chels"
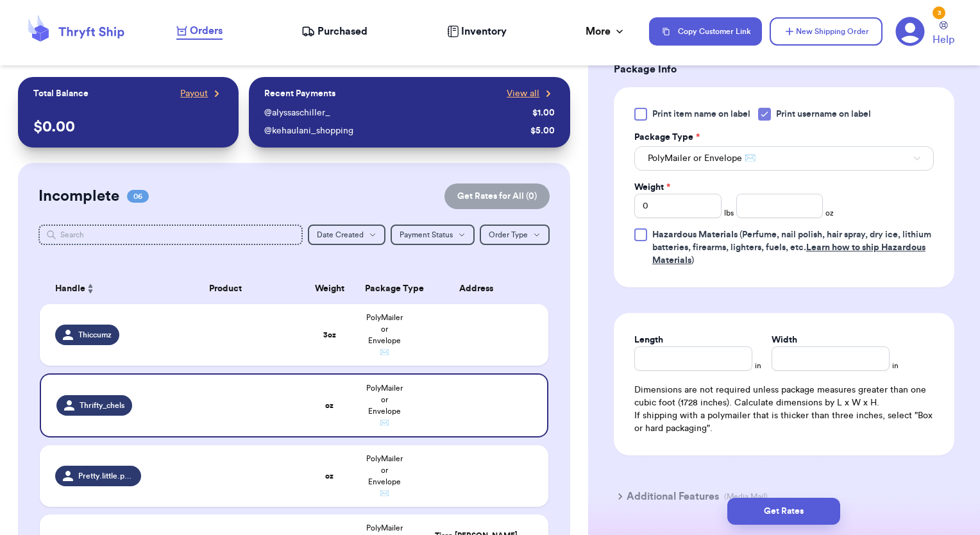
scroll to position [770, 0]
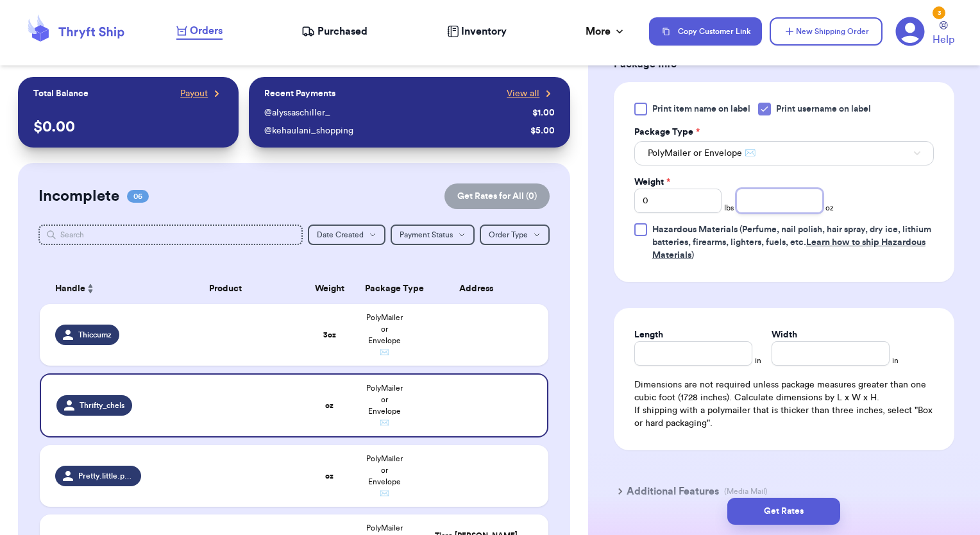
click at [768, 205] on input "number" at bounding box center [779, 201] width 87 height 24
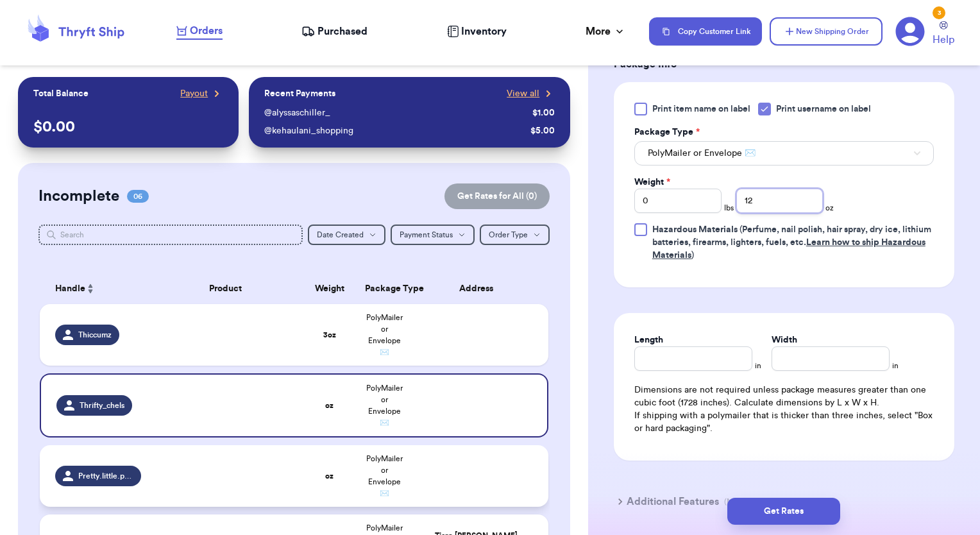
type input "12"
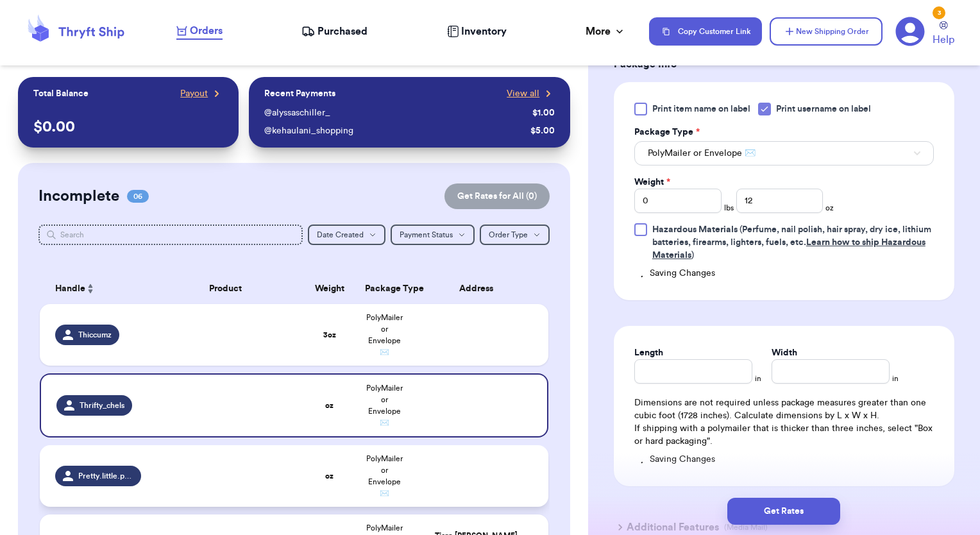
click at [285, 482] on td at bounding box center [225, 476] width 153 height 62
type input "Pretty.little.puas"
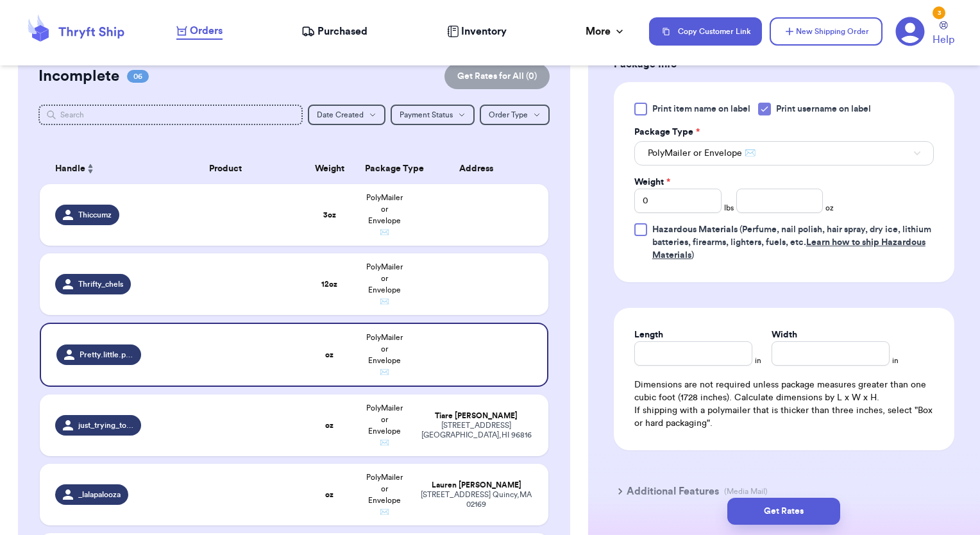
scroll to position [128, 0]
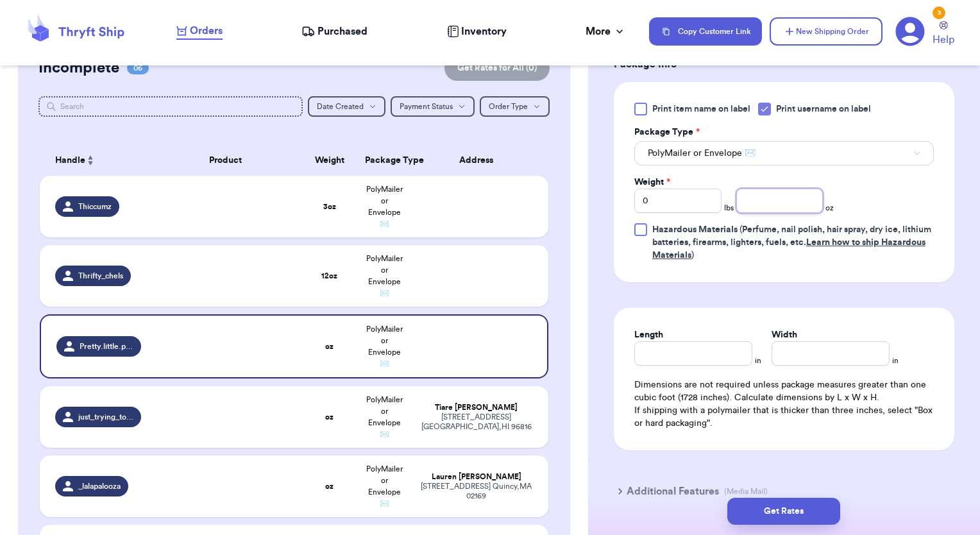
click at [775, 208] on input "number" at bounding box center [779, 201] width 87 height 24
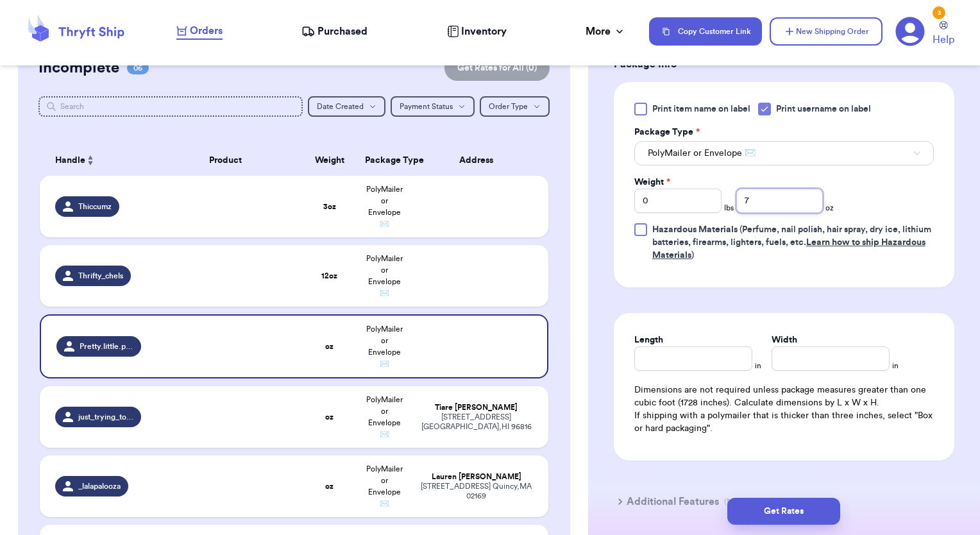
type input "7"
click at [565, 376] on div "Customer Link New Order Total Balance Payout $ 0.00 Recent Payments View all @ …" at bounding box center [294, 539] width 588 height 1181
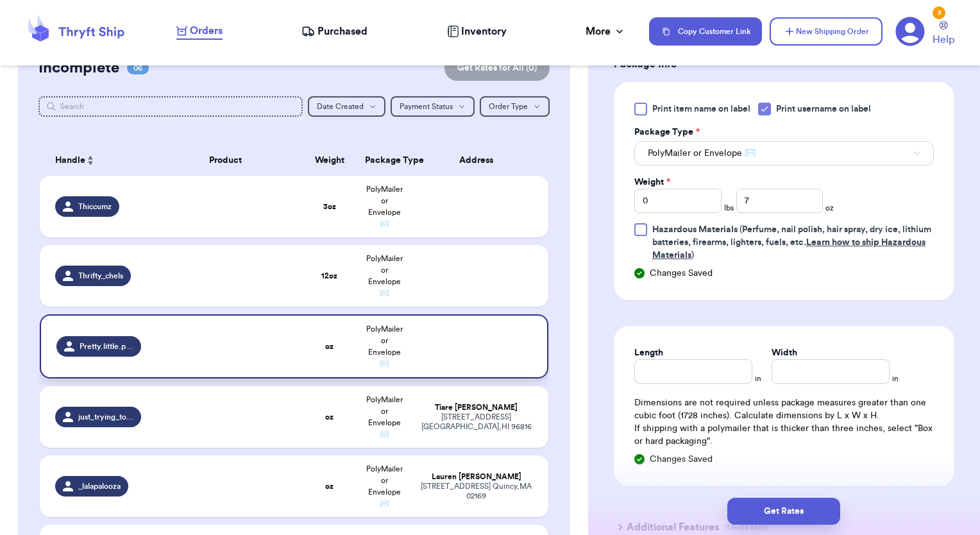
click at [285, 364] on td at bounding box center [225, 346] width 153 height 64
click at [302, 414] on td "oz" at bounding box center [329, 417] width 55 height 62
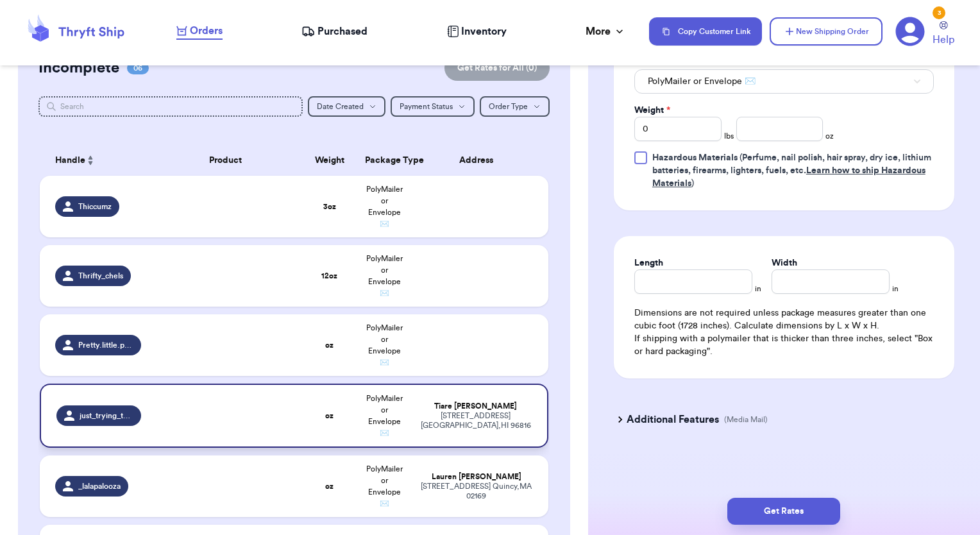
scroll to position [562, 0]
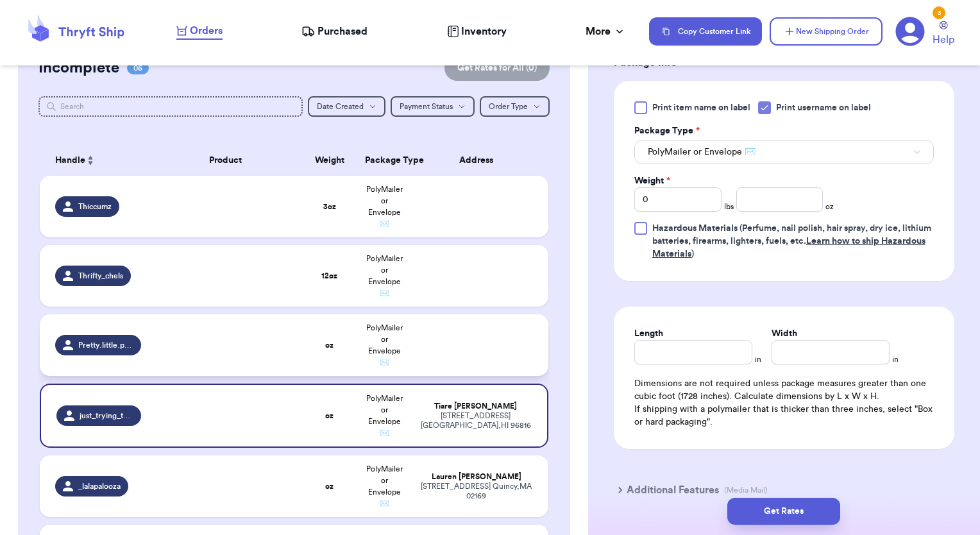
click at [302, 349] on td "oz" at bounding box center [329, 345] width 55 height 62
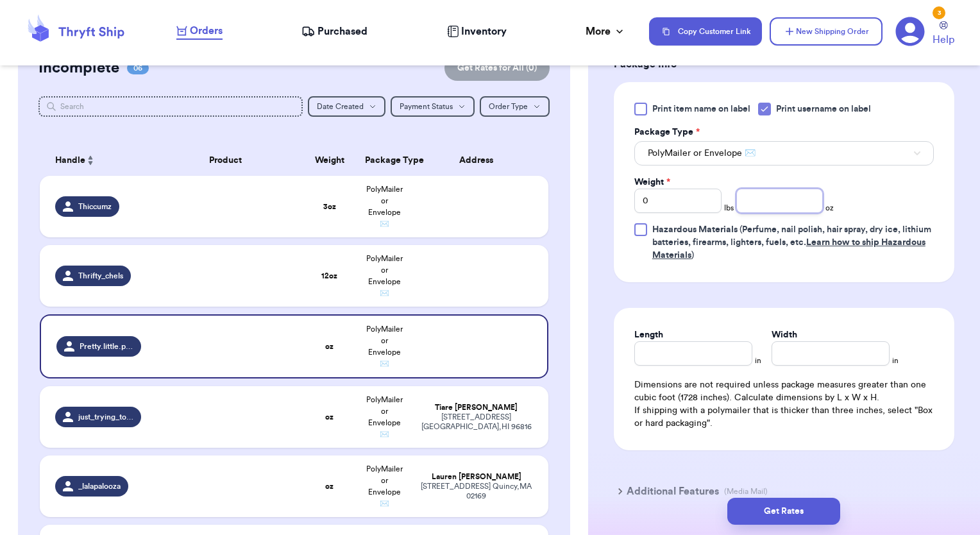
click at [767, 198] on input "number" at bounding box center [779, 201] width 87 height 24
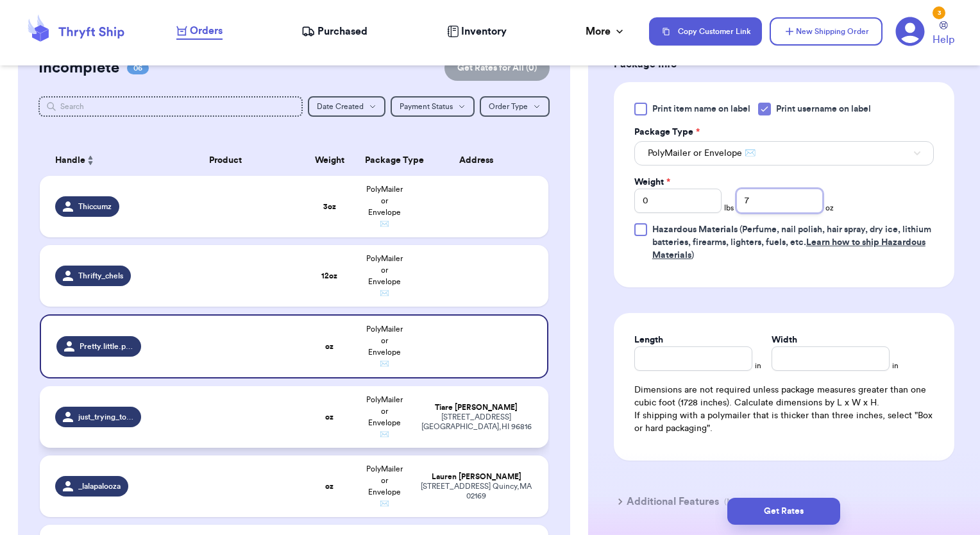
type input "7"
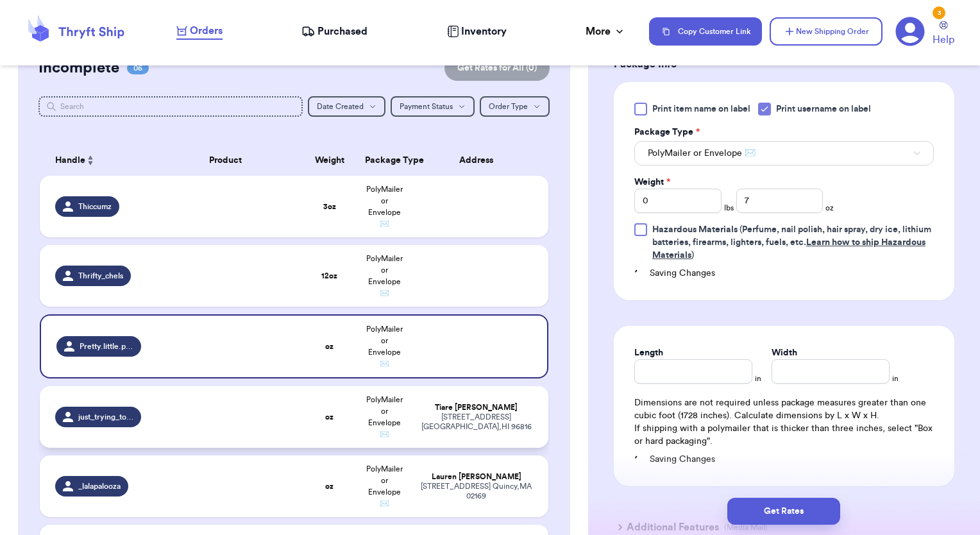
click at [244, 397] on td at bounding box center [225, 417] width 153 height 62
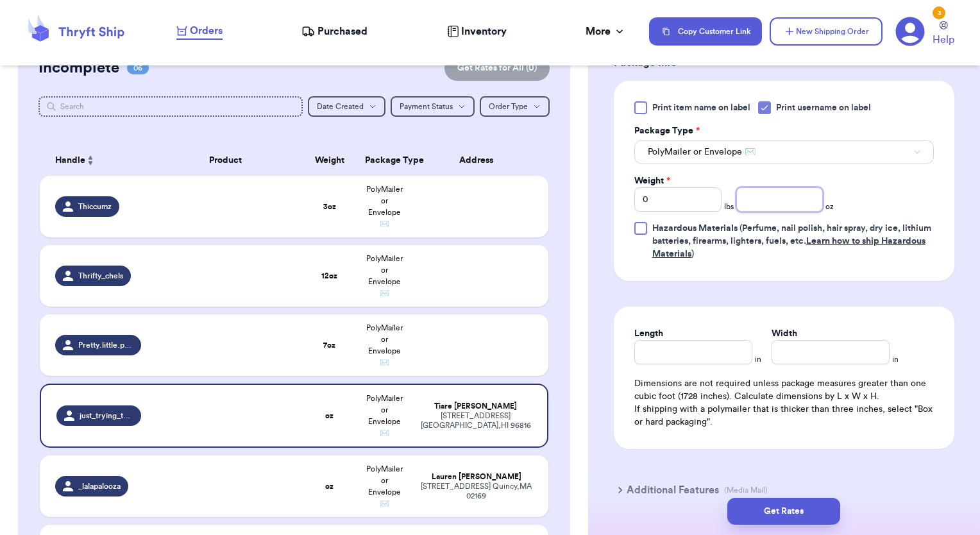
click at [781, 197] on input "number" at bounding box center [779, 199] width 87 height 24
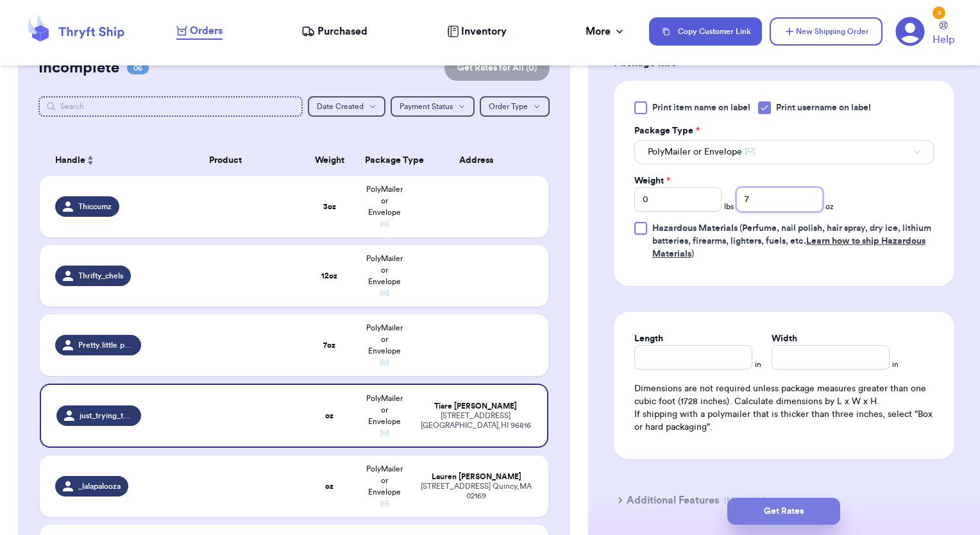
type input "7"
click at [738, 511] on button "Get Rates" at bounding box center [783, 511] width 113 height 27
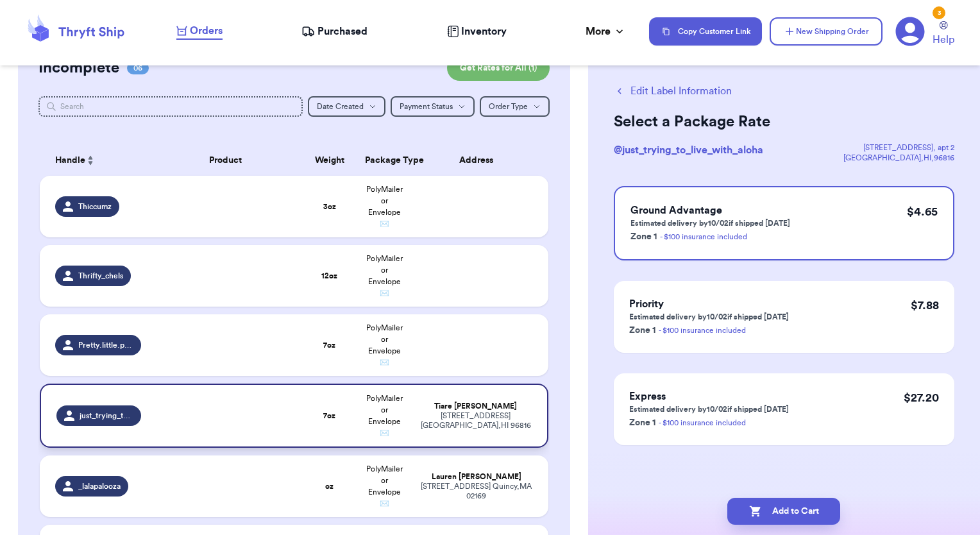
scroll to position [0, 0]
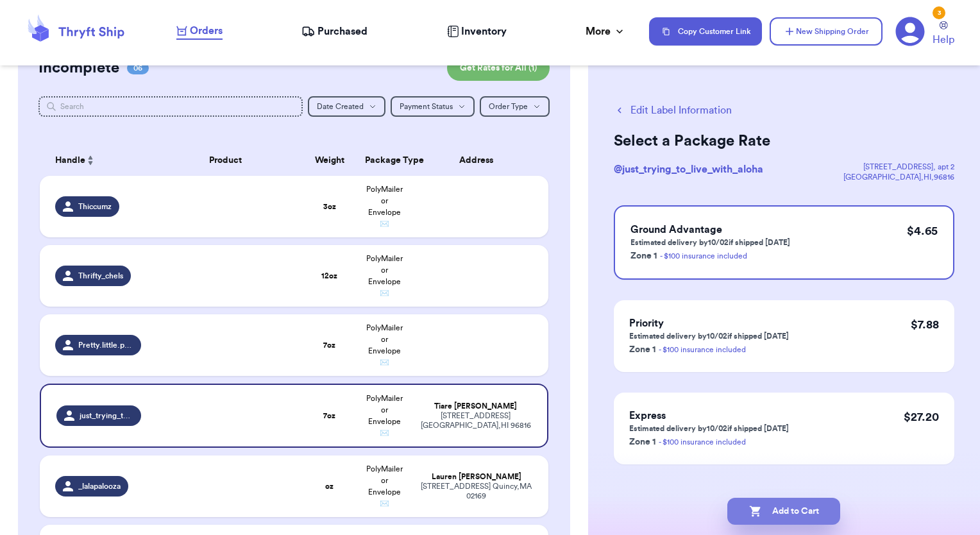
click at [769, 512] on button "Add to Cart" at bounding box center [783, 511] width 113 height 27
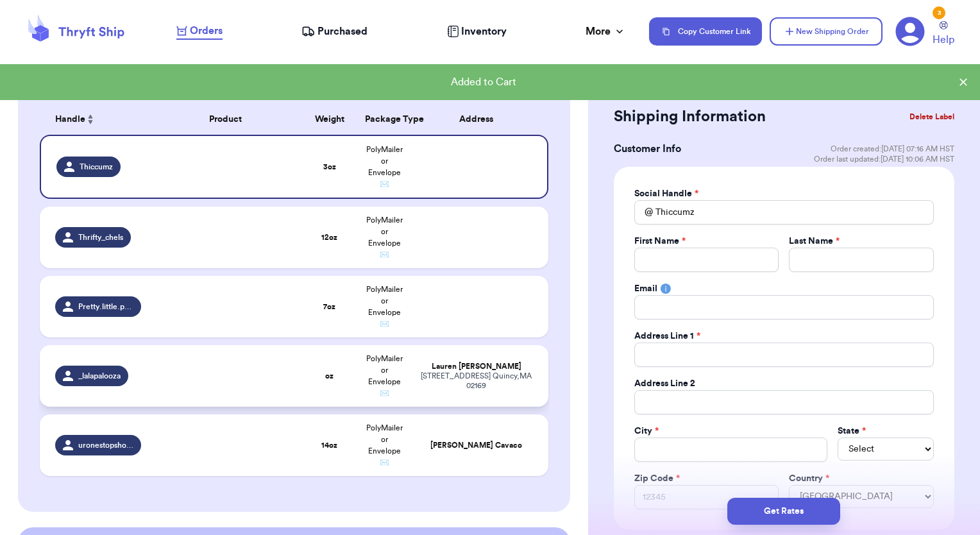
scroll to position [321, 0]
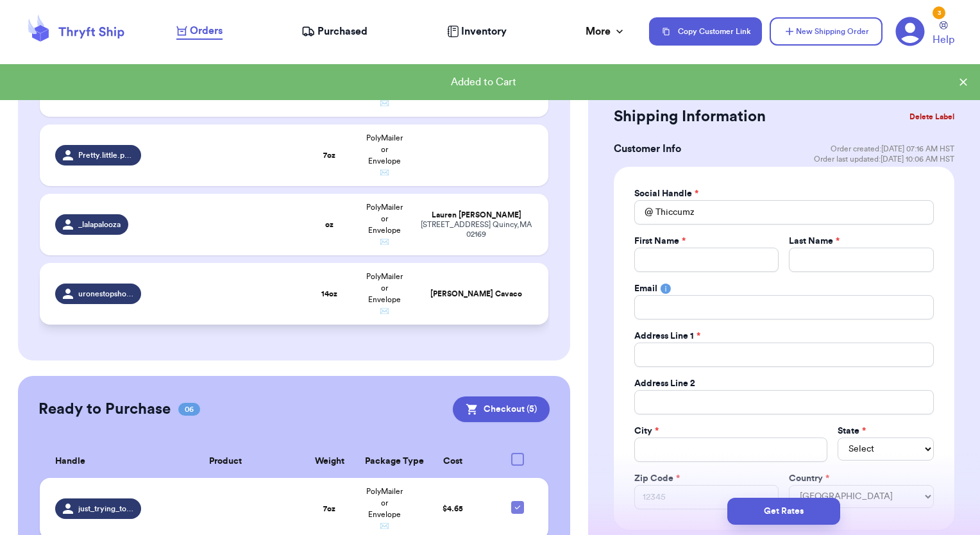
click at [113, 289] on span "uronestopshopp" at bounding box center [106, 294] width 56 height 10
type input "uronestopshopp"
type input "[PERSON_NAME]"
type input "Cavaco"
type input "14"
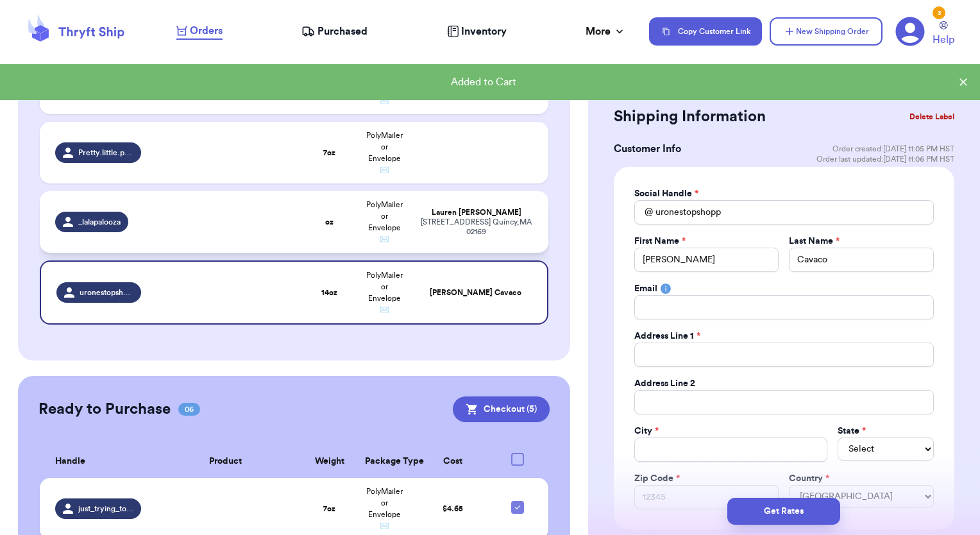
click at [112, 221] on span "_lalapalooza" at bounding box center [99, 222] width 42 height 10
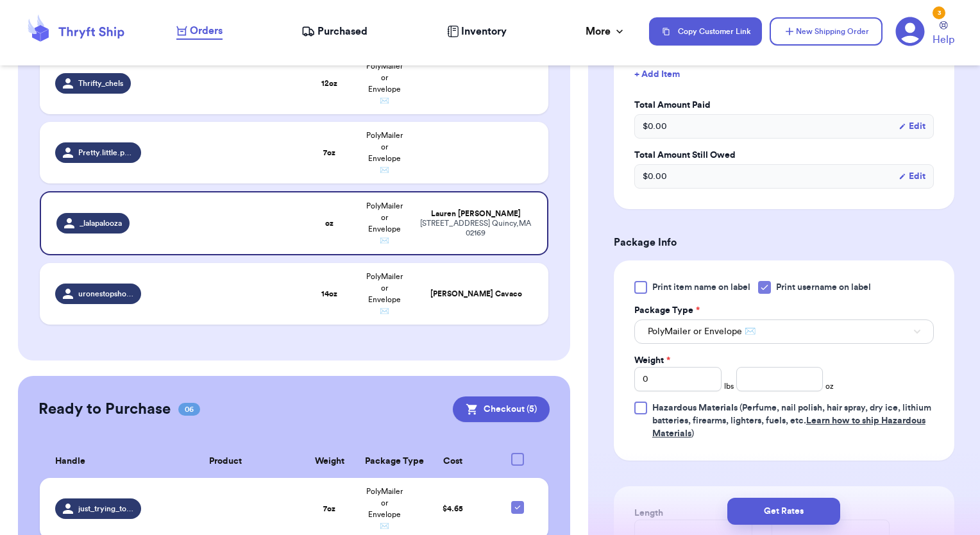
scroll to position [385, 0]
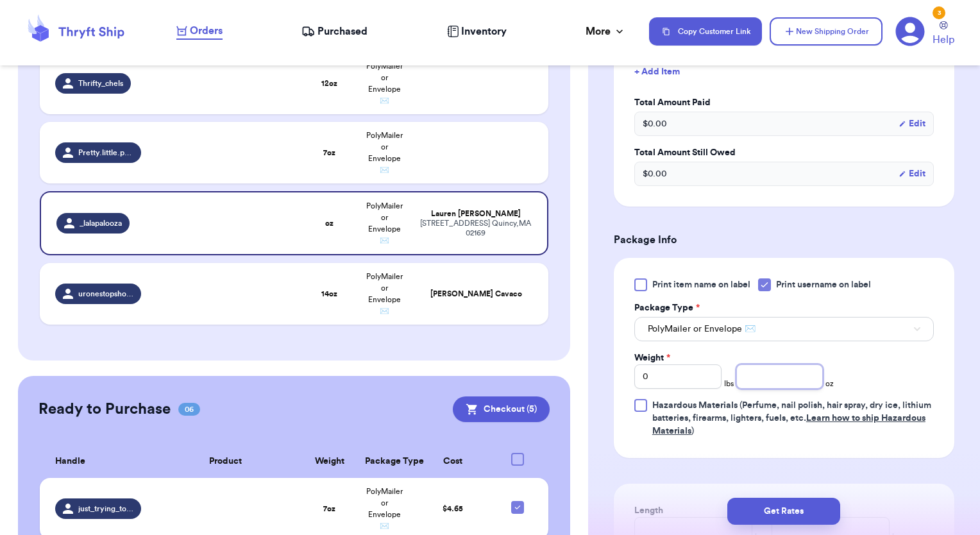
click at [771, 381] on input "number" at bounding box center [779, 376] width 87 height 24
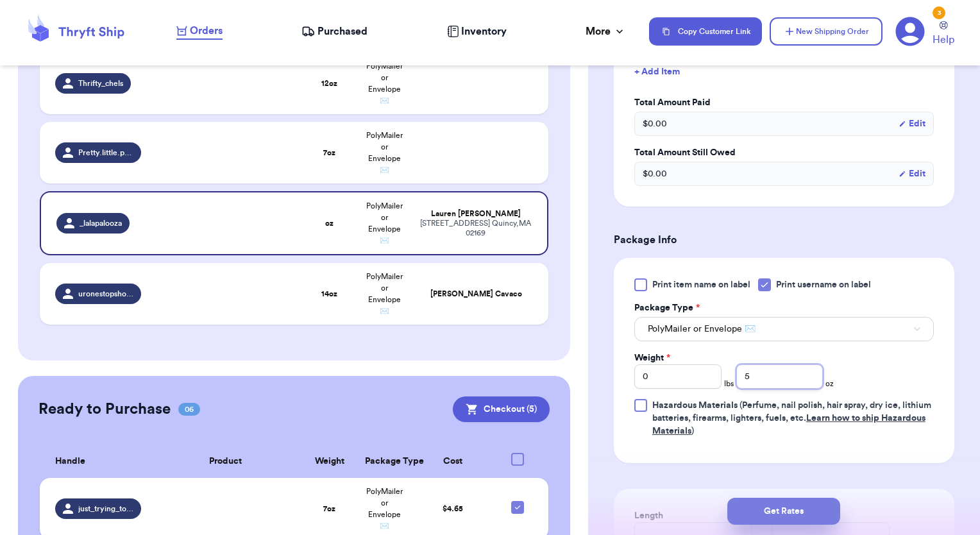
type input "5"
click at [759, 509] on button "Get Rates" at bounding box center [783, 511] width 113 height 27
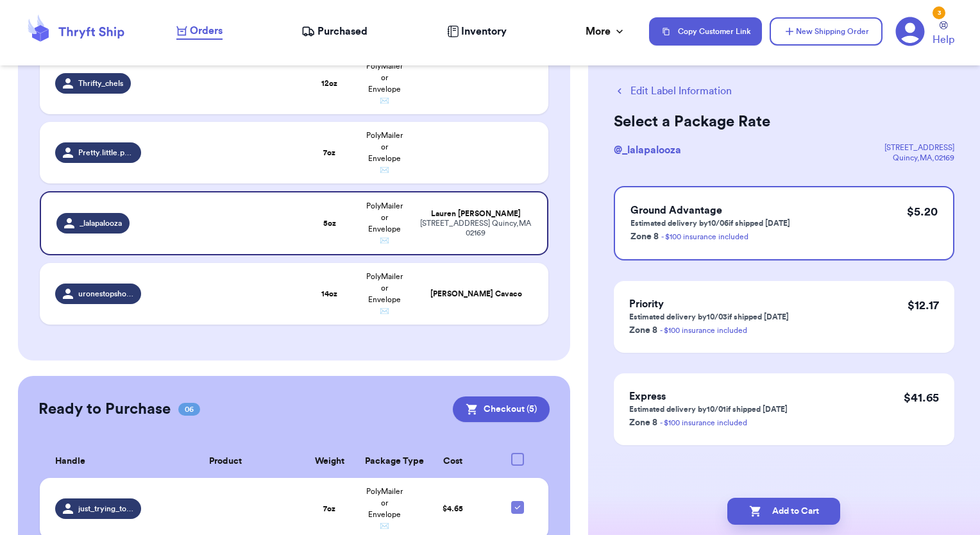
scroll to position [0, 0]
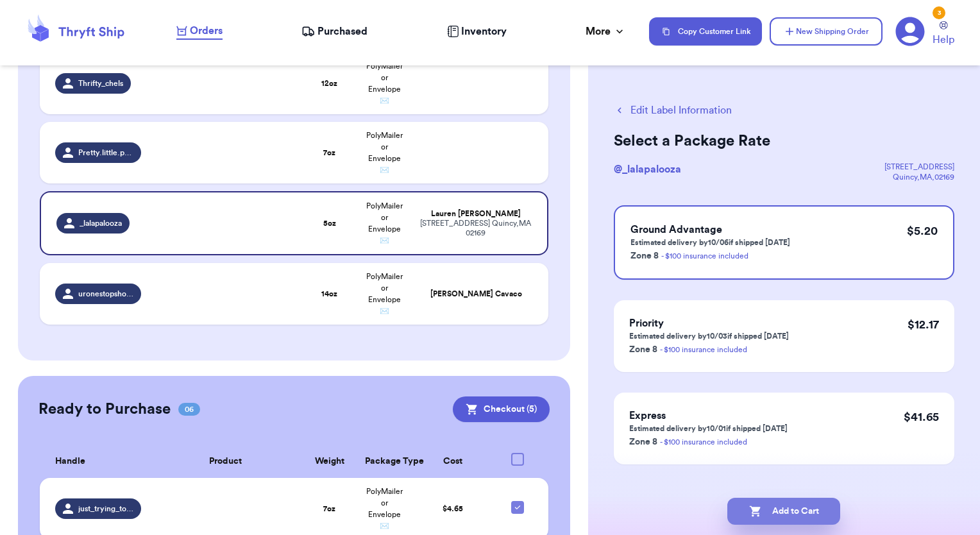
click at [791, 510] on button "Add to Cart" at bounding box center [783, 511] width 113 height 27
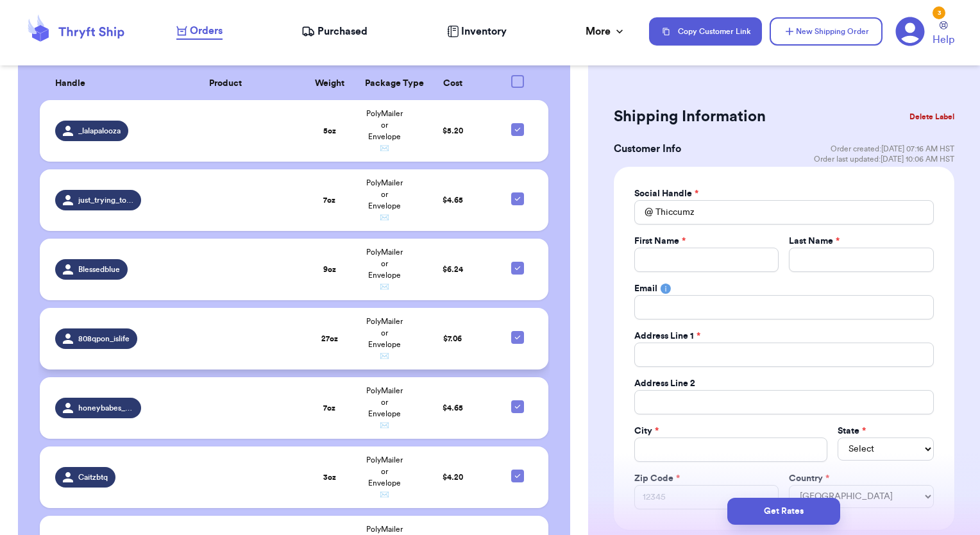
scroll to position [722, 0]
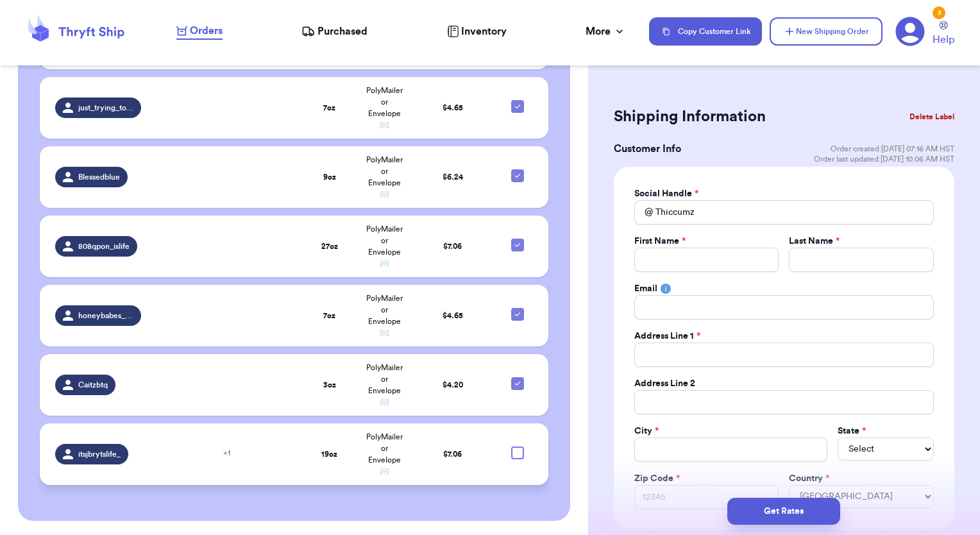
click at [511, 453] on div at bounding box center [517, 452] width 13 height 13
click at [517, 446] on input "checkbox" at bounding box center [517, 446] width 1 height 1
checkbox input "true"
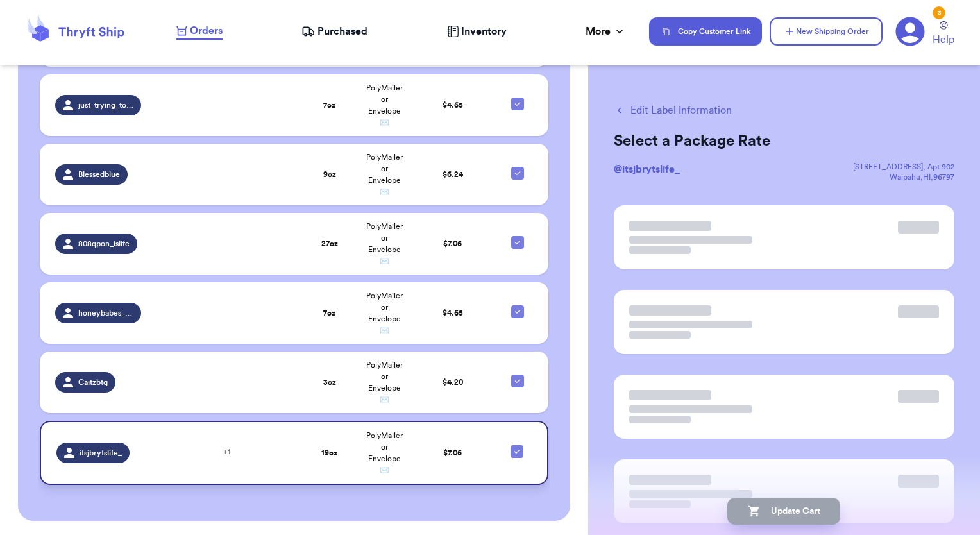
scroll to position [720, 0]
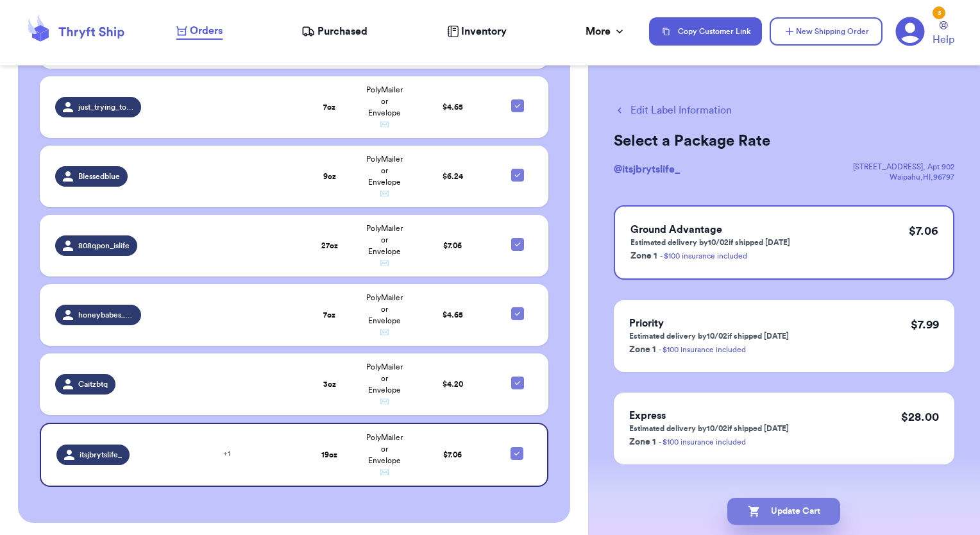
click at [784, 511] on button "Update Cart" at bounding box center [783, 511] width 113 height 27
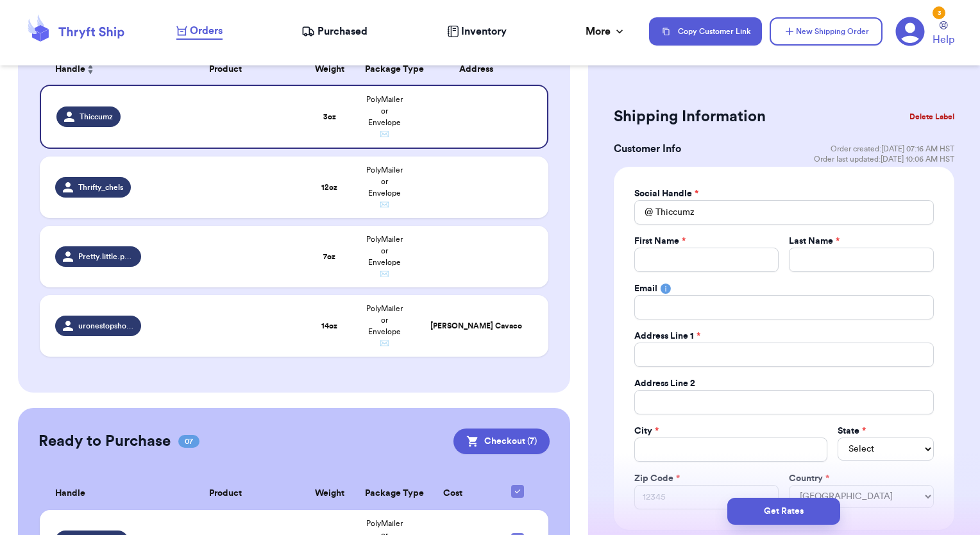
scroll to position [144, 0]
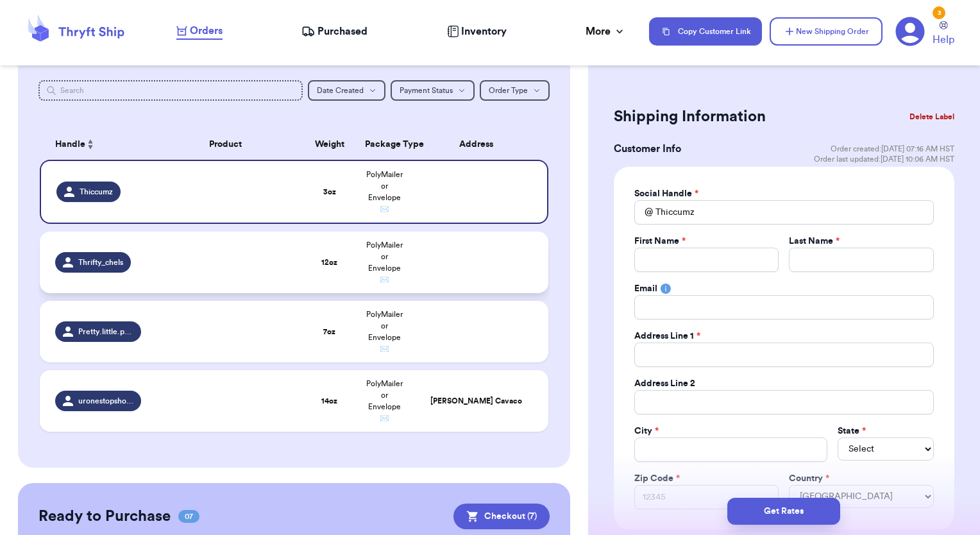
click at [108, 263] on span "Thrifty_chels" at bounding box center [100, 262] width 45 height 10
type input "Thrifty_chels"
type input "12"
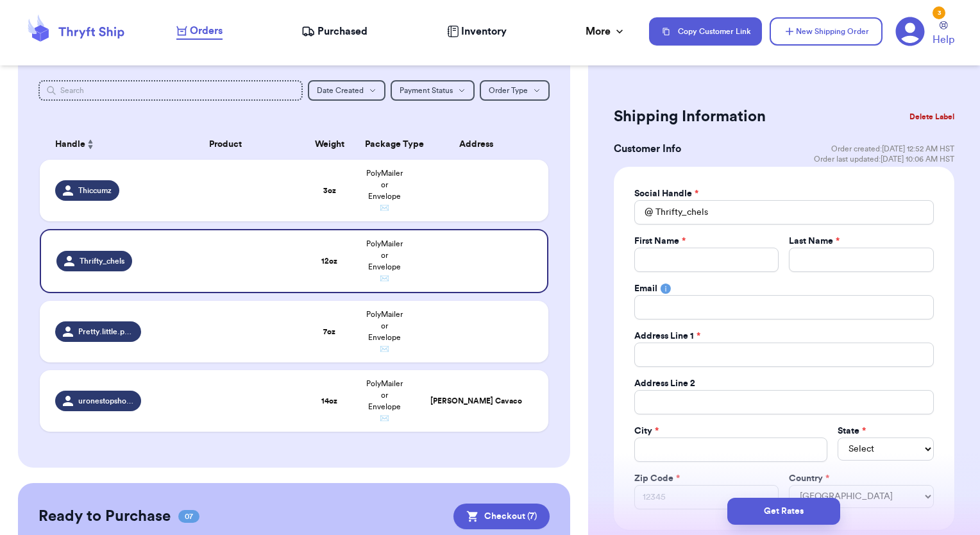
scroll to position [64, 0]
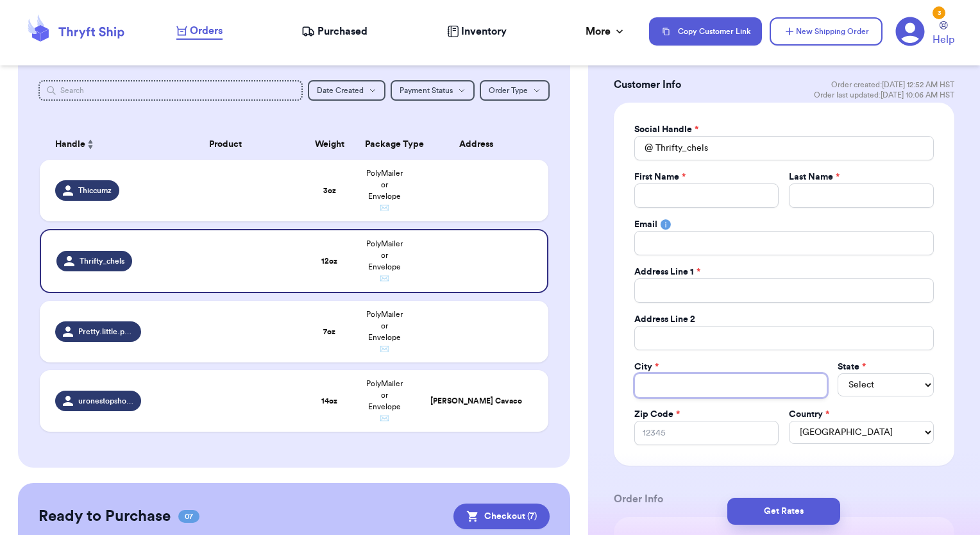
click at [666, 386] on input "Total Amount Paid" at bounding box center [730, 385] width 193 height 24
type input "Hilo"
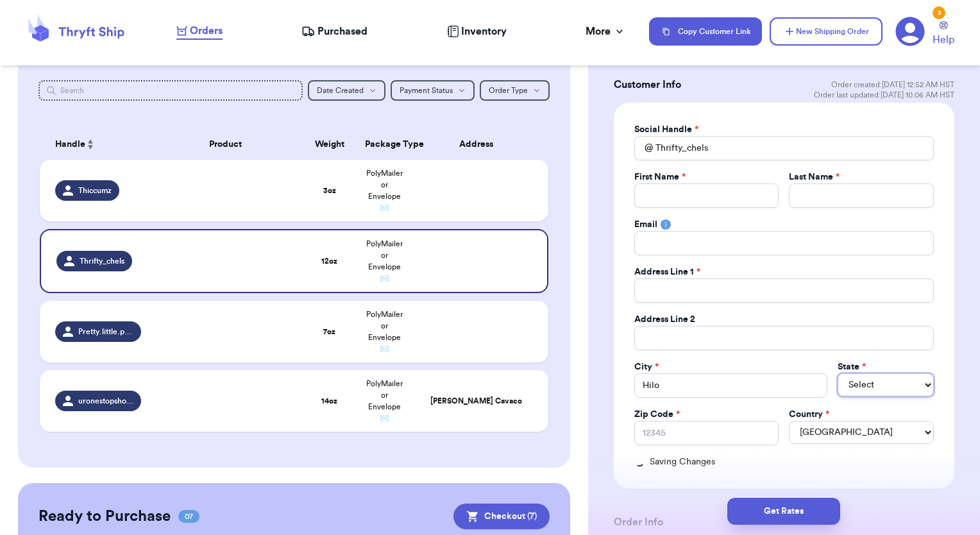
select select "HI"
type input "96720"
click at [381, 193] on span "PolyMailer or Envelope ✉️" at bounding box center [384, 190] width 37 height 42
type input "Thiccumz"
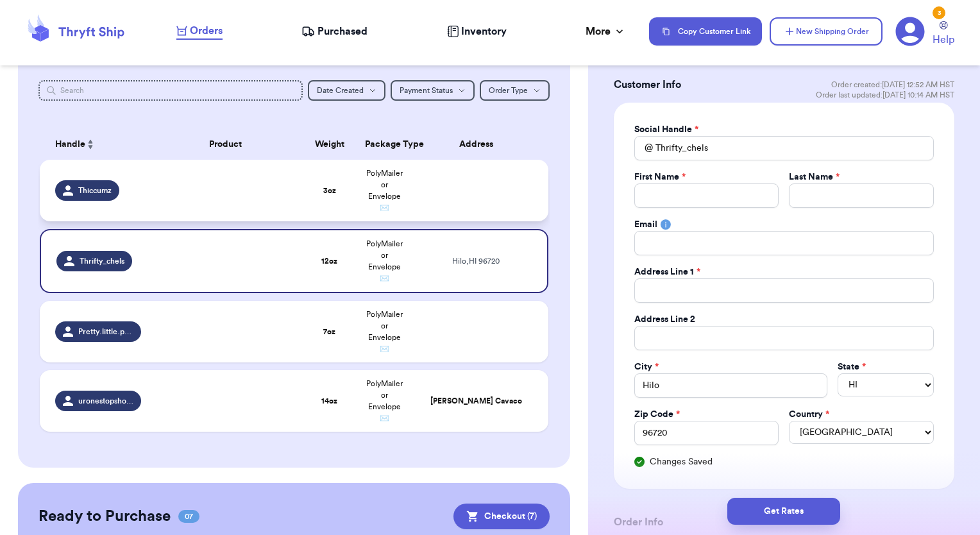
type input "3"
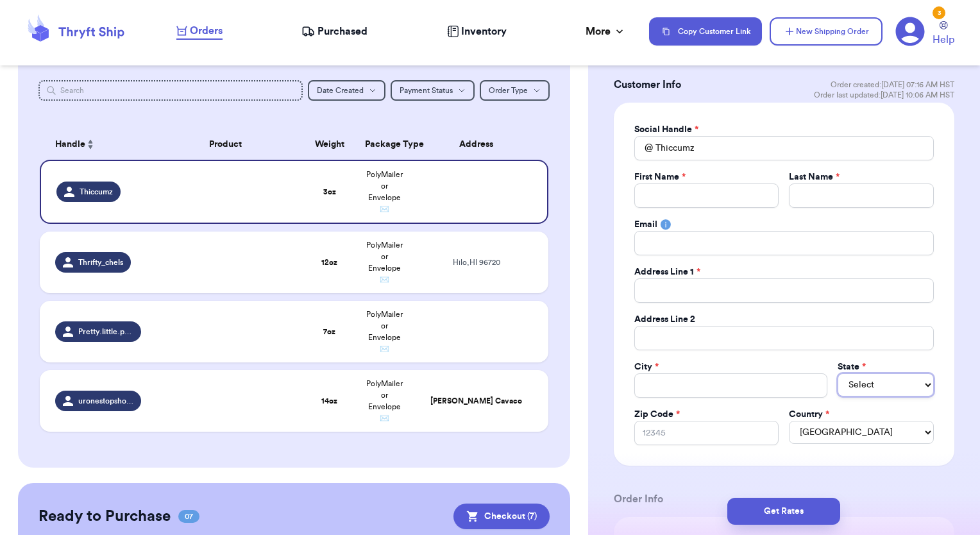
click at [863, 381] on select "Select AL AK AZ AR CA CO [GEOGRAPHIC_DATA] DE DC [GEOGRAPHIC_DATA] [GEOGRAPHIC_…" at bounding box center [886, 384] width 96 height 23
select select "HI"
click at [838, 373] on select "Select AL AK AZ AR CA CO [GEOGRAPHIC_DATA] DE DC [GEOGRAPHIC_DATA] [GEOGRAPHIC_…" at bounding box center [886, 384] width 96 height 23
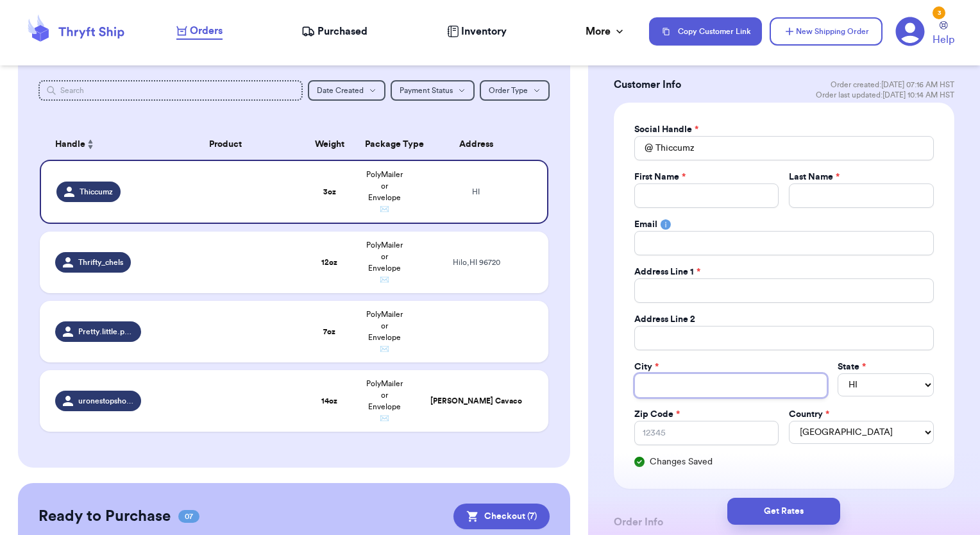
click at [720, 393] on input "Total Amount Paid" at bounding box center [730, 385] width 193 height 24
type input "W"
type input "Ewa Beach"
click at [695, 432] on input "Zip Code *" at bounding box center [706, 433] width 145 height 24
type input "96706"
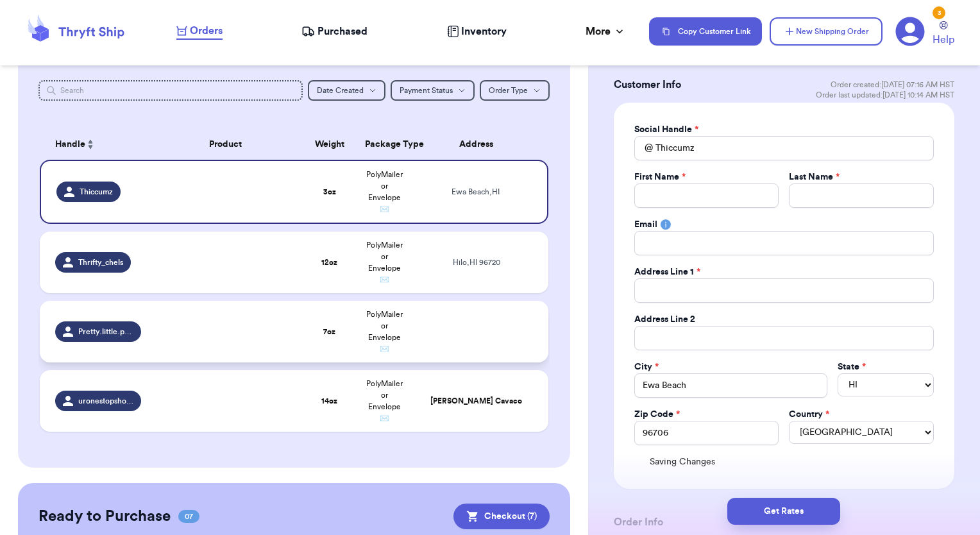
click at [396, 325] on td "PolyMailer or Envelope ✉️" at bounding box center [384, 332] width 55 height 62
type input "Pretty.little.puas"
type input "7"
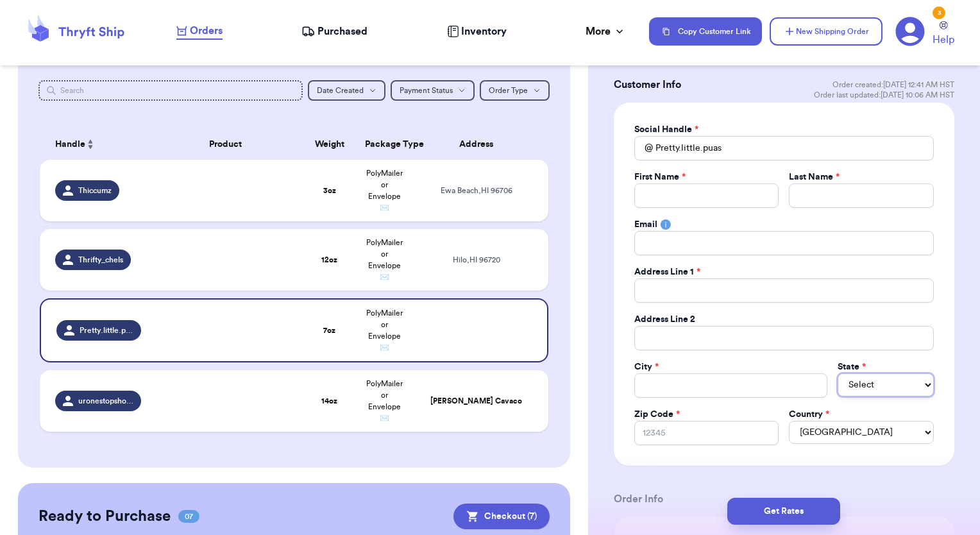
click at [874, 391] on select "Select AL AK AZ AR CA CO [GEOGRAPHIC_DATA] DE DC [GEOGRAPHIC_DATA] [GEOGRAPHIC_…" at bounding box center [886, 384] width 96 height 23
select select "HI"
click at [838, 373] on select "Select AL AK AZ AR CA CO [GEOGRAPHIC_DATA] DE DC [GEOGRAPHIC_DATA] [GEOGRAPHIC_…" at bounding box center [886, 384] width 96 height 23
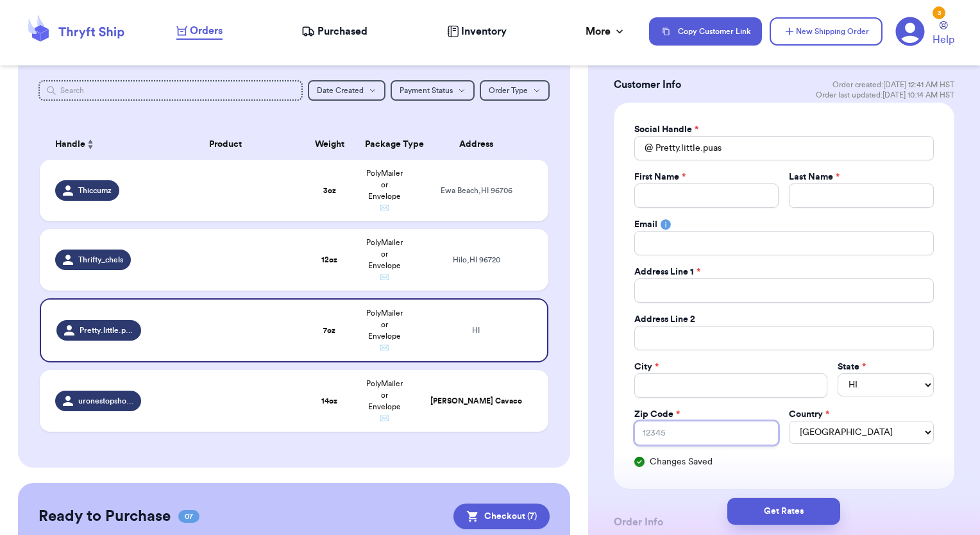
click at [726, 437] on input "Zip Code *" at bounding box center [706, 433] width 145 height 24
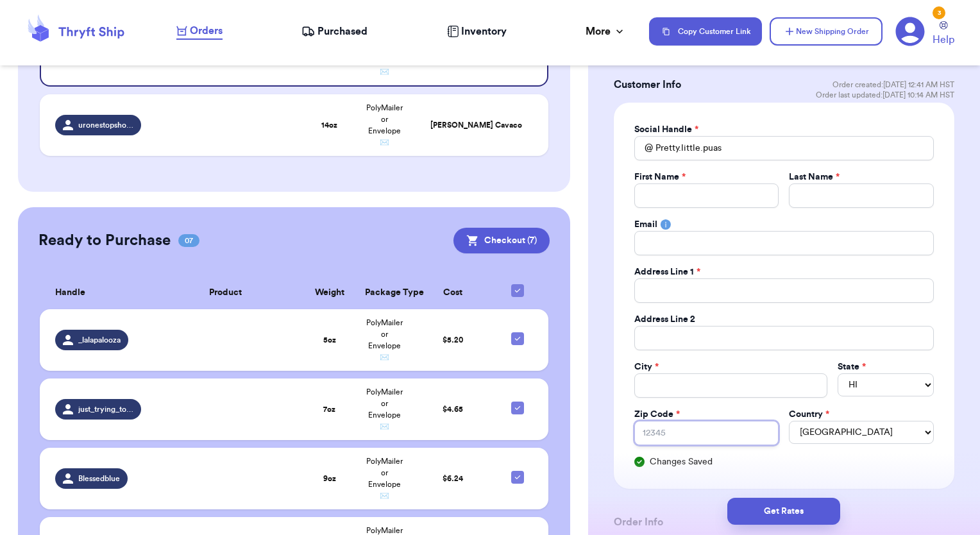
scroll to position [99, 0]
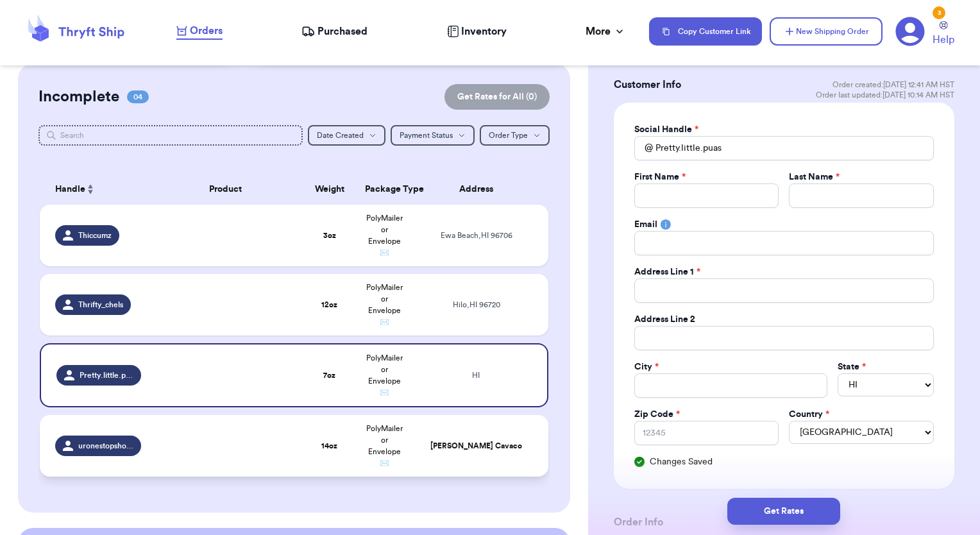
click at [475, 434] on td "[PERSON_NAME]" at bounding box center [480, 446] width 137 height 62
type input "uronestopshopp"
type input "[PERSON_NAME]"
type input "Cavaco"
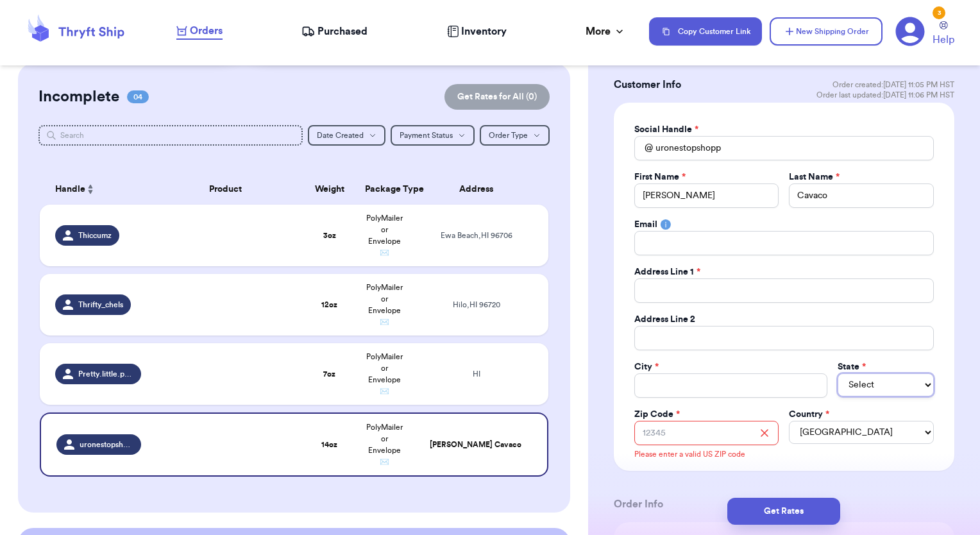
click at [877, 384] on select "Select AL AK AZ AR CA CO [GEOGRAPHIC_DATA] DE DC [GEOGRAPHIC_DATA] [GEOGRAPHIC_…" at bounding box center [886, 384] width 96 height 23
click at [838, 373] on select "Select AL AK AZ AR CA CO [GEOGRAPHIC_DATA] DE DC [GEOGRAPHIC_DATA] [GEOGRAPHIC_…" at bounding box center [886, 384] width 96 height 23
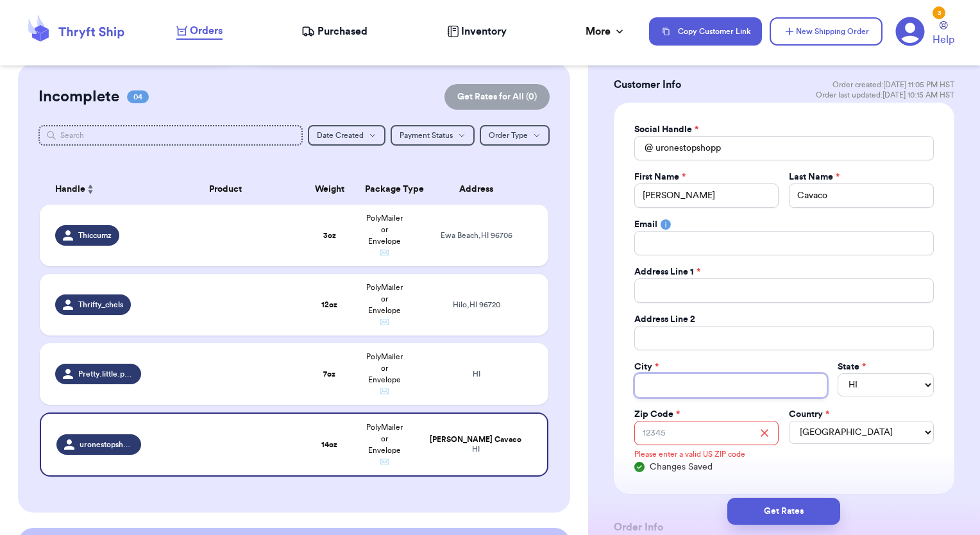
click at [664, 391] on input "Total Amount Paid" at bounding box center [730, 385] width 193 height 24
click at [552, 405] on div "Incomplete 04 Get Rates for All ( 0 ) Get Rates for All ( 0 ) Date Created Date…" at bounding box center [294, 287] width 553 height 449
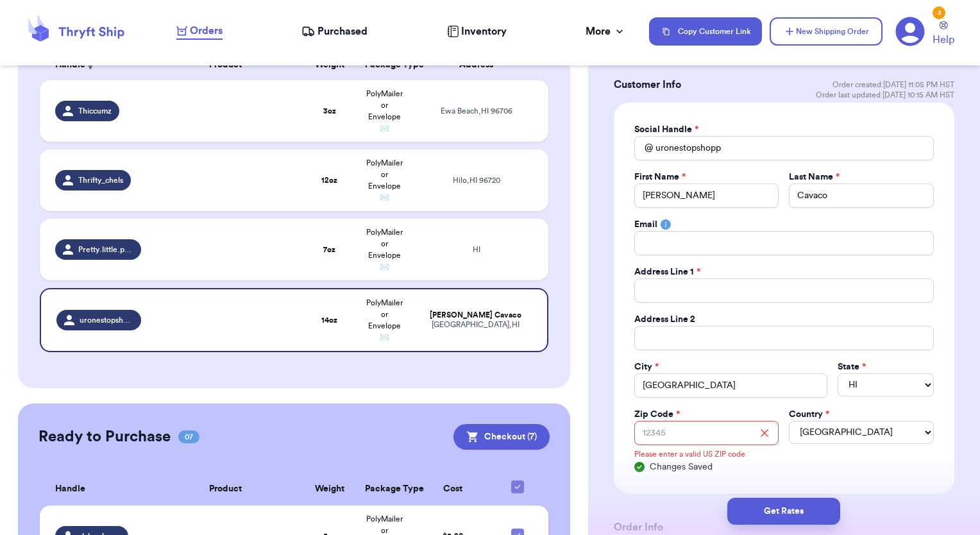
scroll to position [228, 0]
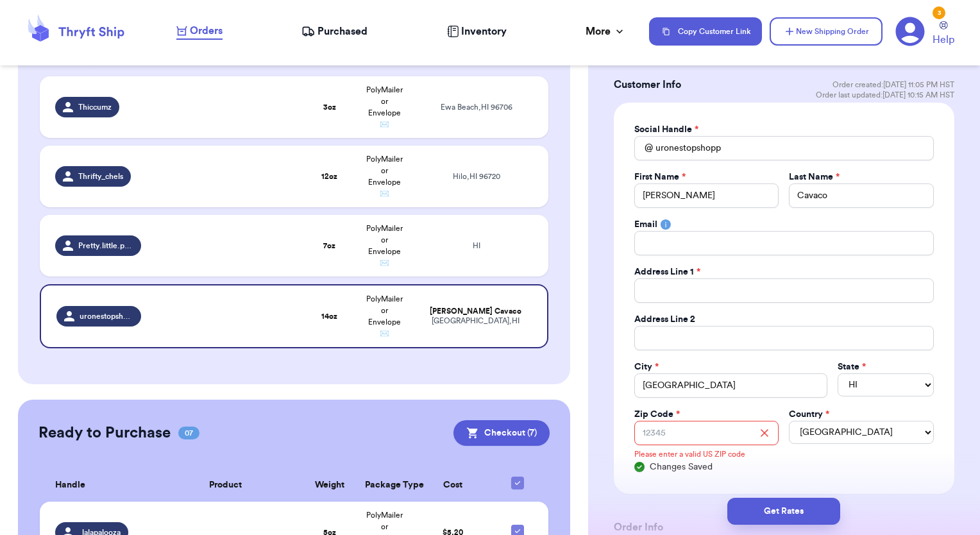
drag, startPoint x: 191, startPoint y: 121, endPoint x: 183, endPoint y: 140, distance: 20.4
click at [189, 121] on td at bounding box center [225, 107] width 153 height 62
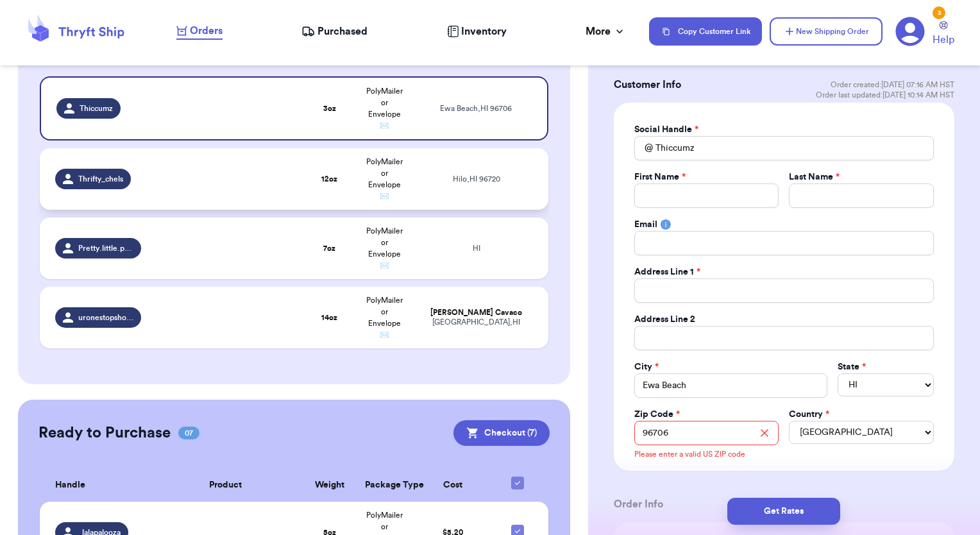
click at [164, 169] on td at bounding box center [225, 179] width 153 height 62
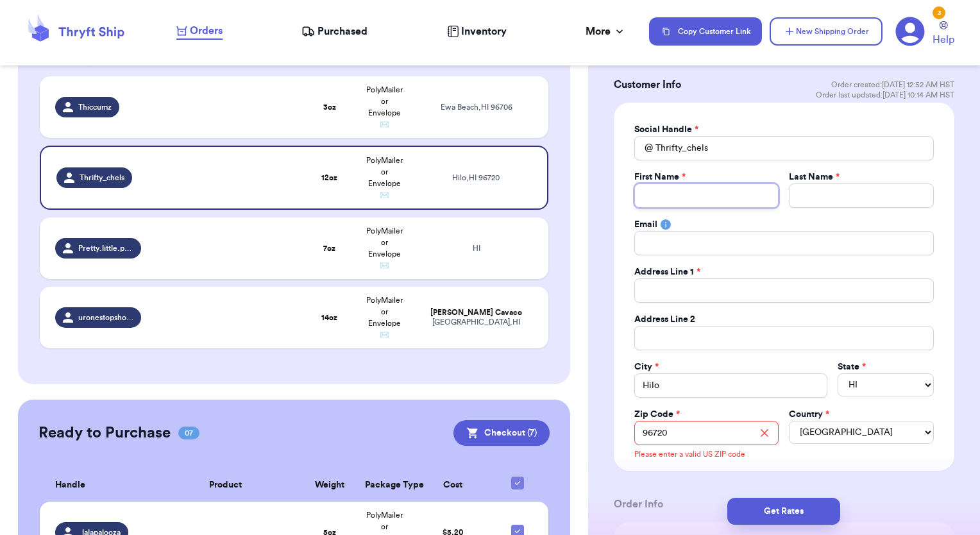
click at [682, 203] on input "Total Amount Paid" at bounding box center [706, 195] width 145 height 24
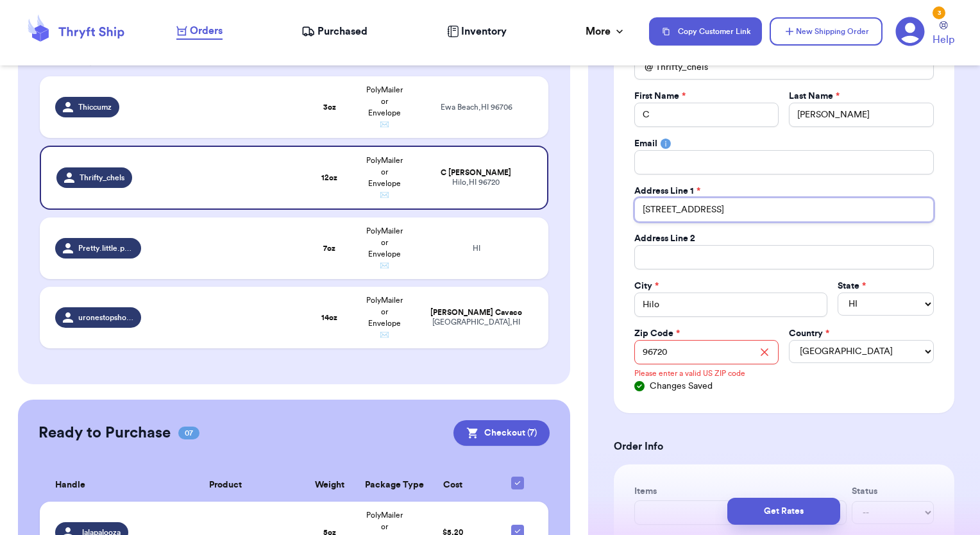
scroll to position [257, 0]
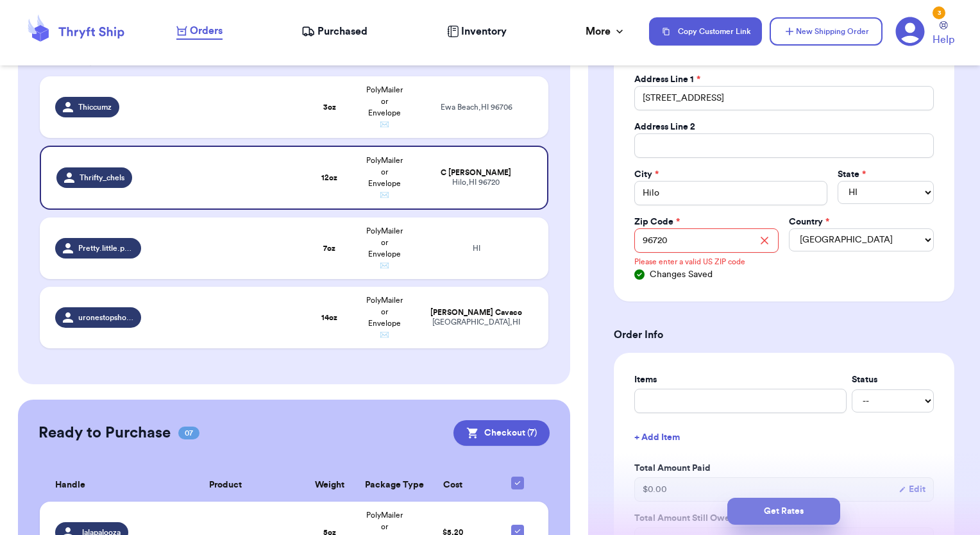
click at [773, 511] on button "Get Rates" at bounding box center [783, 511] width 113 height 27
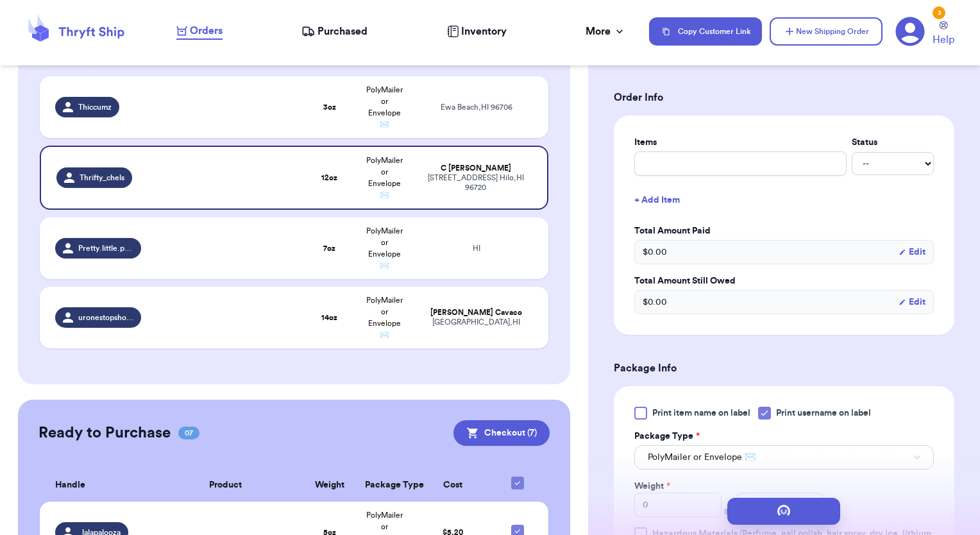
scroll to position [0, 0]
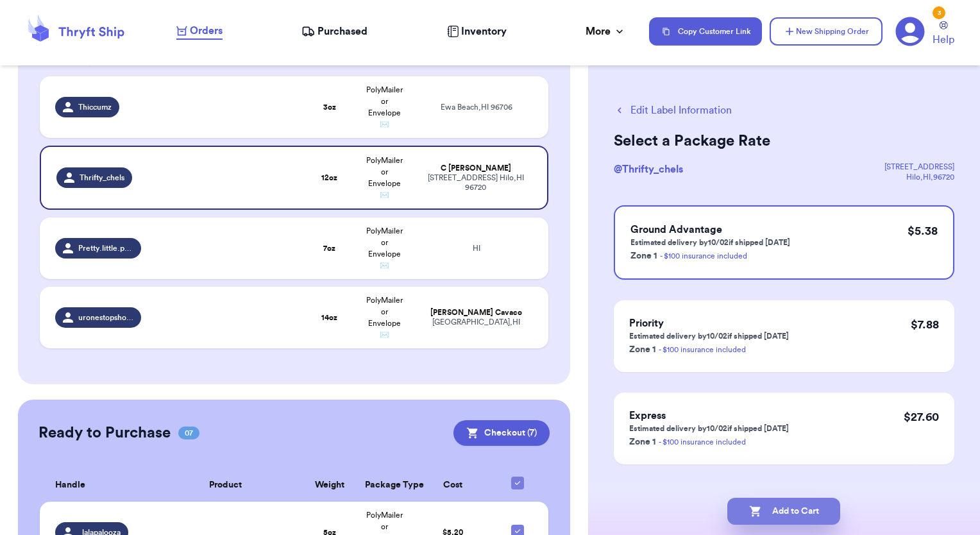
click at [766, 507] on button "Add to Cart" at bounding box center [783, 511] width 113 height 27
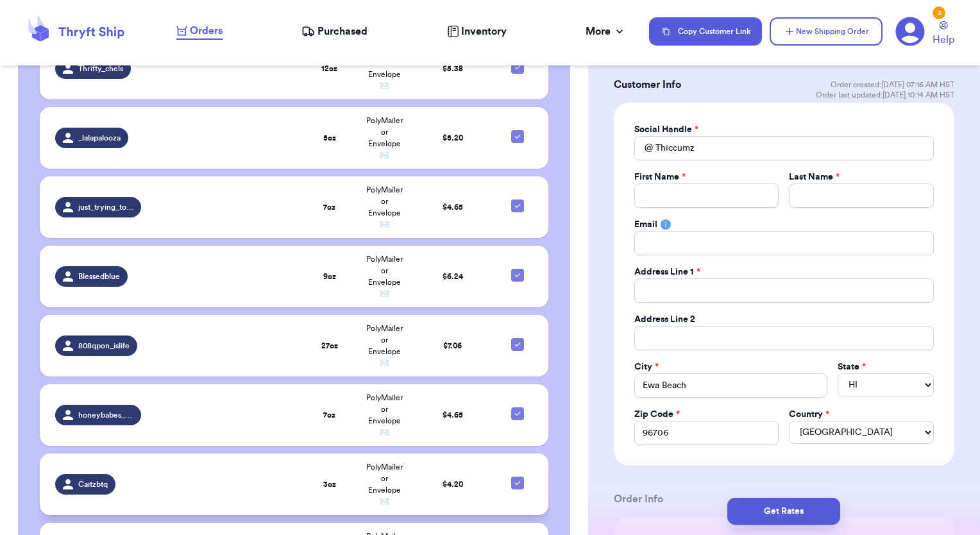
scroll to position [593, 0]
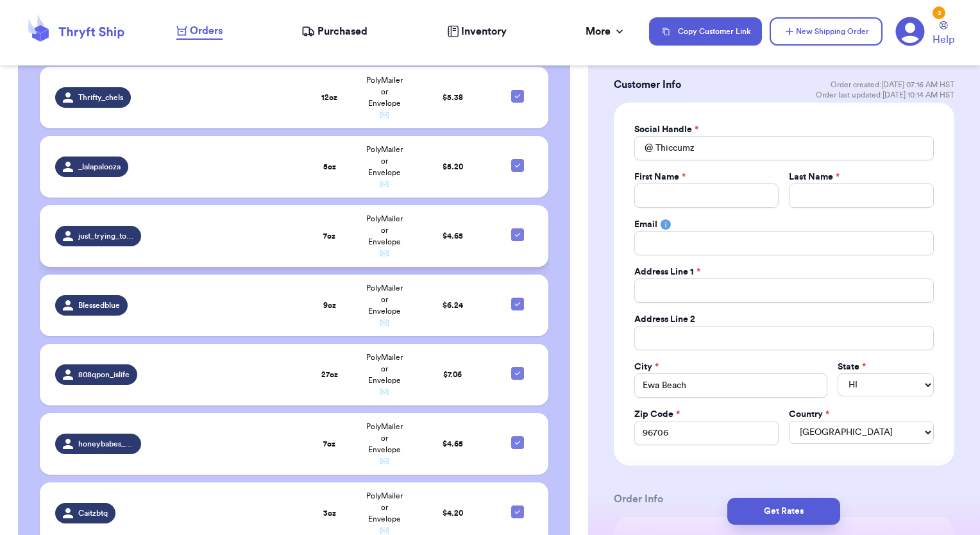
click at [90, 239] on span "just_trying_to_live_with_aloha" at bounding box center [106, 236] width 56 height 10
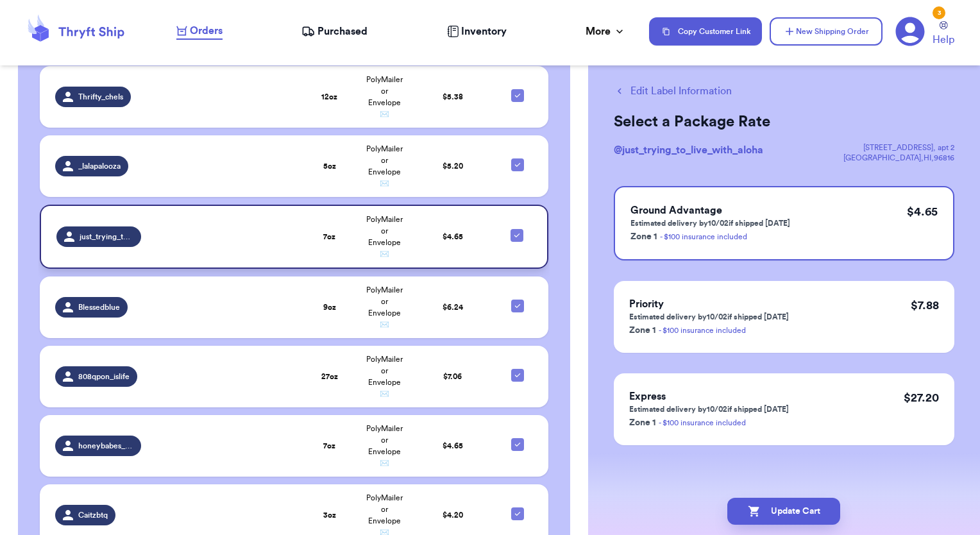
scroll to position [18, 0]
click at [639, 82] on div "Edit Label Information Select a Package Rate @ just_trying_to_live_with_aloha […" at bounding box center [784, 297] width 392 height 477
click at [638, 94] on button "Edit Label Information" at bounding box center [673, 92] width 118 height 15
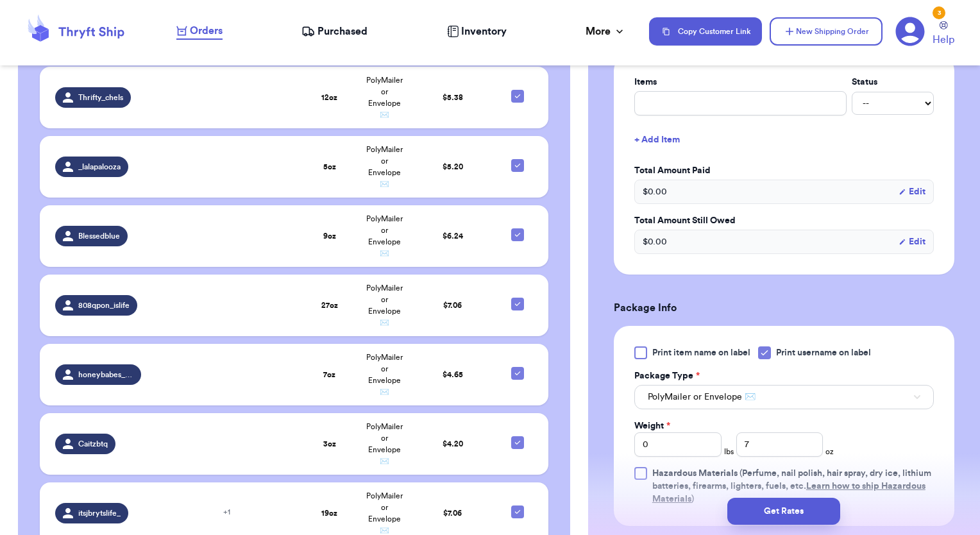
scroll to position [321, 0]
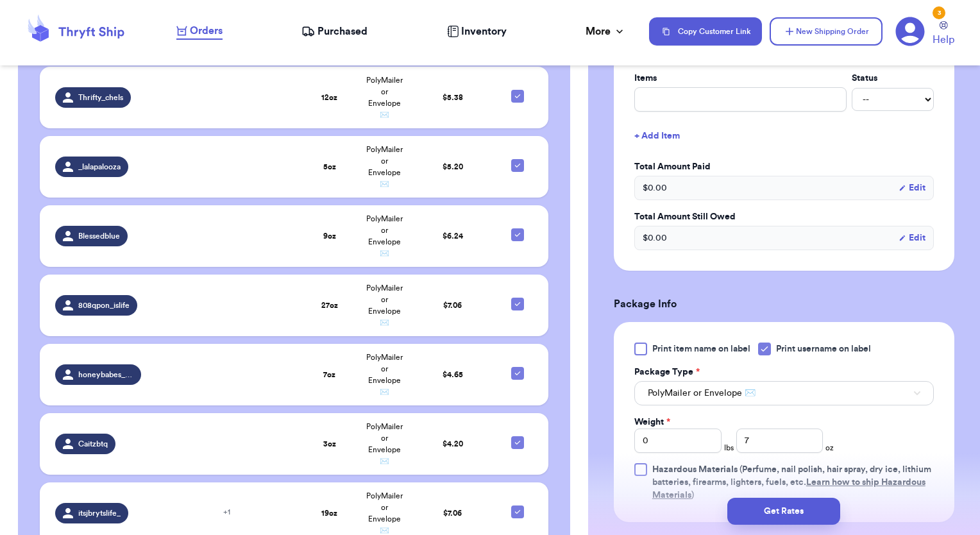
click at [903, 237] on button "Edit" at bounding box center [912, 238] width 27 height 13
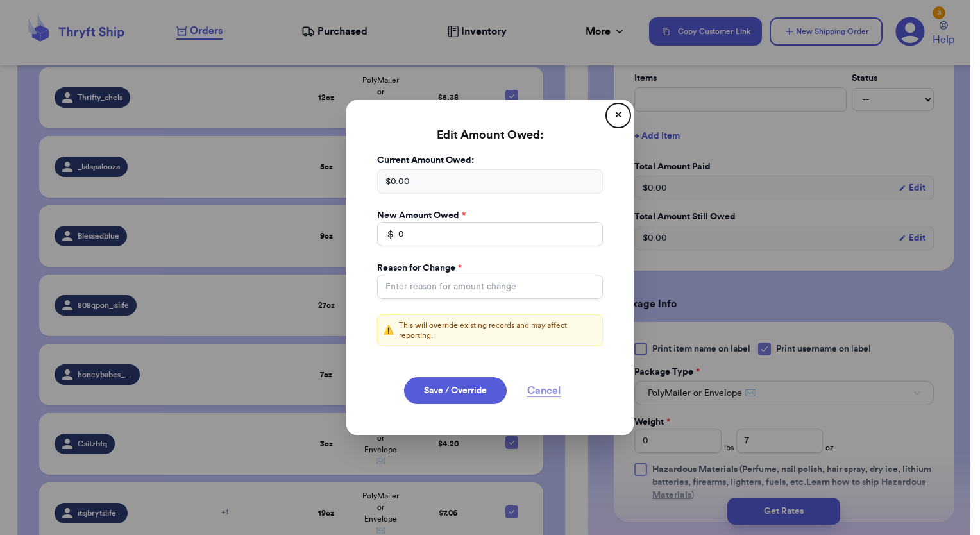
click at [539, 389] on button "Cancel" at bounding box center [544, 390] width 64 height 27
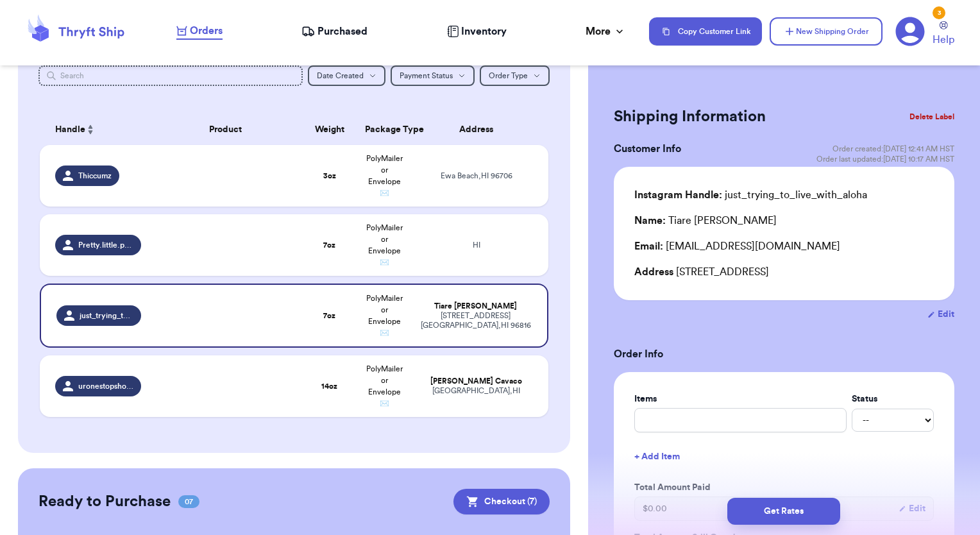
scroll to position [144, 0]
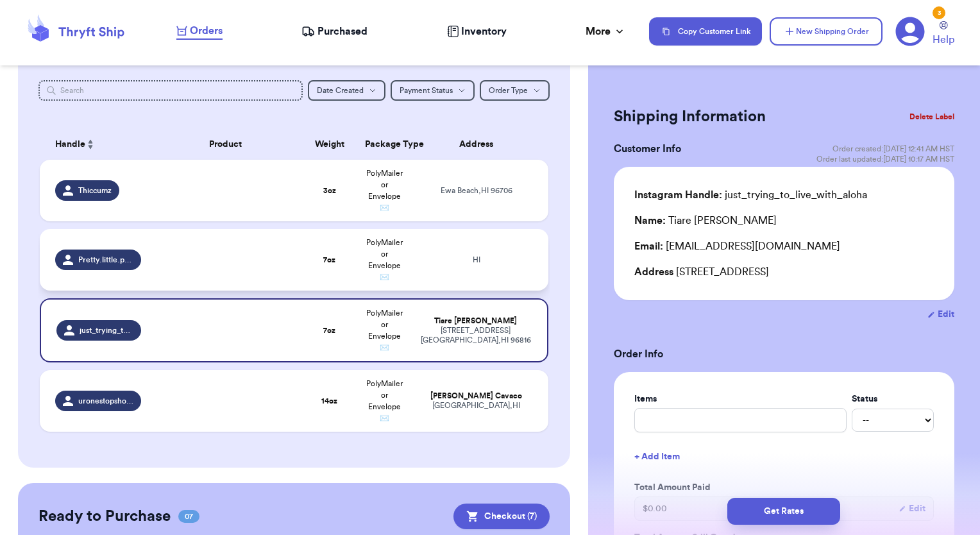
click at [186, 263] on td at bounding box center [225, 260] width 153 height 62
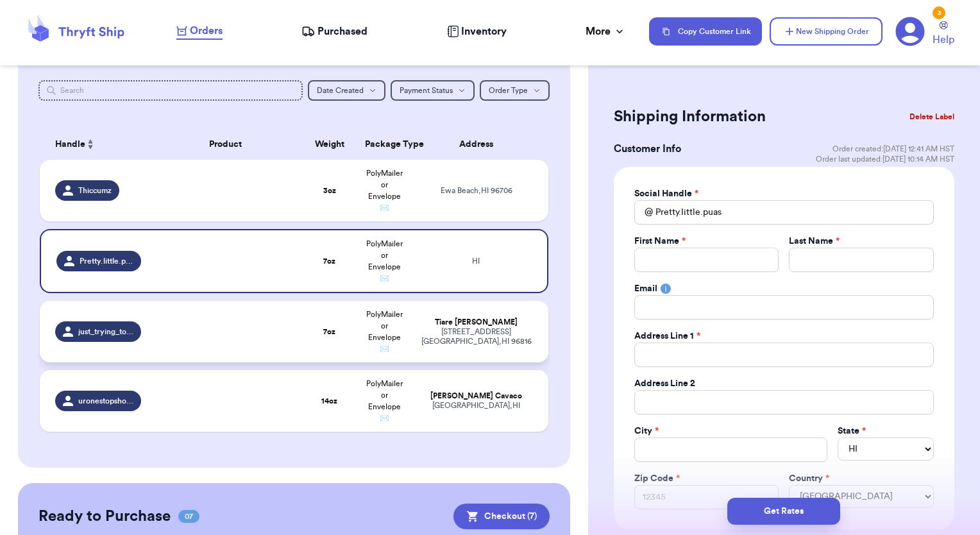
click at [203, 345] on td at bounding box center [225, 332] width 153 height 62
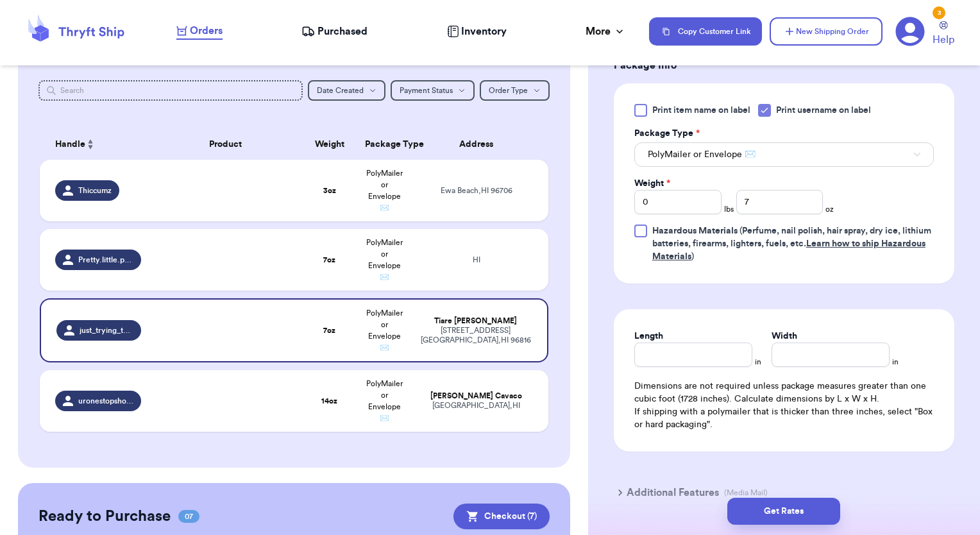
scroll to position [577, 0]
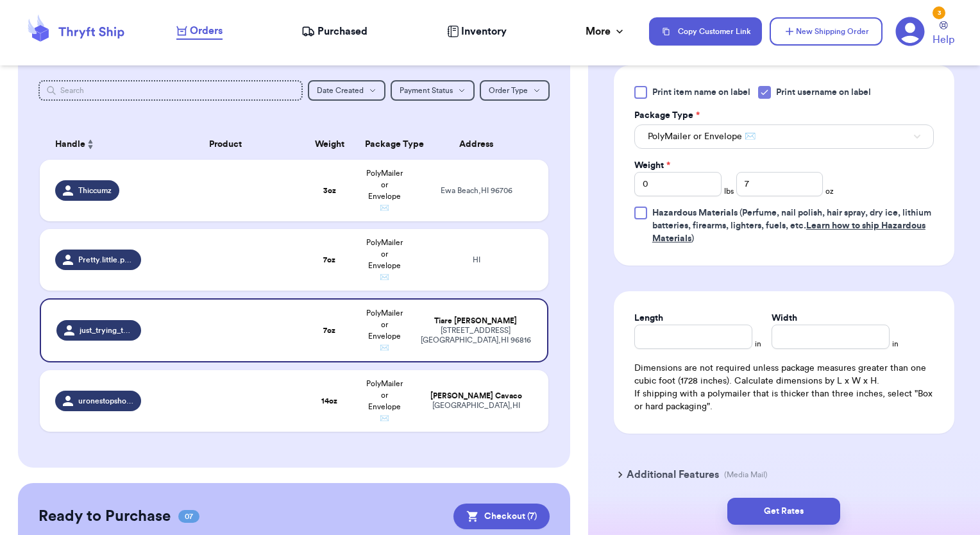
click at [814, 489] on div "Get Rates" at bounding box center [784, 510] width 392 height 47
click at [811, 511] on button "Get Rates" at bounding box center [783, 511] width 113 height 27
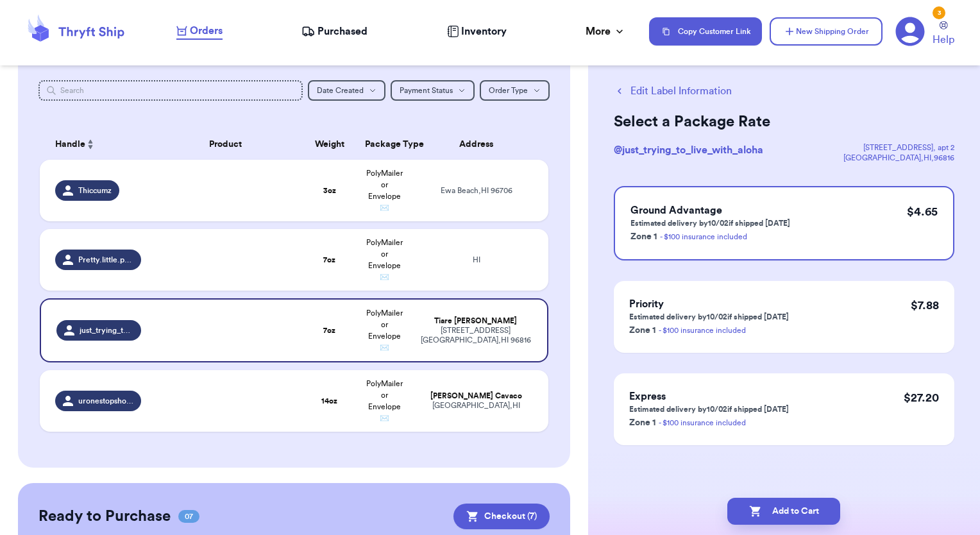
scroll to position [0, 0]
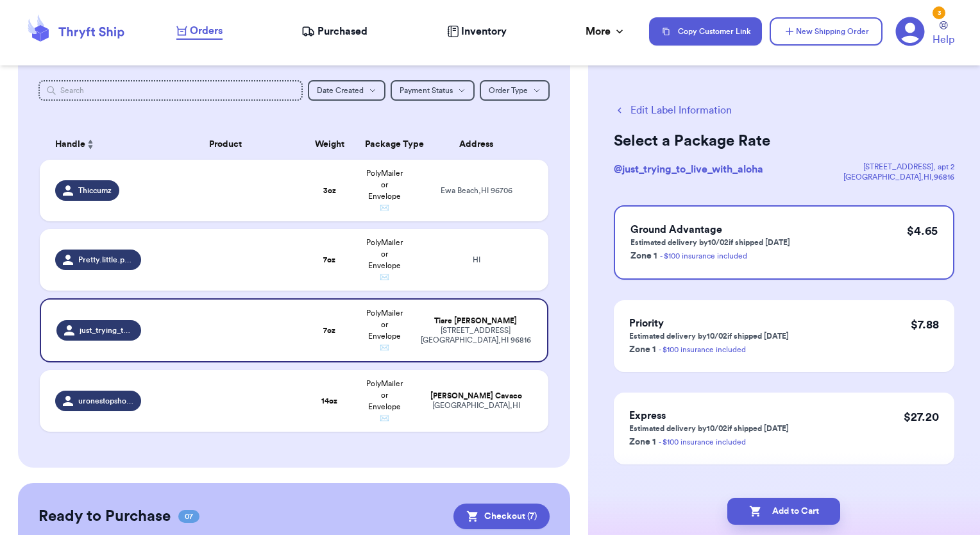
click at [811, 511] on button "Add to Cart" at bounding box center [783, 511] width 113 height 27
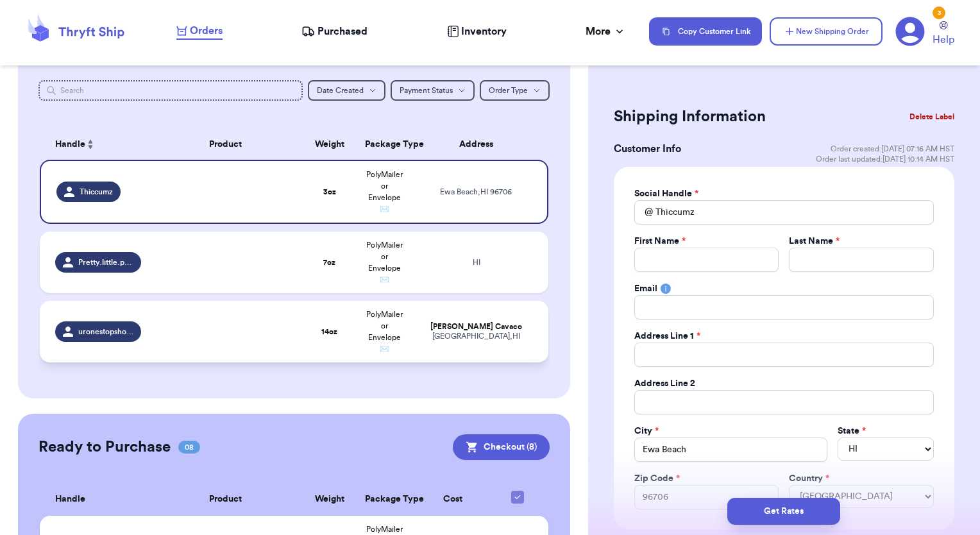
click at [269, 327] on td at bounding box center [225, 332] width 153 height 62
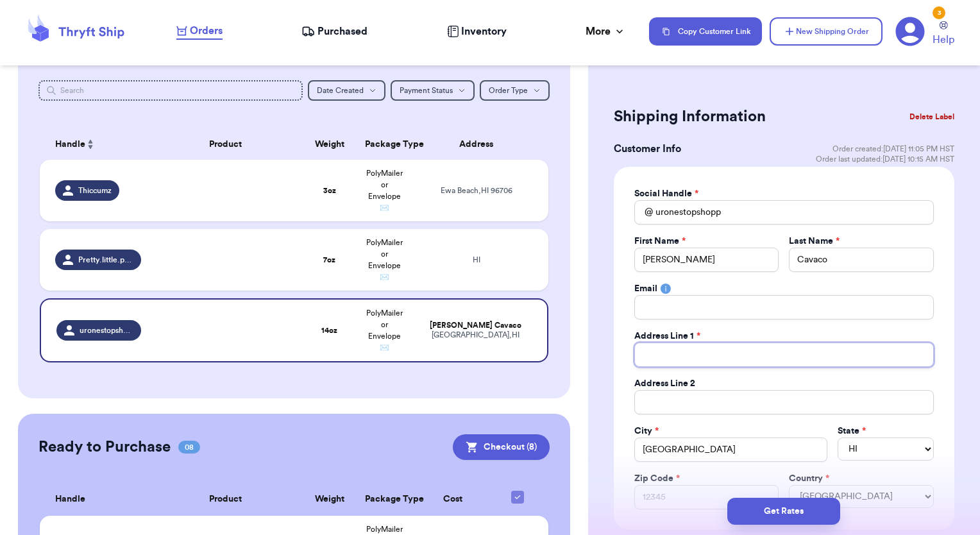
click at [680, 349] on input "Total Amount Paid" at bounding box center [784, 354] width 300 height 24
click at [660, 496] on div "Get Rates" at bounding box center [784, 510] width 392 height 47
click at [690, 494] on div "Get Rates" at bounding box center [784, 510] width 392 height 47
drag, startPoint x: 697, startPoint y: 496, endPoint x: 705, endPoint y: 491, distance: 9.2
click at [696, 496] on div "Get Rates" at bounding box center [784, 510] width 392 height 47
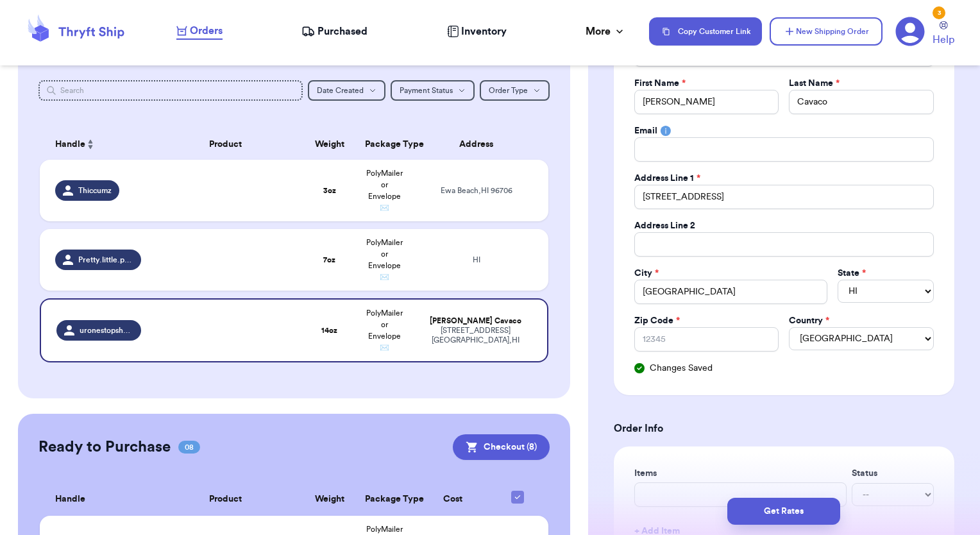
scroll to position [192, 0]
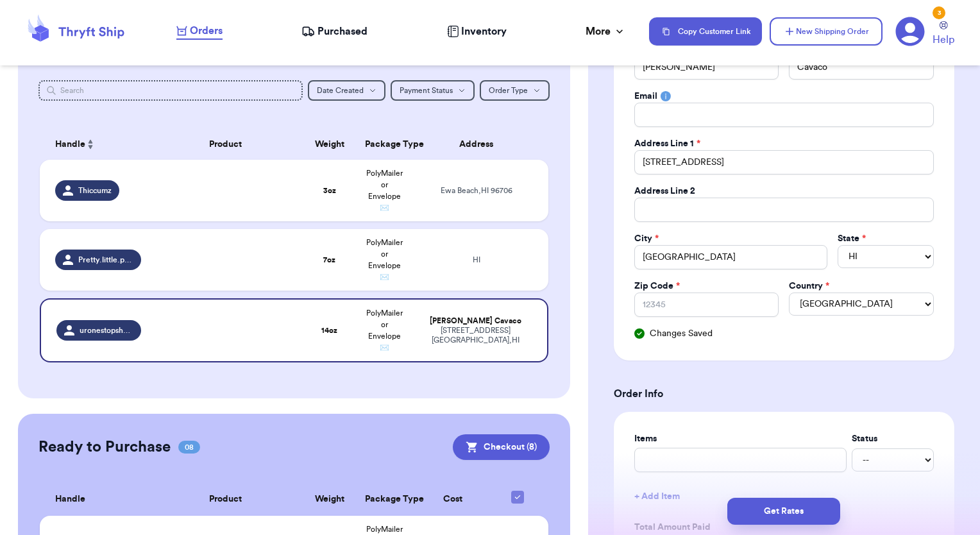
drag, startPoint x: 662, startPoint y: 289, endPoint x: 660, endPoint y: 303, distance: 14.2
click at [661, 294] on div "Zip Code *" at bounding box center [706, 298] width 145 height 37
drag, startPoint x: 660, startPoint y: 303, endPoint x: 684, endPoint y: 303, distance: 23.7
click at [659, 303] on input "Zip Code *" at bounding box center [706, 304] width 145 height 24
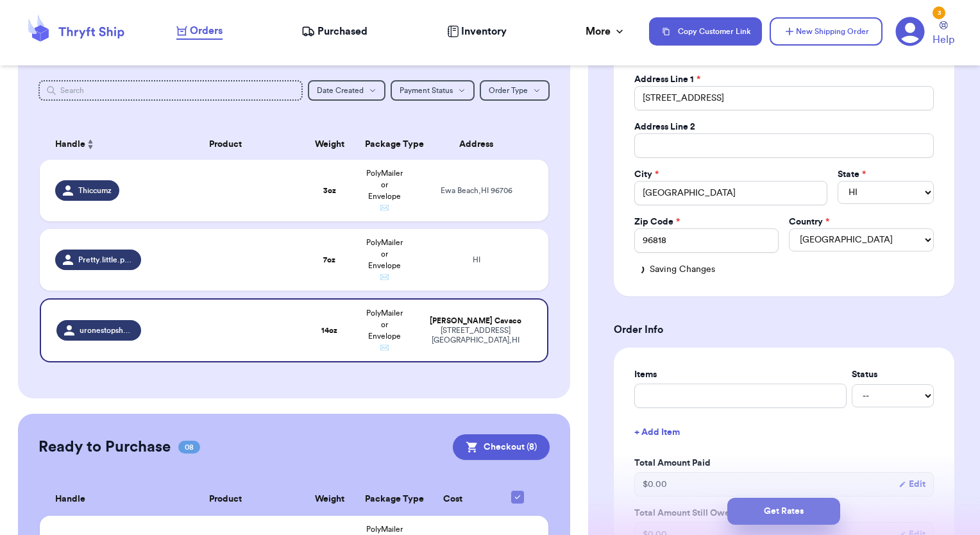
click at [806, 509] on button "Get Rates" at bounding box center [783, 511] width 113 height 27
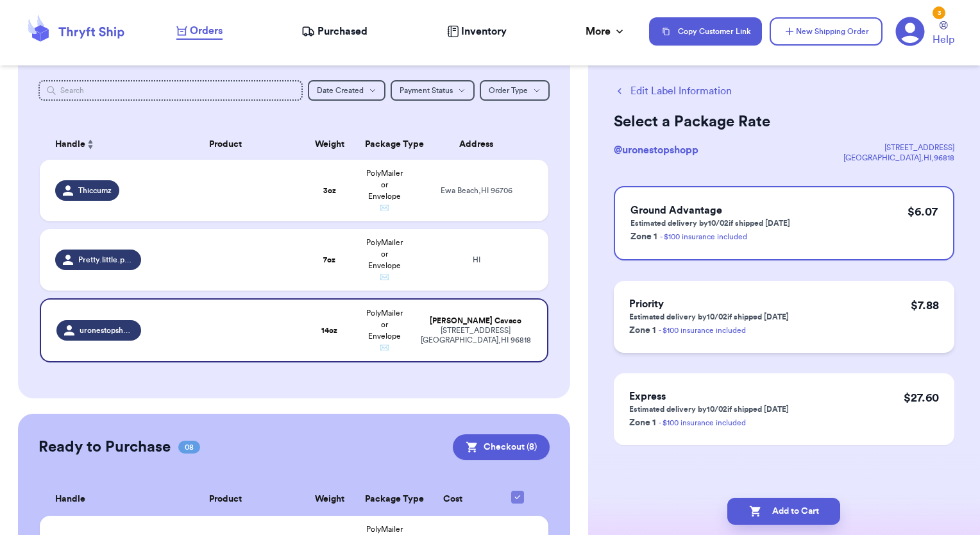
scroll to position [18, 0]
drag, startPoint x: 788, startPoint y: 512, endPoint x: 759, endPoint y: 512, distance: 28.9
click at [759, 512] on icon "button" at bounding box center [755, 511] width 13 height 13
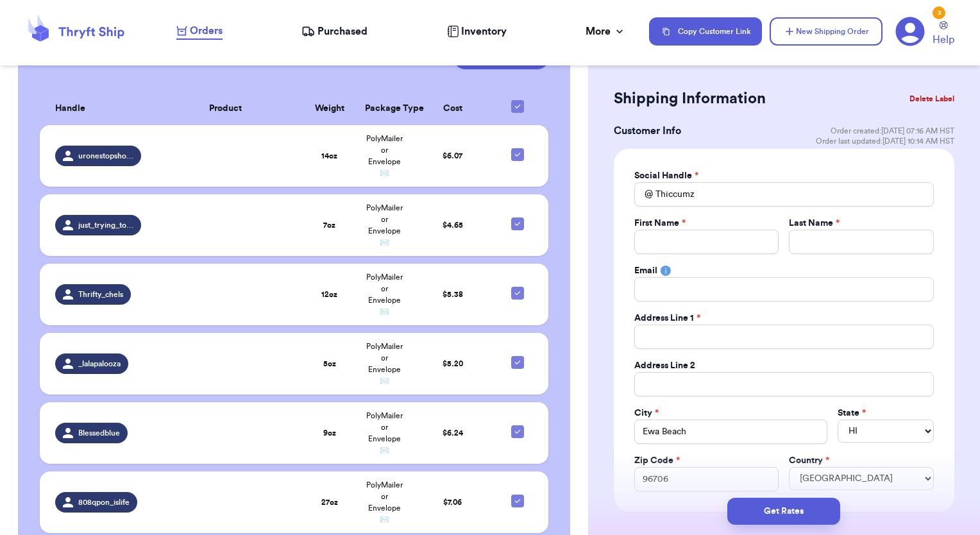
scroll to position [337, 0]
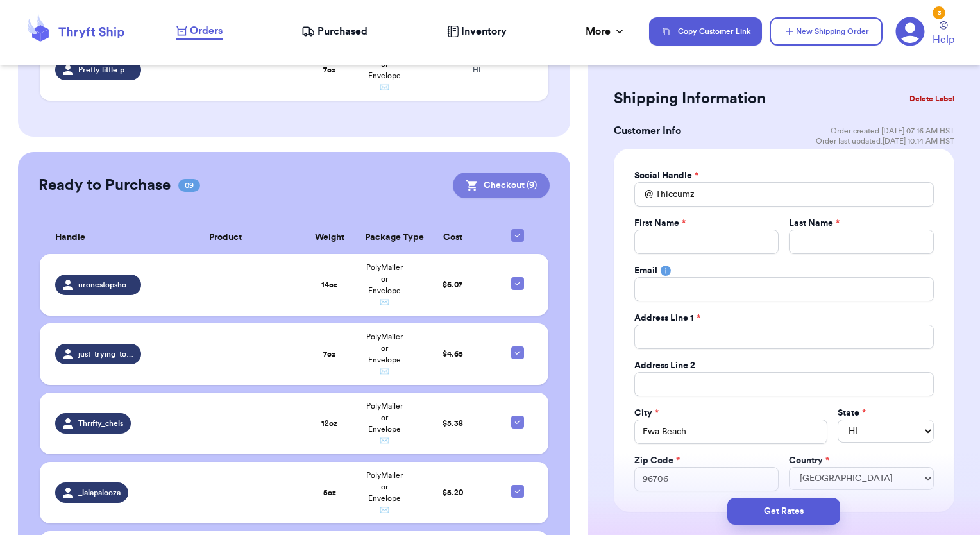
click at [487, 180] on button "Checkout ( 9 )" at bounding box center [501, 186] width 97 height 26
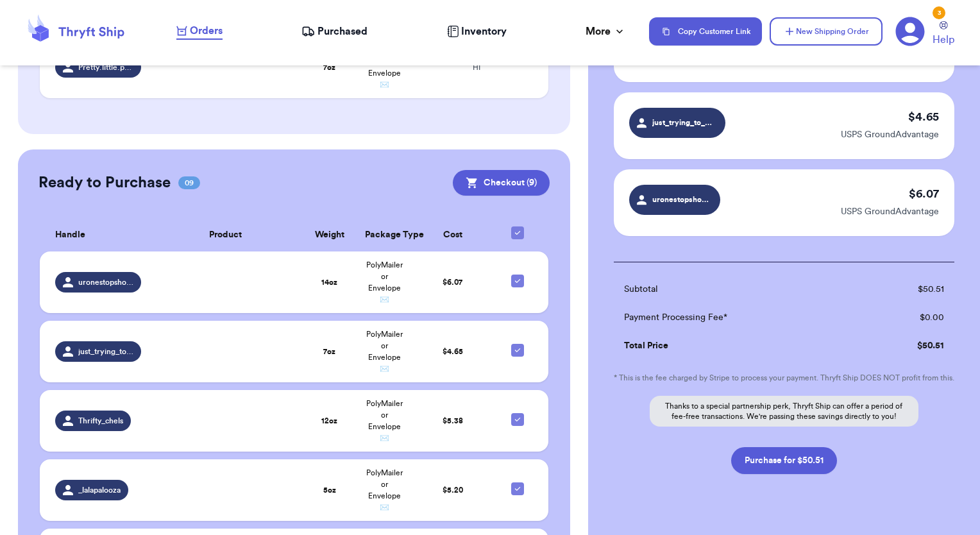
scroll to position [644, 0]
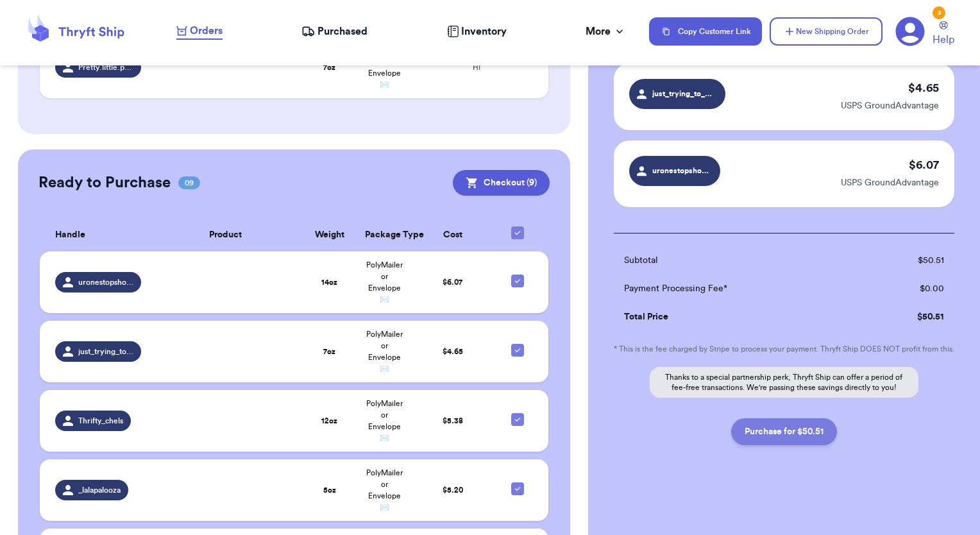
click at [790, 436] on button "Purchase for $50.51" at bounding box center [784, 431] width 106 height 27
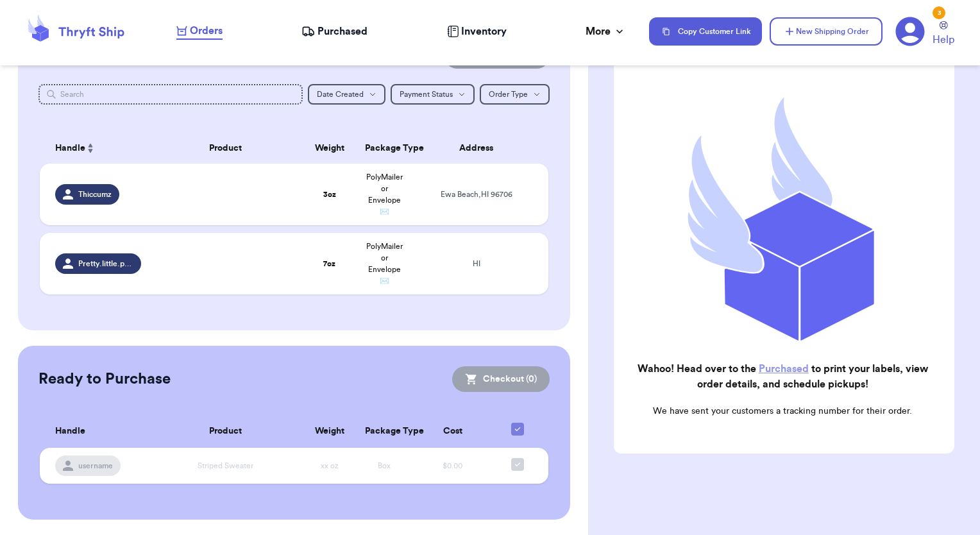
scroll to position [140, 0]
click at [784, 364] on link "Purchased" at bounding box center [784, 369] width 50 height 10
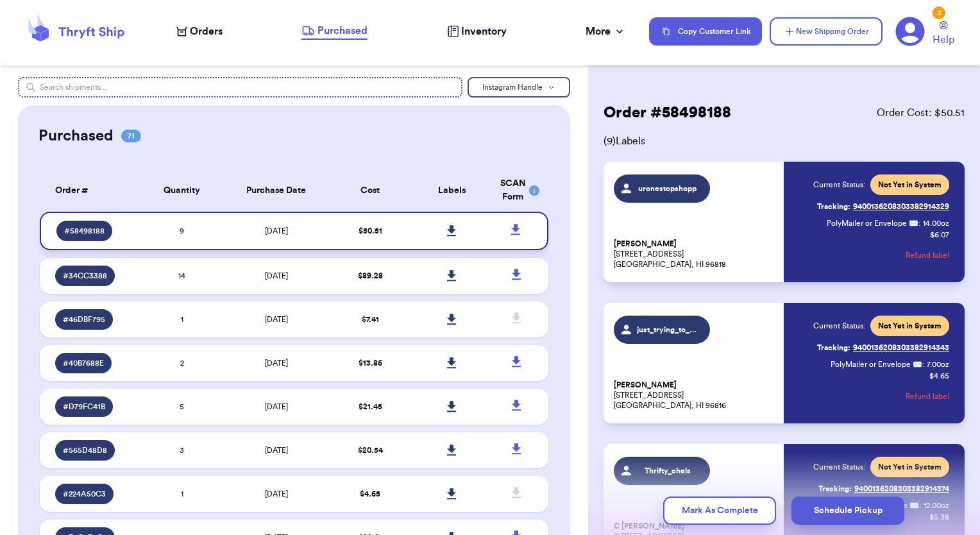
click at [447, 230] on icon at bounding box center [451, 230] width 9 height 11
click at [205, 36] on span "Orders" at bounding box center [206, 31] width 33 height 15
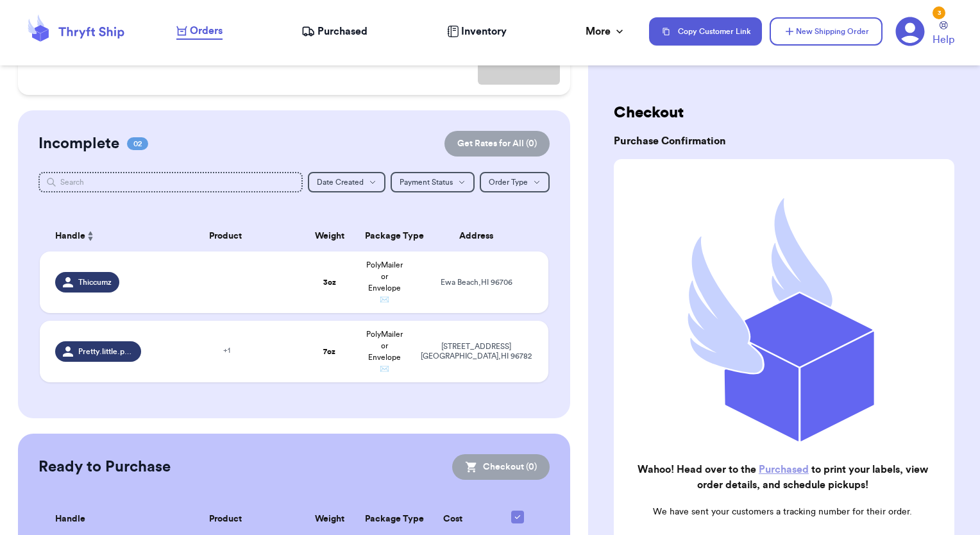
scroll to position [257, 0]
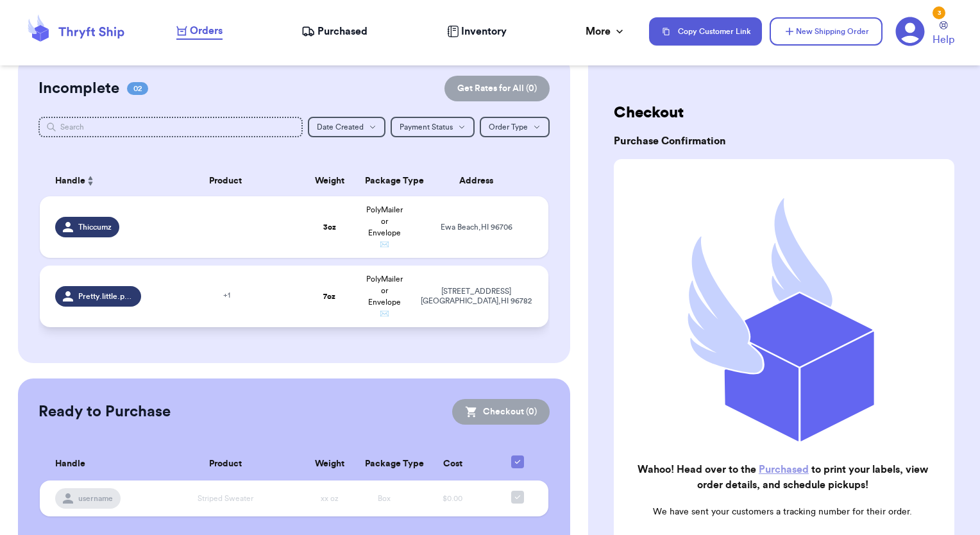
click at [110, 299] on span "Pretty.little.puas" at bounding box center [106, 296] width 56 height 10
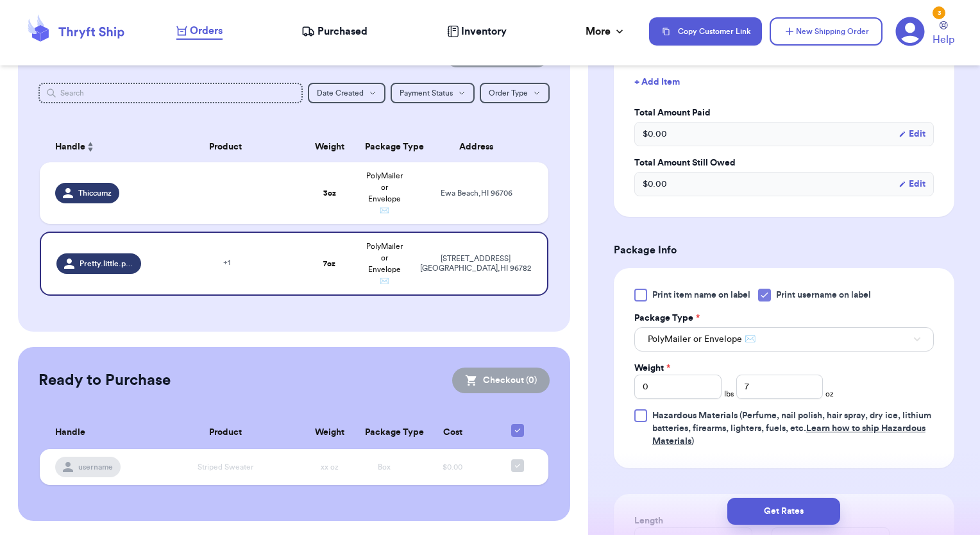
scroll to position [641, 0]
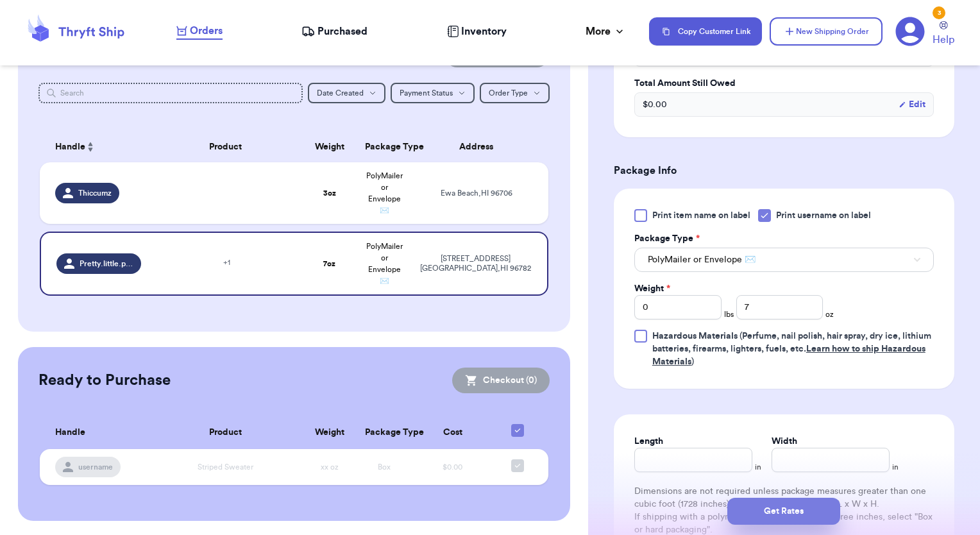
click at [789, 514] on button "Get Rates" at bounding box center [783, 511] width 113 height 27
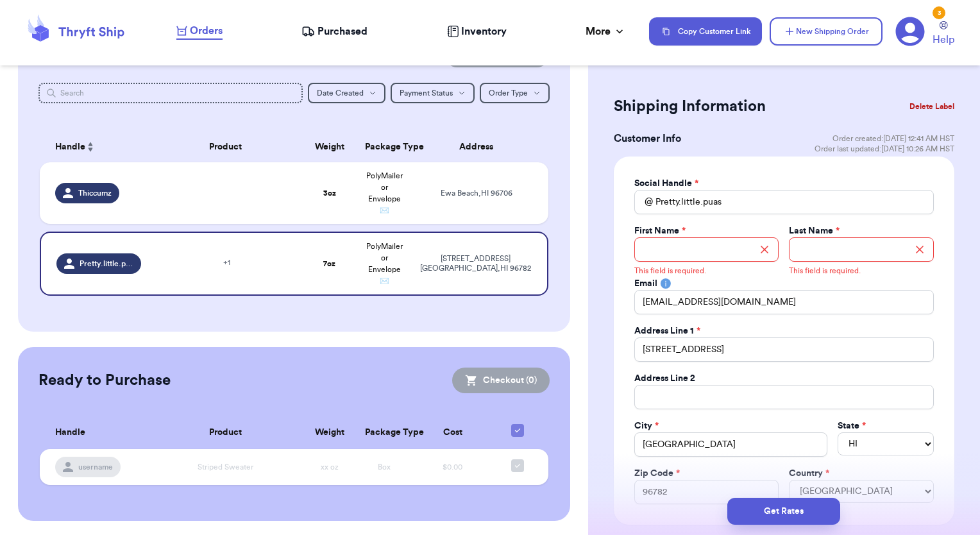
scroll to position [0, 0]
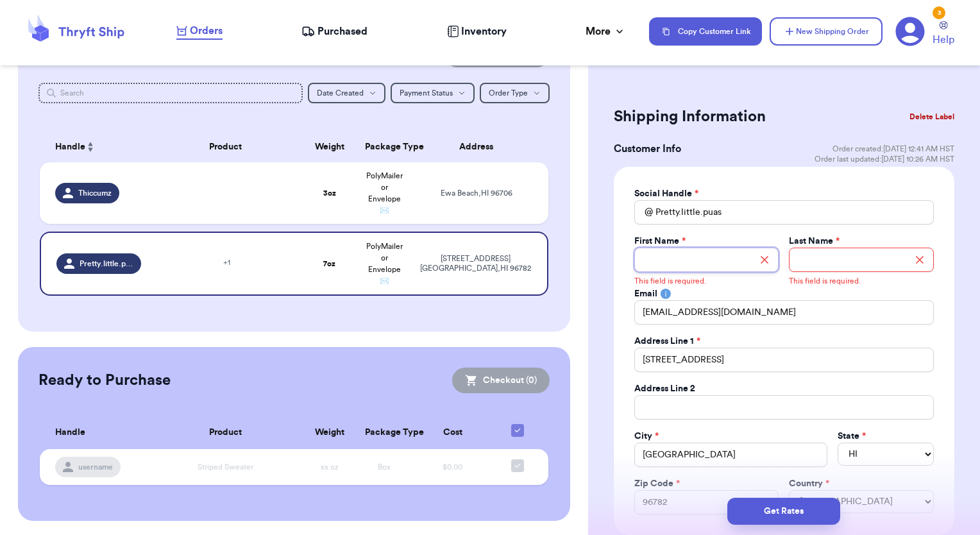
click at [682, 266] on input "Total Amount Paid" at bounding box center [706, 260] width 145 height 24
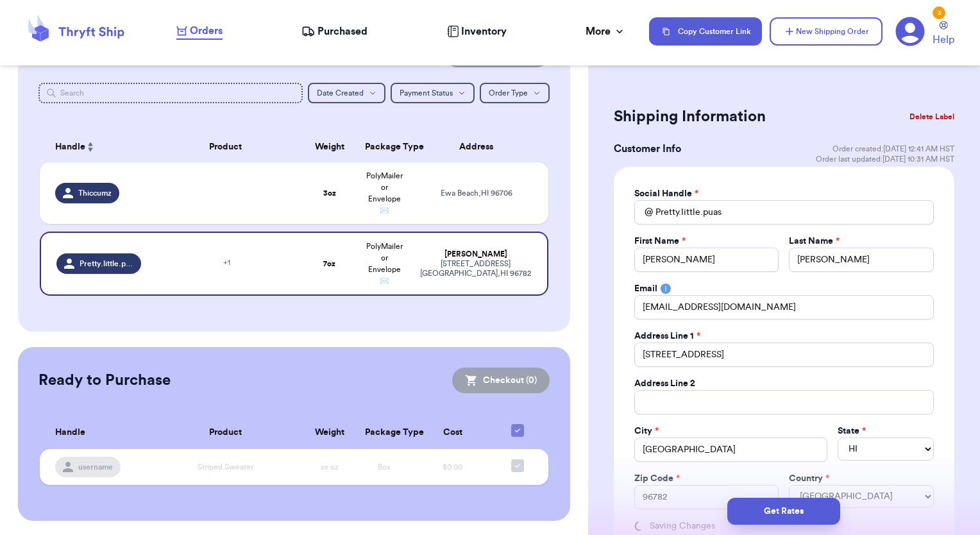
click at [723, 122] on h2 "Shipping Information" at bounding box center [690, 116] width 152 height 21
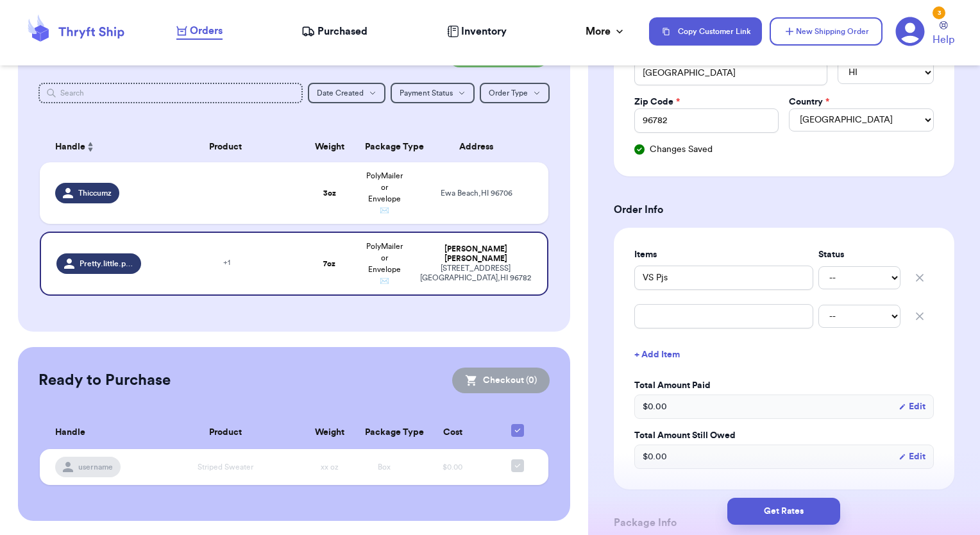
scroll to position [385, 0]
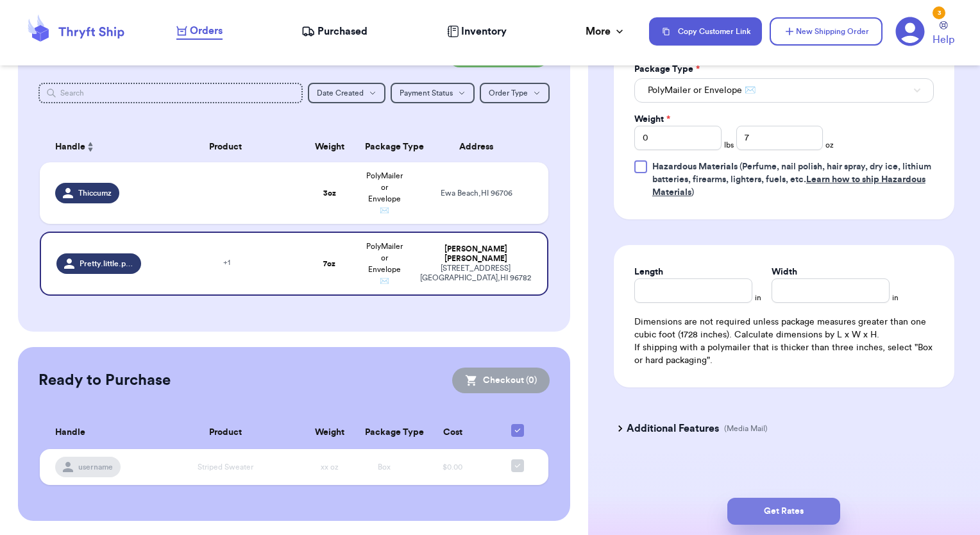
click at [762, 507] on button "Get Rates" at bounding box center [783, 511] width 113 height 27
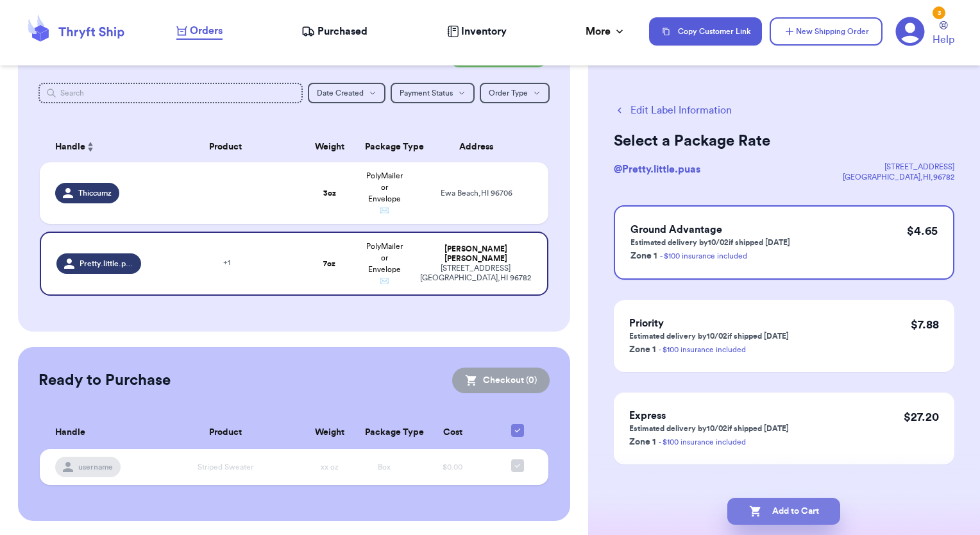
click at [782, 512] on button "Add to Cart" at bounding box center [783, 511] width 113 height 27
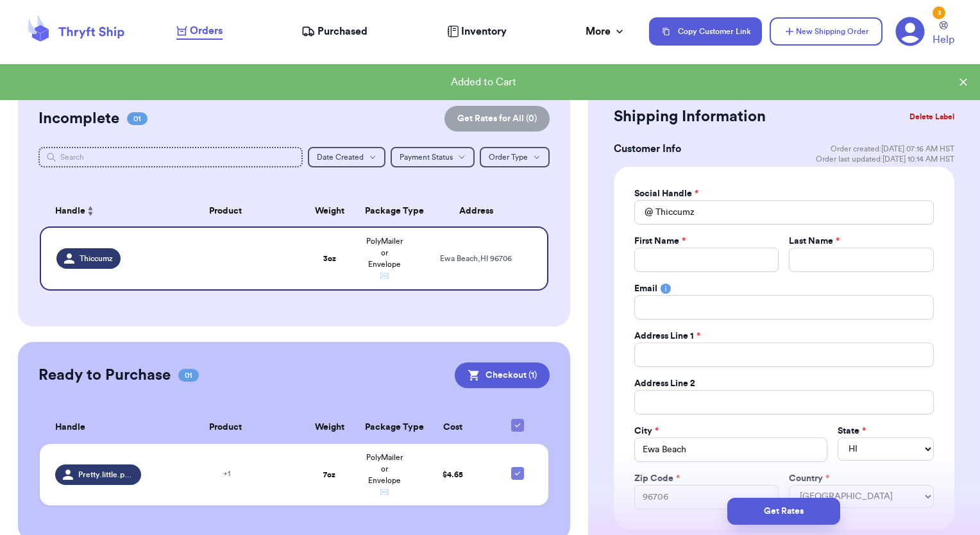
scroll to position [98, 0]
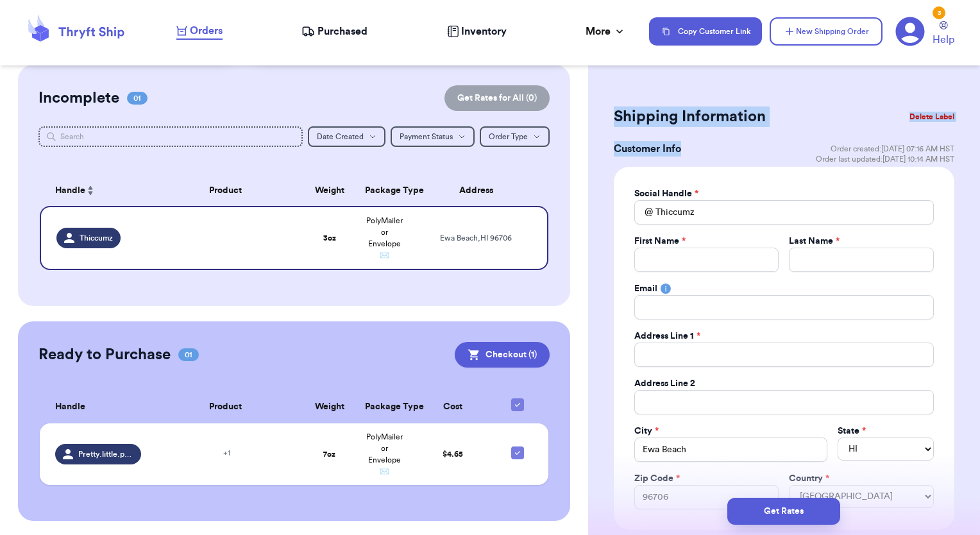
drag, startPoint x: 695, startPoint y: 153, endPoint x: 600, endPoint y: 107, distance: 104.7
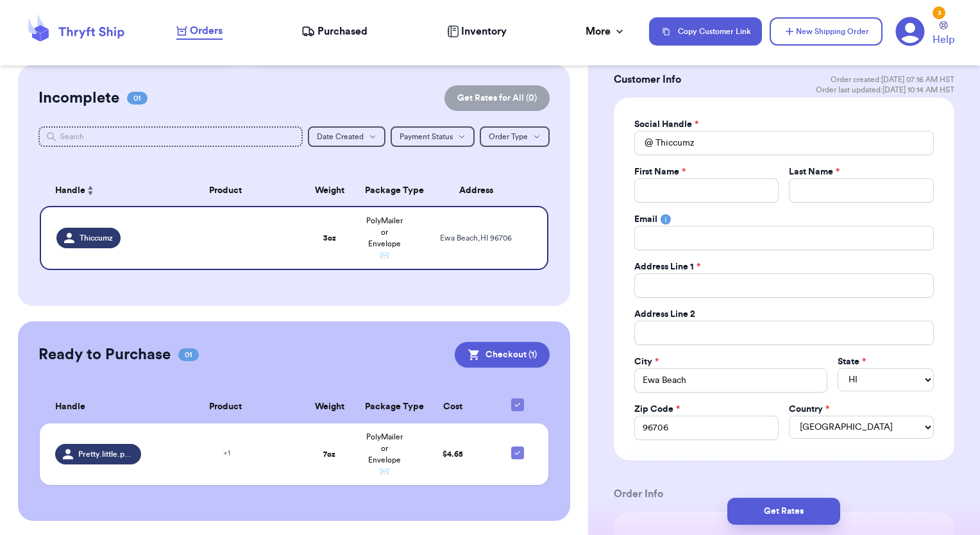
scroll to position [64, 0]
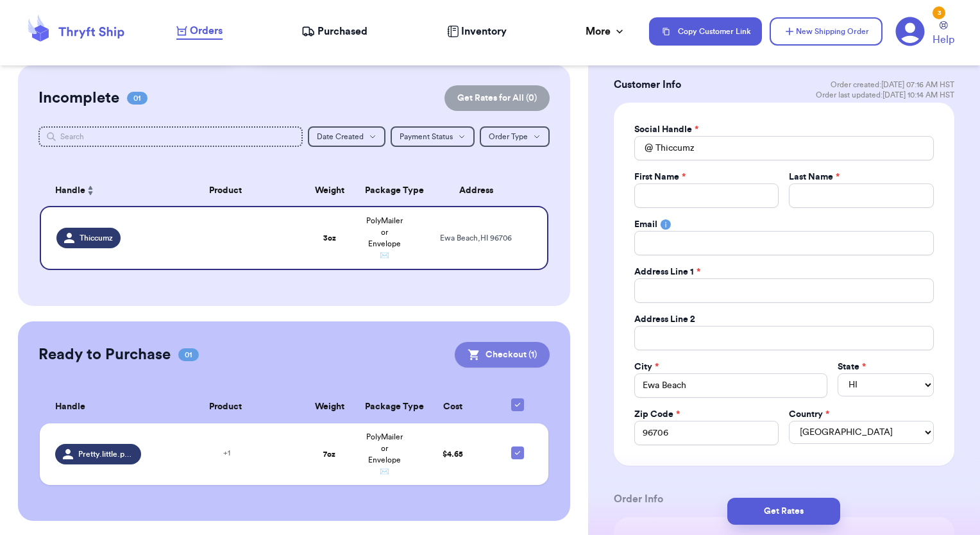
click at [494, 357] on button "Checkout ( 1 )" at bounding box center [502, 355] width 95 height 26
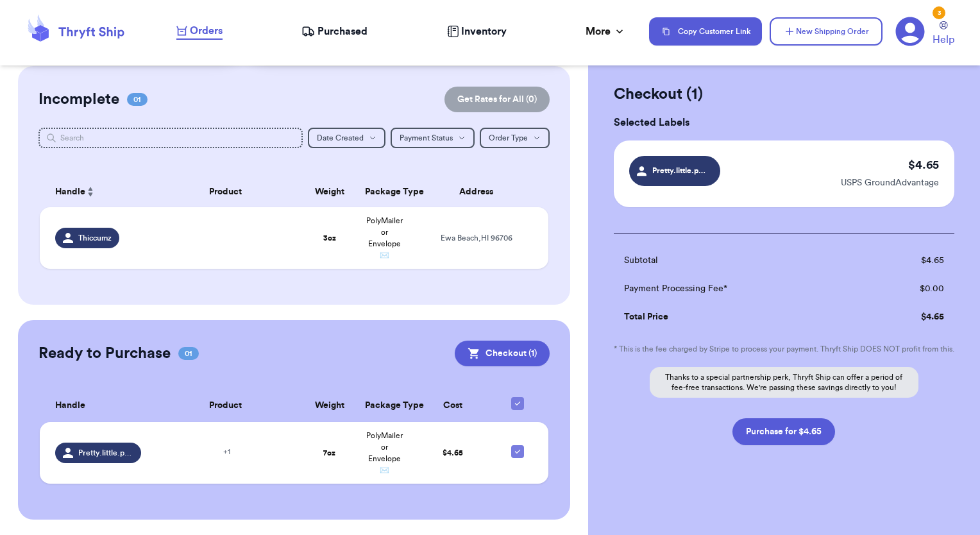
scroll to position [28, 0]
click at [784, 435] on button "Purchase for $4.65" at bounding box center [783, 431] width 103 height 27
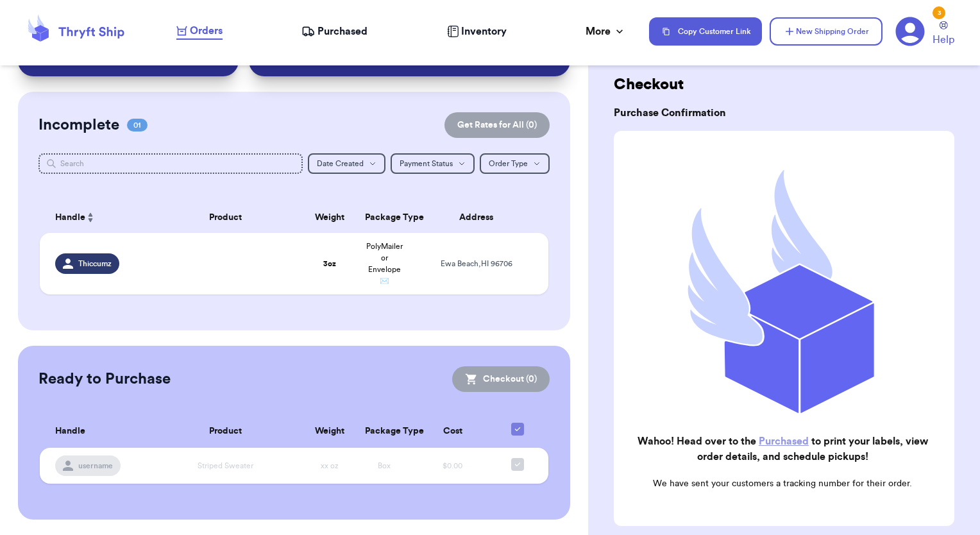
scroll to position [71, 0]
click at [782, 439] on h2 "Wahoo! Head over to the Purchased to print your labels, view order details, and…" at bounding box center [782, 449] width 317 height 31
click at [782, 436] on link "Purchased" at bounding box center [784, 441] width 50 height 10
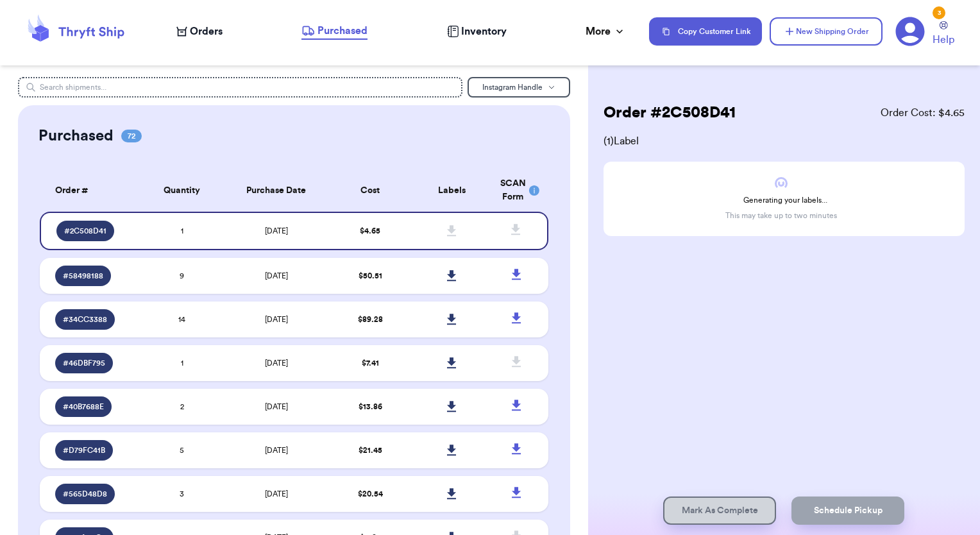
click at [198, 26] on span "Orders" at bounding box center [206, 31] width 33 height 15
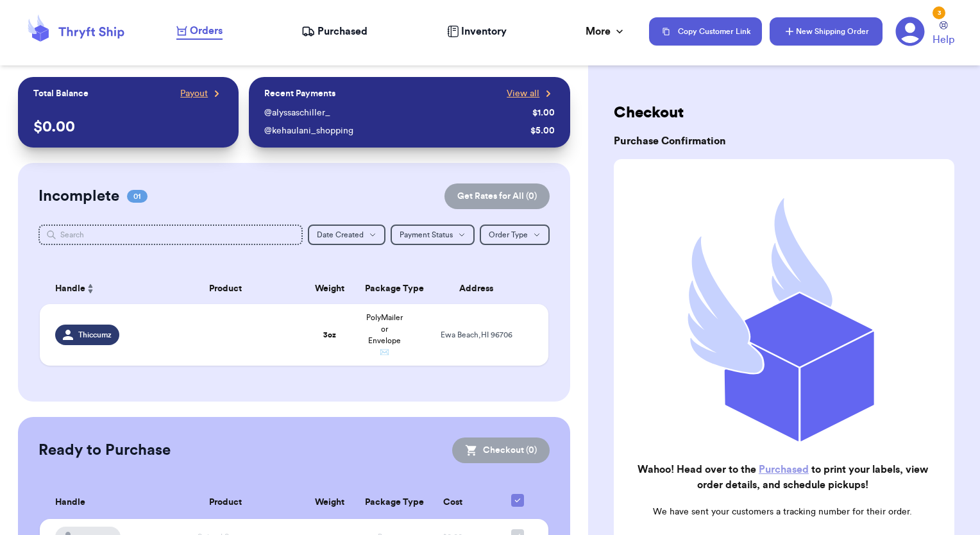
click at [821, 35] on button "New Shipping Order" at bounding box center [826, 31] width 113 height 28
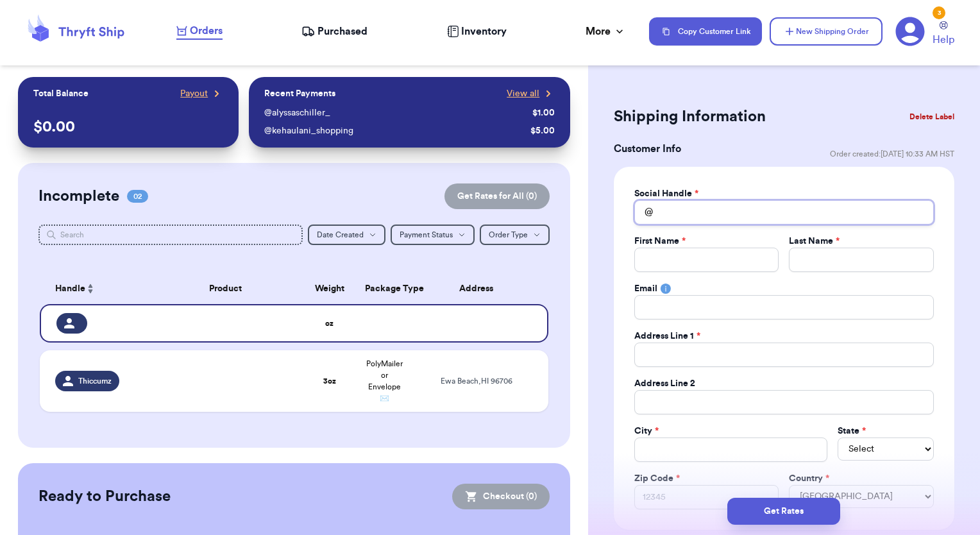
drag, startPoint x: 672, startPoint y: 213, endPoint x: 675, endPoint y: 198, distance: 15.6
click at [672, 212] on input "Total Amount Paid" at bounding box center [784, 212] width 300 height 24
click at [722, 255] on input "Total Amount Paid" at bounding box center [706, 260] width 145 height 24
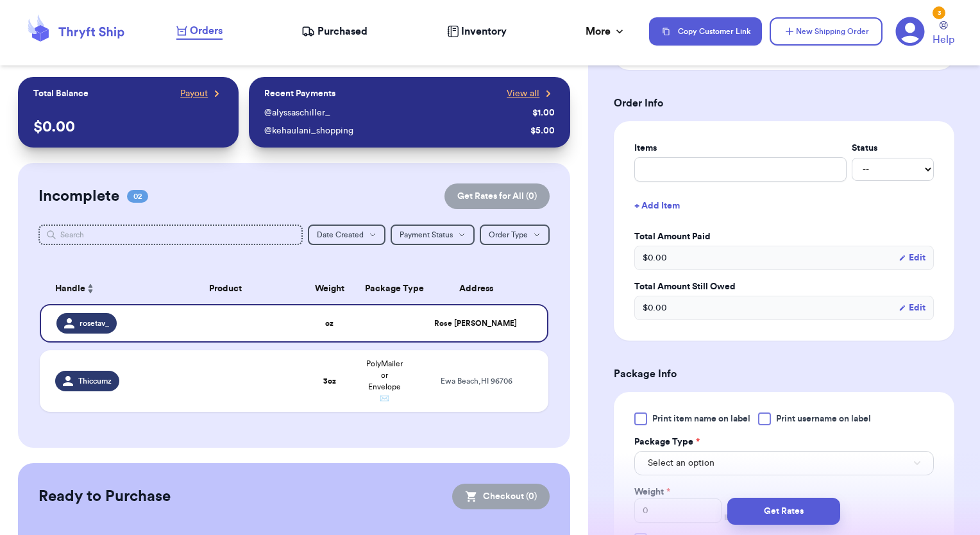
scroll to position [577, 0]
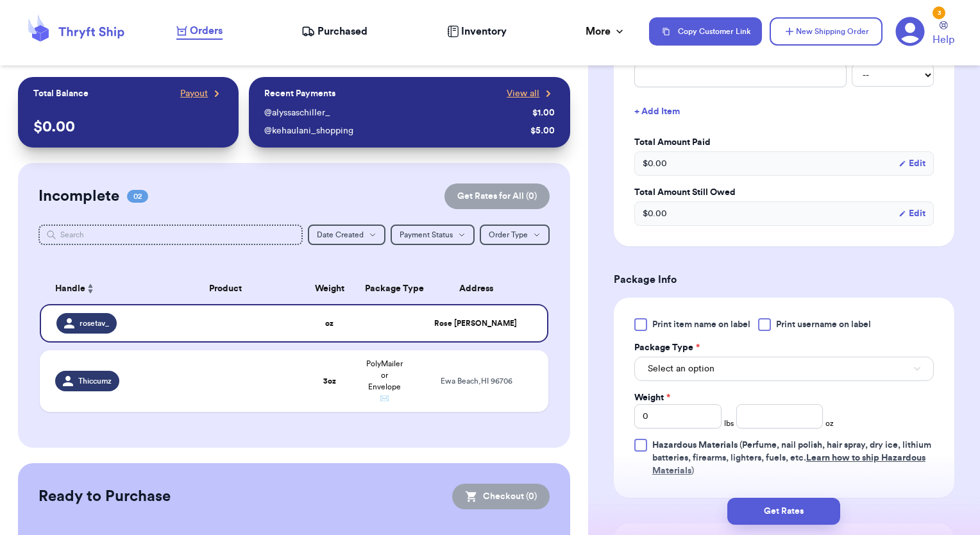
click at [761, 324] on div at bounding box center [764, 324] width 13 height 13
click at [0, 0] on input "Print username on label" at bounding box center [0, 0] width 0 height 0
click at [761, 369] on button "Select an option" at bounding box center [784, 369] width 300 height 24
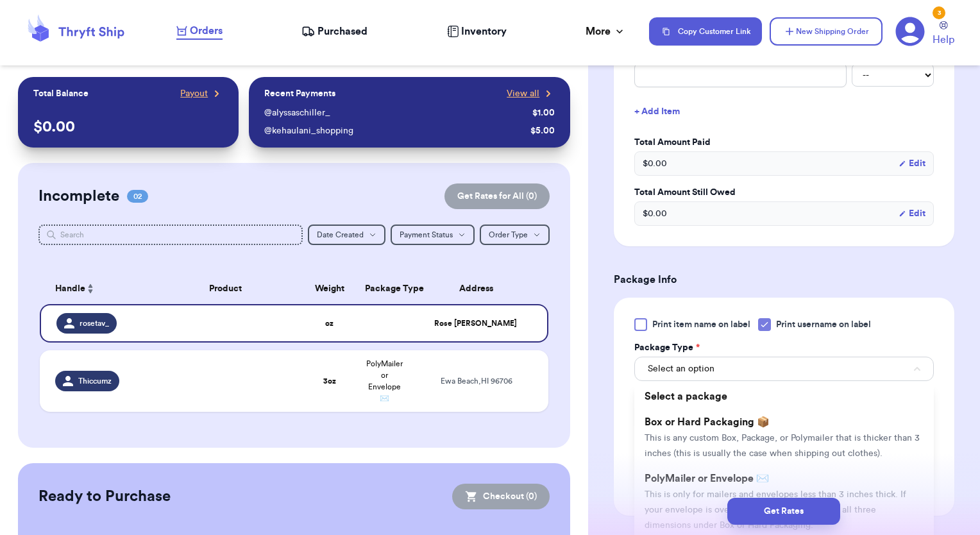
click at [712, 491] on div "Get Rates" at bounding box center [784, 510] width 392 height 47
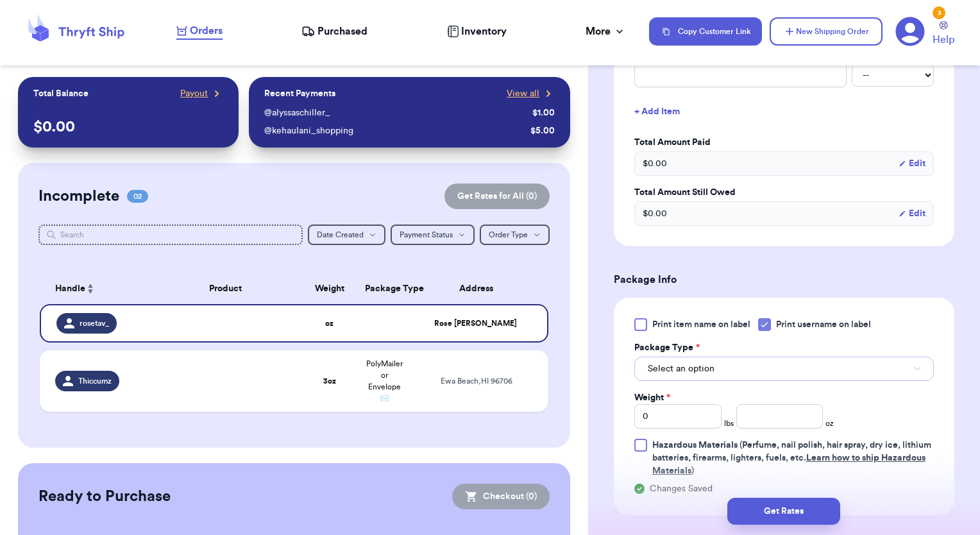
click at [679, 366] on span "Select an option" at bounding box center [681, 368] width 67 height 13
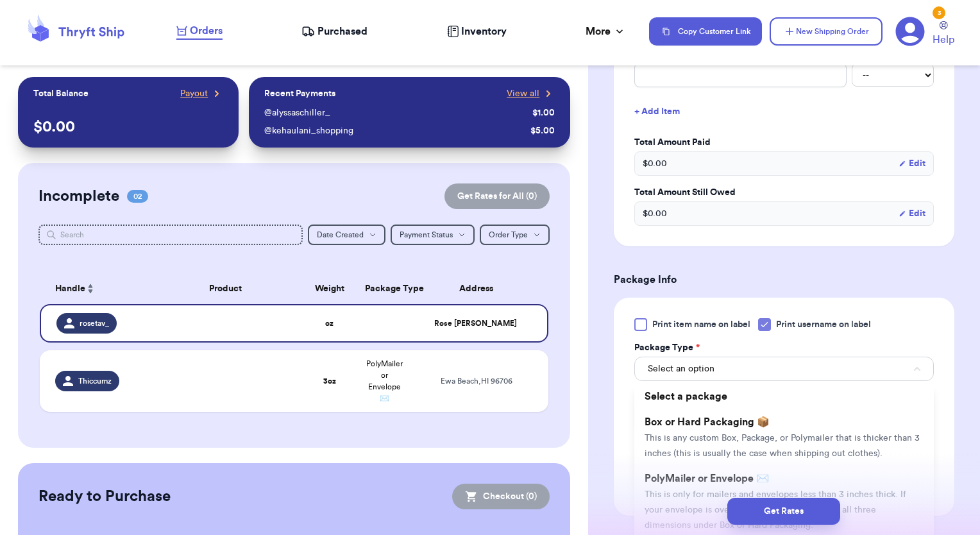
click at [690, 493] on div "Get Rates" at bounding box center [784, 510] width 392 height 47
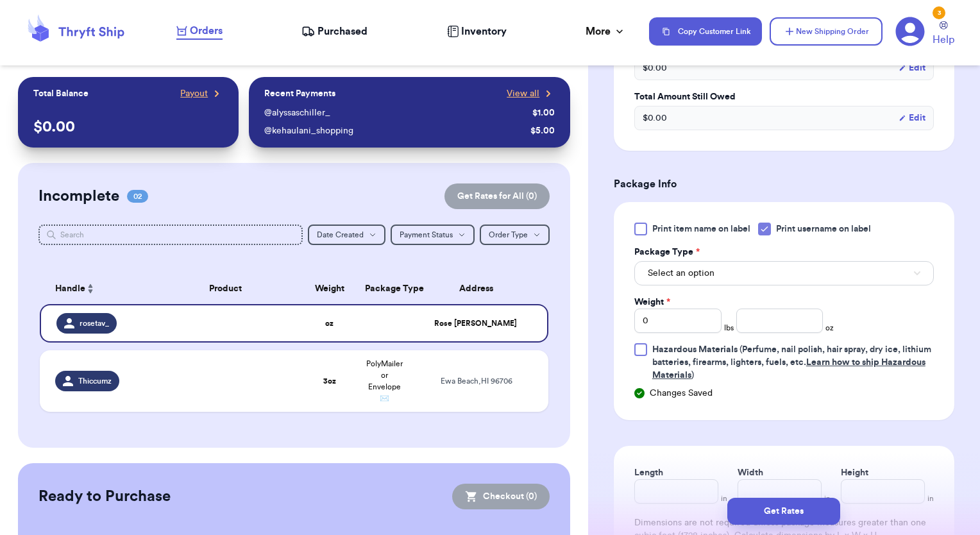
scroll to position [705, 0]
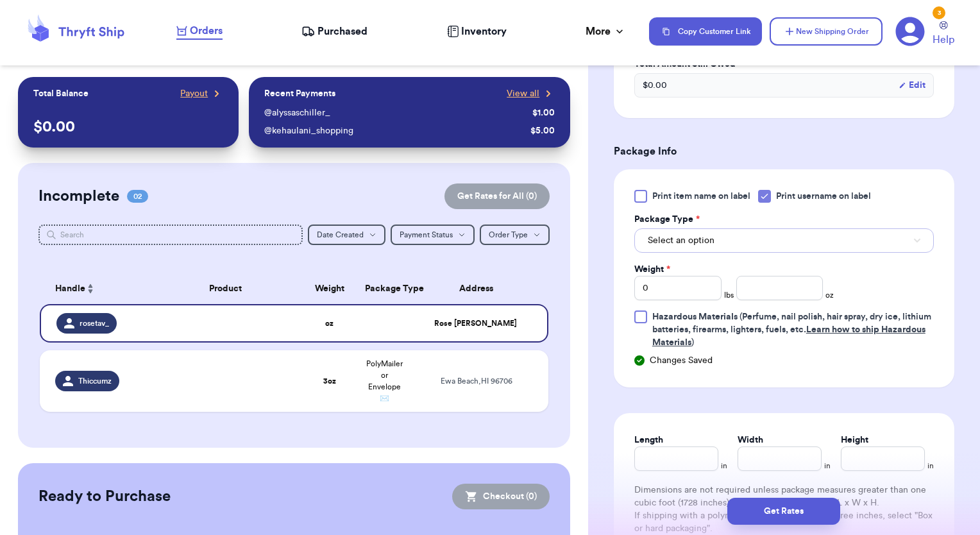
click at [688, 245] on button "Select an option" at bounding box center [784, 240] width 300 height 24
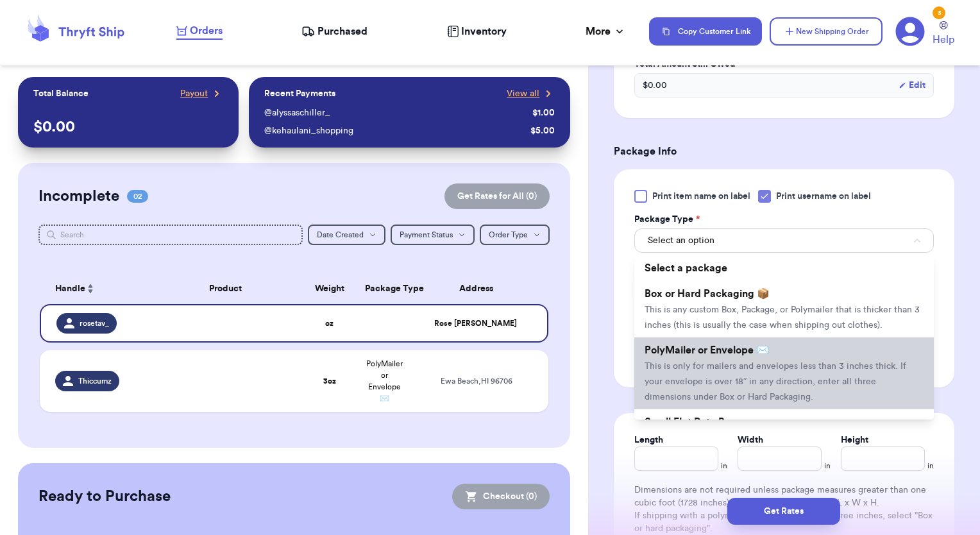
click at [691, 378] on span "This is only for mailers and envelopes less than 3 inches thick. If your envelo…" at bounding box center [776, 382] width 262 height 40
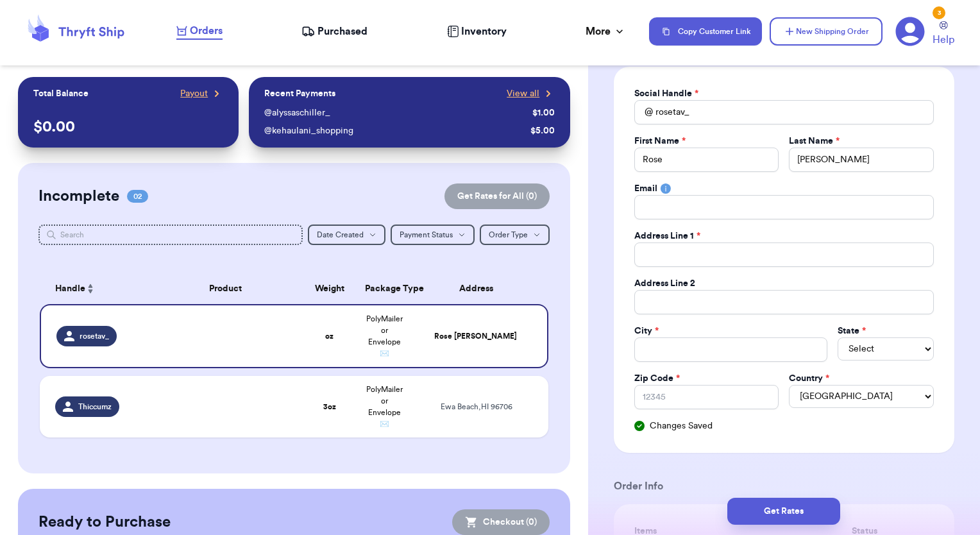
scroll to position [64, 0]
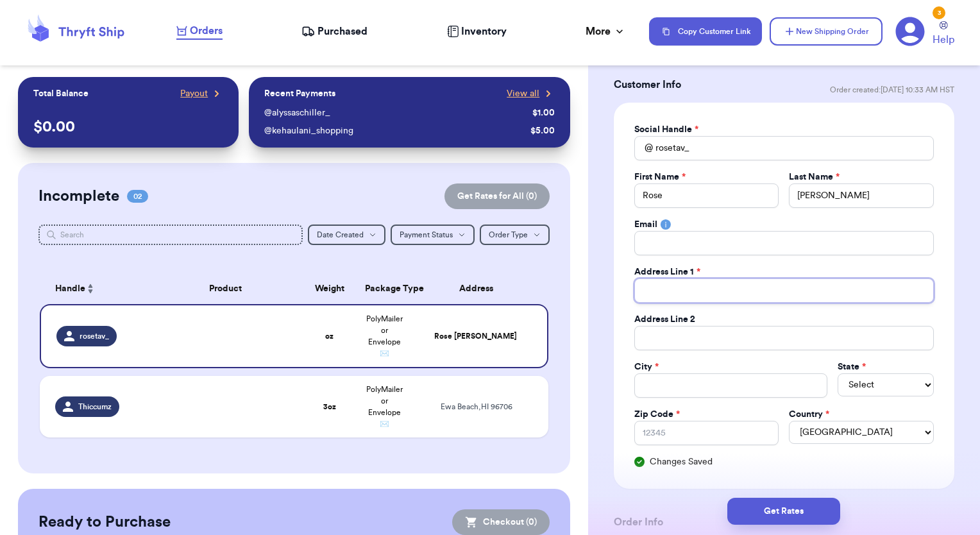
click at [680, 289] on input "Total Amount Paid" at bounding box center [784, 290] width 300 height 24
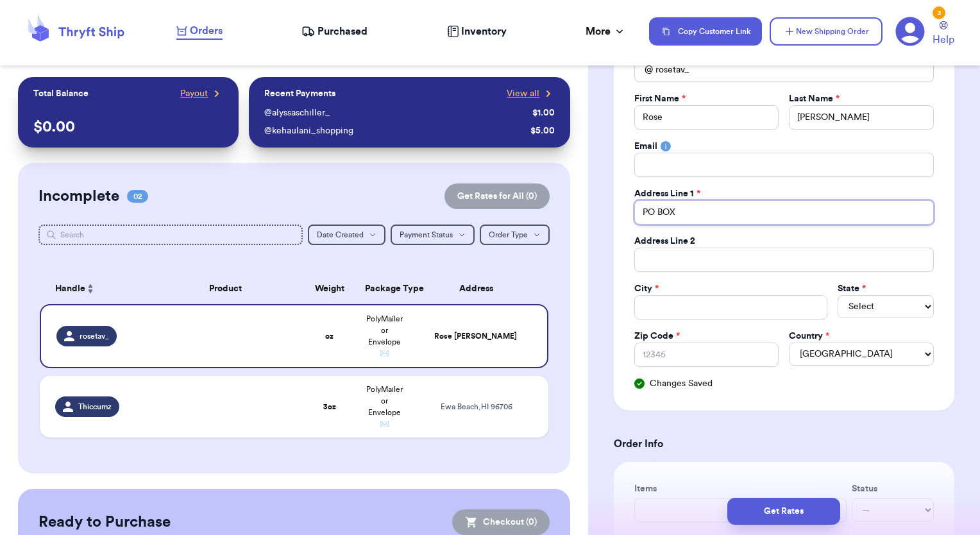
scroll to position [156, 0]
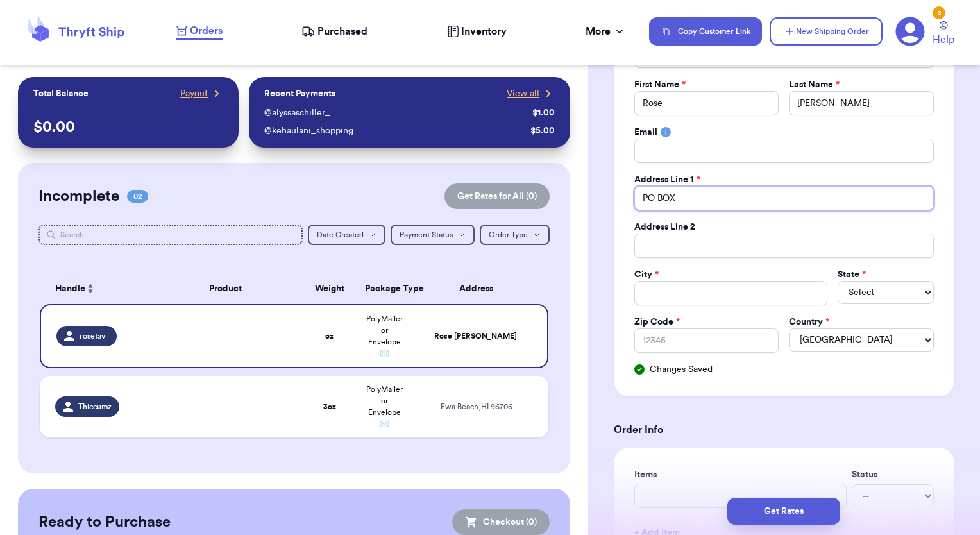
click at [708, 201] on input "PO BOX" at bounding box center [784, 198] width 300 height 24
drag, startPoint x: 726, startPoint y: 197, endPoint x: 684, endPoint y: 205, distance: 43.0
click at [684, 205] on input "PO BOX" at bounding box center [784, 198] width 300 height 24
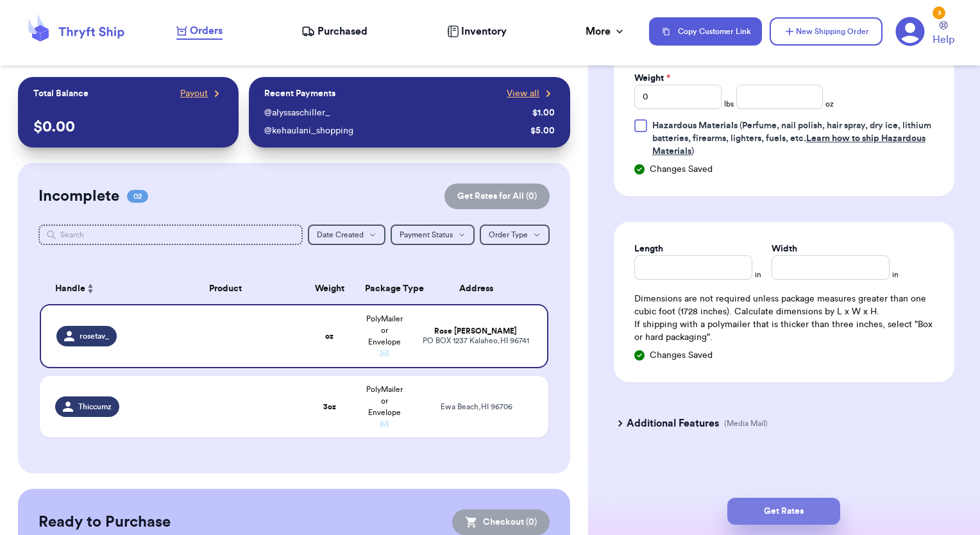
click at [775, 511] on button "Get Rates" at bounding box center [783, 511] width 113 height 27
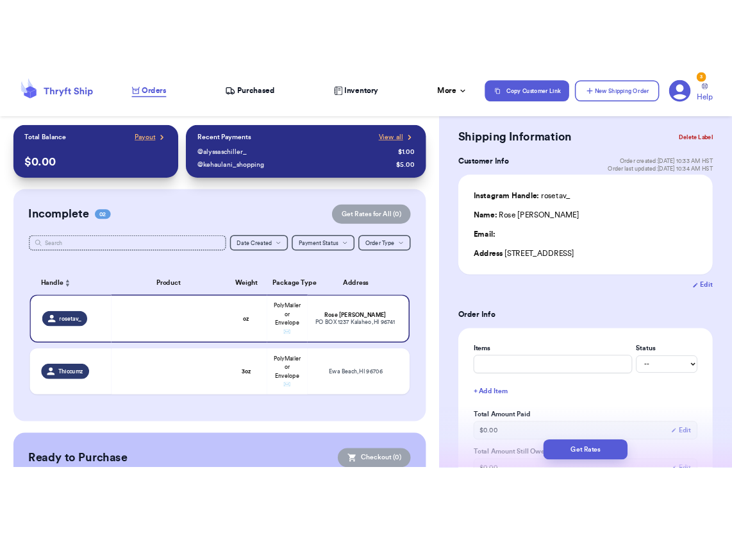
scroll to position [0, 0]
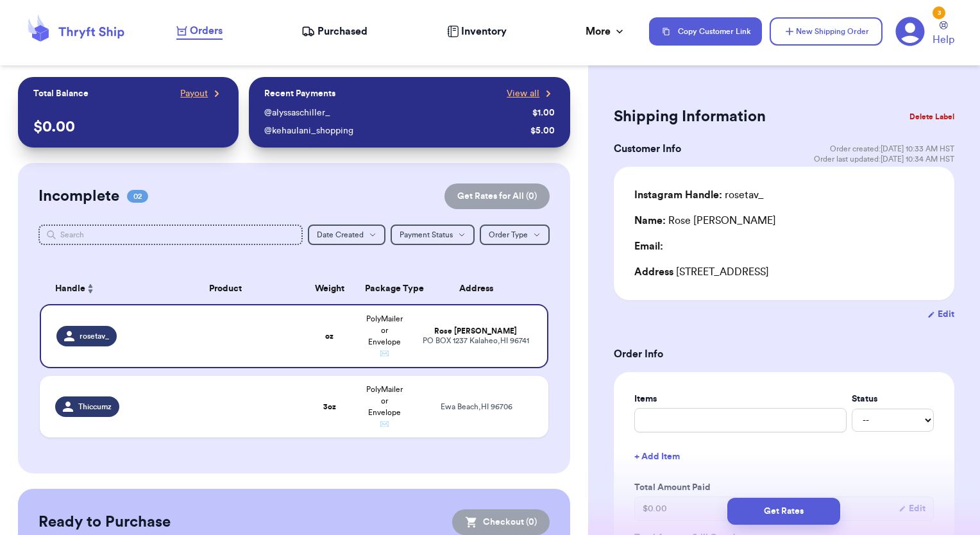
click at [559, 271] on div "Incomplete 02 Get Rates for All ( 0 ) Get Rates for All ( 0 ) Date Created Date…" at bounding box center [294, 318] width 553 height 310
click at [339, 30] on span "Purchased" at bounding box center [342, 31] width 50 height 15
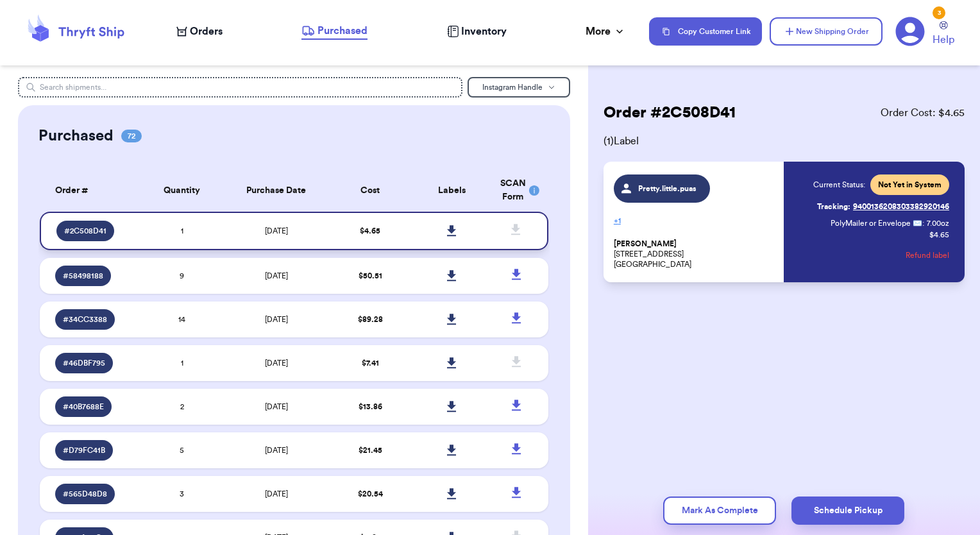
click at [447, 228] on icon at bounding box center [451, 230] width 9 height 11
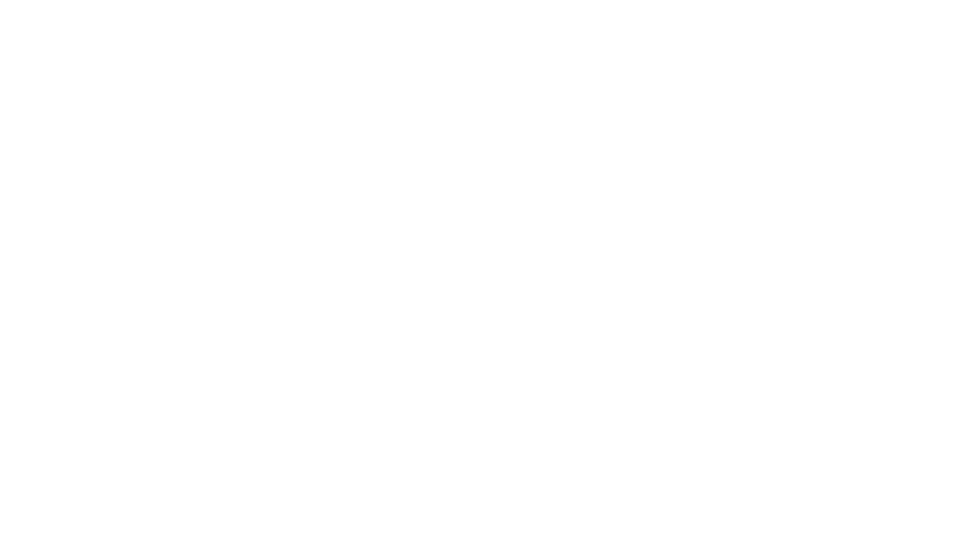
click at [118, 270] on body at bounding box center [490, 267] width 980 height 535
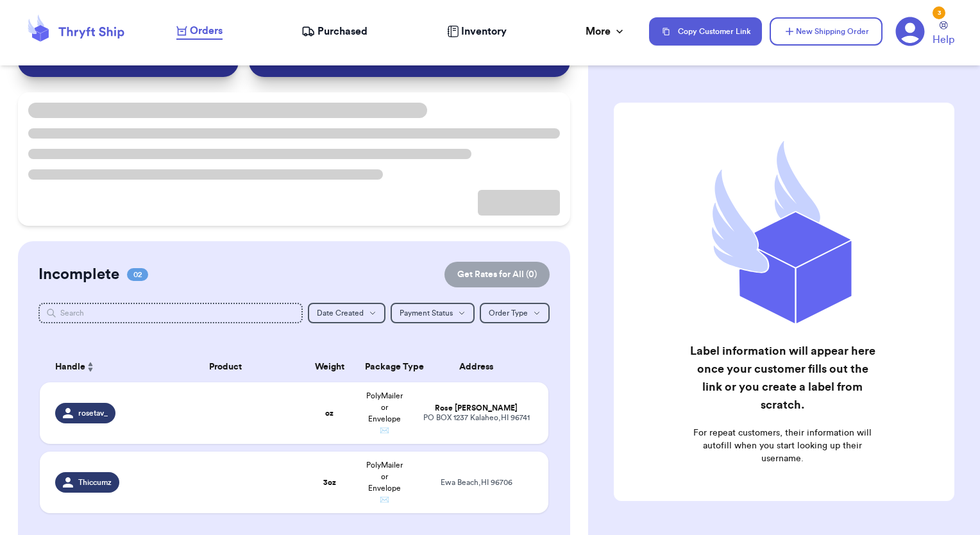
scroll to position [64, 0]
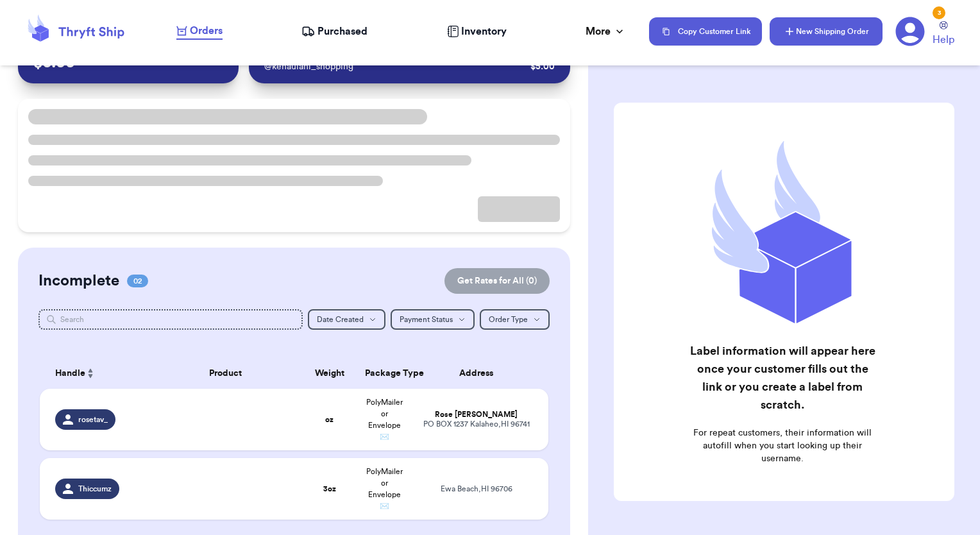
click at [800, 30] on button "New Shipping Order" at bounding box center [826, 31] width 113 height 28
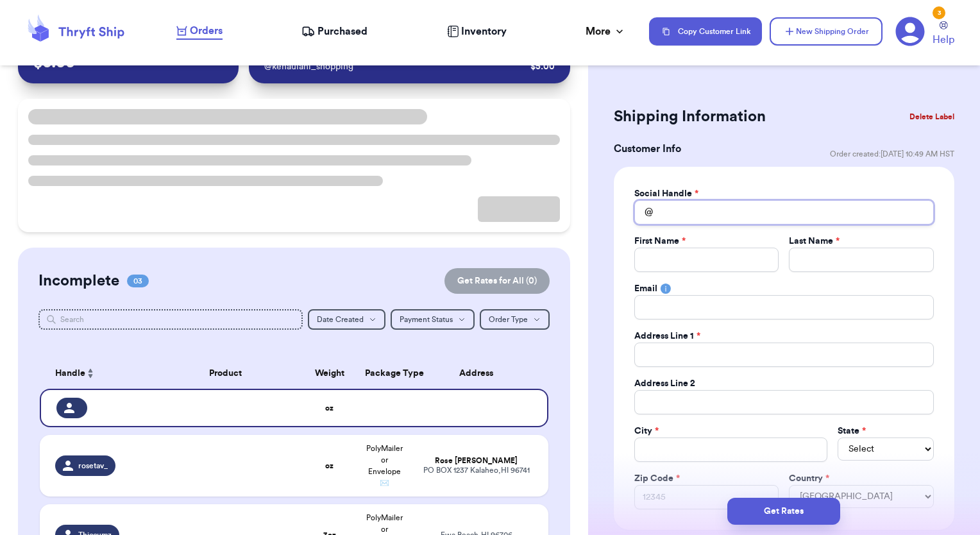
click at [667, 214] on input "Total Amount Paid" at bounding box center [784, 212] width 300 height 24
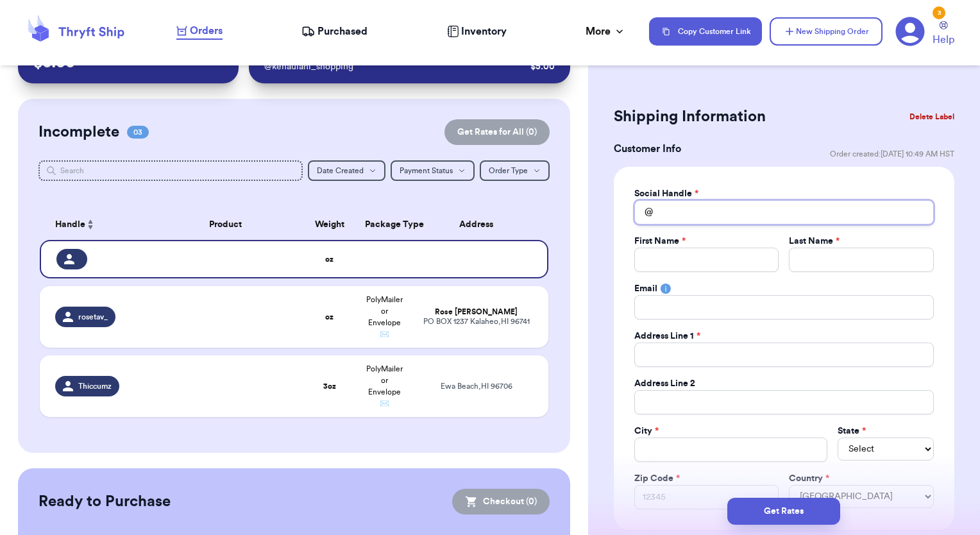
type input "t"
type input "ta"
type input "tab"
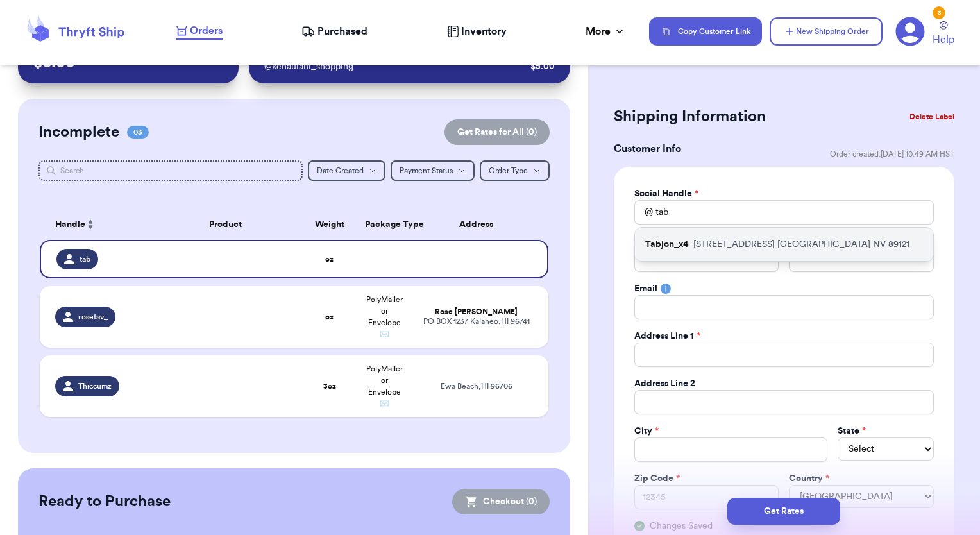
click at [680, 248] on p "Tabjon_x4" at bounding box center [666, 244] width 43 height 13
type input "Tabjon_x4"
type input "Ray"
type input "Tabangcura"
type input "3225 S Pecos Rd Apt 101"
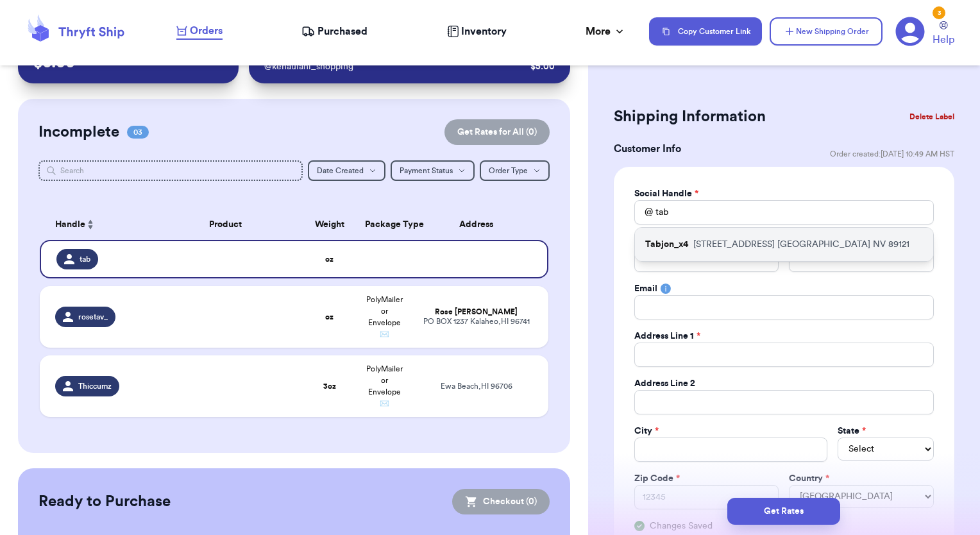
type input "Las Vegas"
select select "NV"
type input "89121"
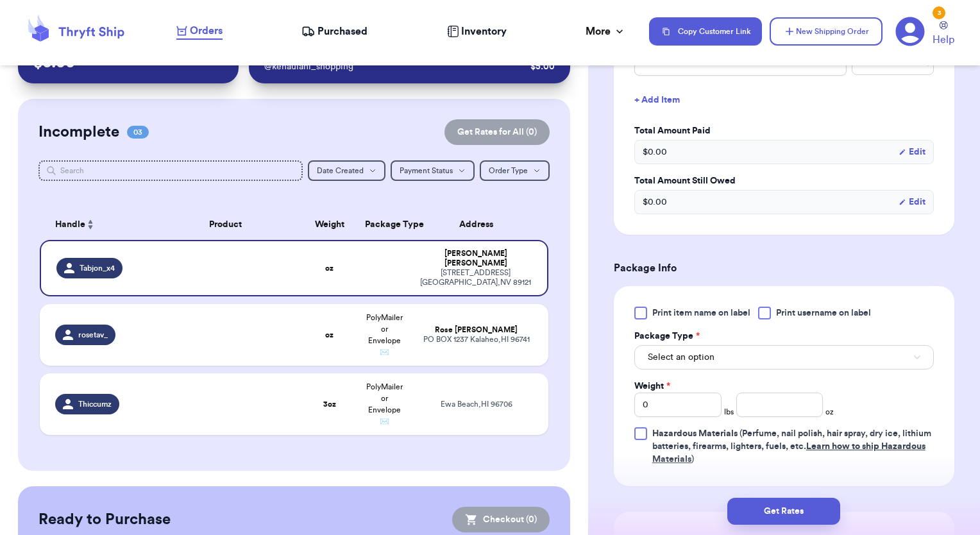
scroll to position [641, 0]
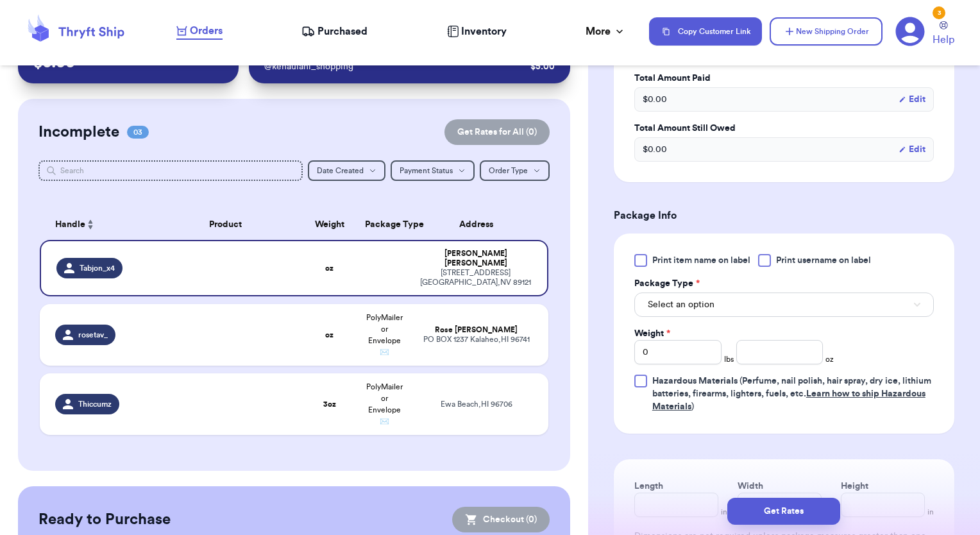
click at [766, 260] on div at bounding box center [764, 260] width 13 height 13
click at [0, 0] on input "Print username on label" at bounding box center [0, 0] width 0 height 0
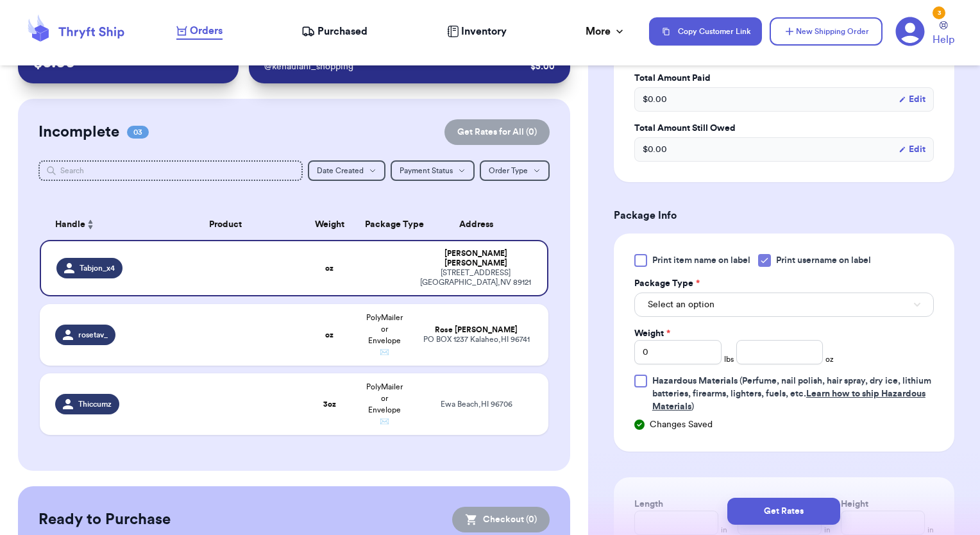
drag, startPoint x: 759, startPoint y: 318, endPoint x: 750, endPoint y: 300, distance: 20.4
click at [759, 315] on div "Print item name on label Print username on label Package Type * Select an optio…" at bounding box center [784, 333] width 300 height 159
click at [748, 299] on button "Select an option" at bounding box center [784, 304] width 300 height 24
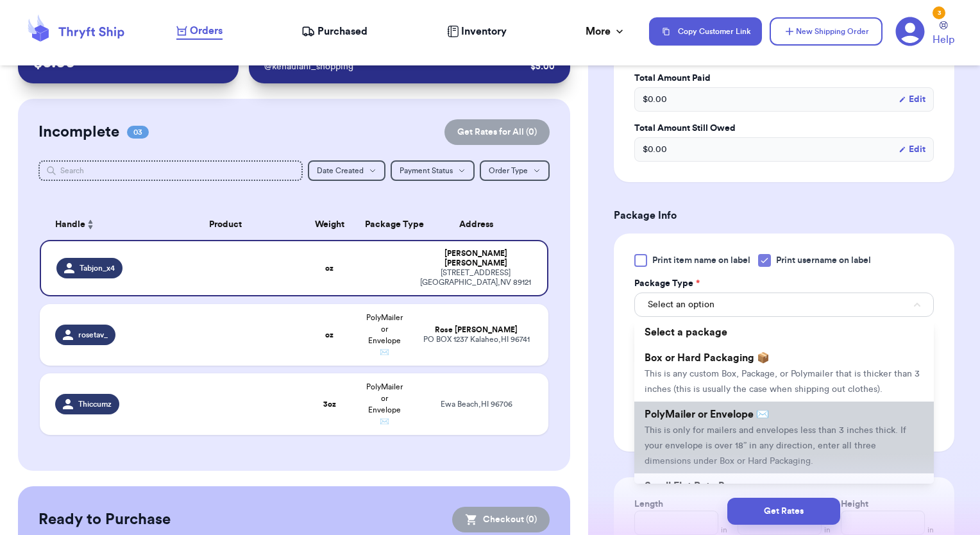
click at [713, 439] on span "This is only for mailers and envelopes less than 3 inches thick. If your envelo…" at bounding box center [776, 446] width 262 height 40
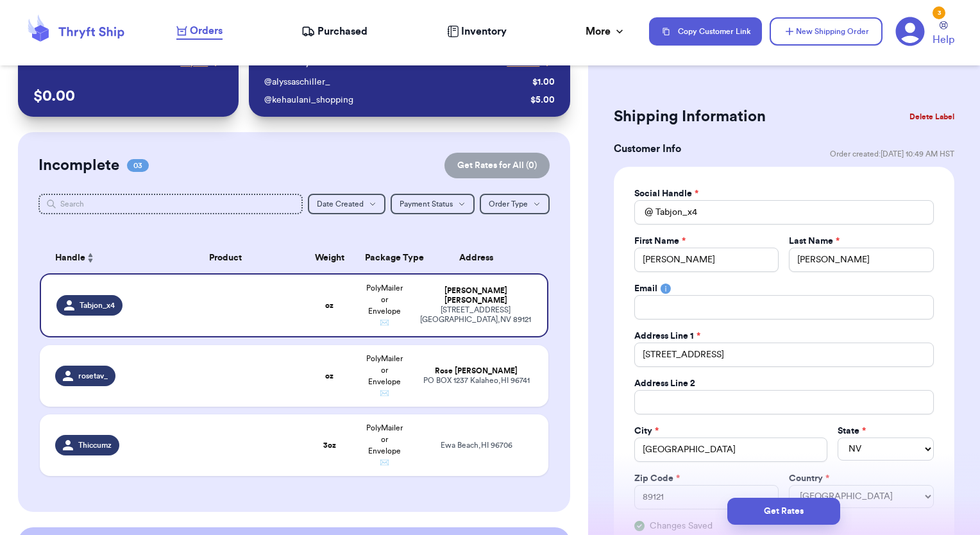
scroll to position [0, 0]
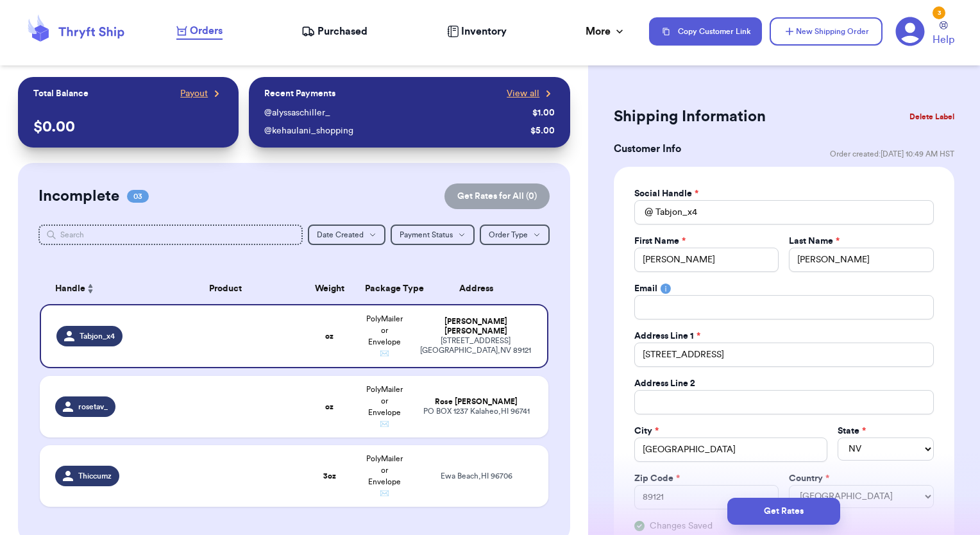
click at [335, 30] on span "Purchased" at bounding box center [342, 31] width 50 height 15
